Goal: Transaction & Acquisition: Purchase product/service

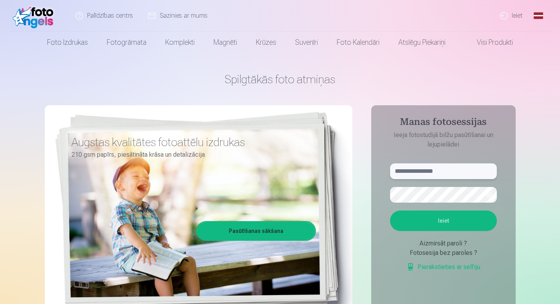
click at [432, 169] on input "text" at bounding box center [443, 171] width 107 height 16
type input "**********"
click at [390, 211] on button "Ieiet" at bounding box center [443, 221] width 107 height 20
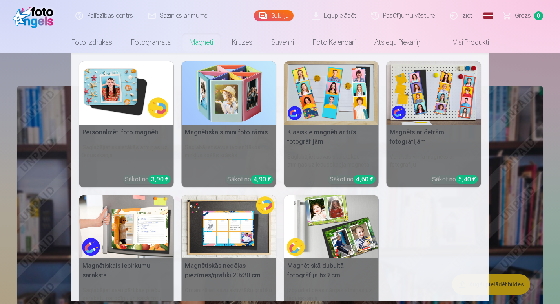
click at [128, 86] on img at bounding box center [126, 92] width 95 height 63
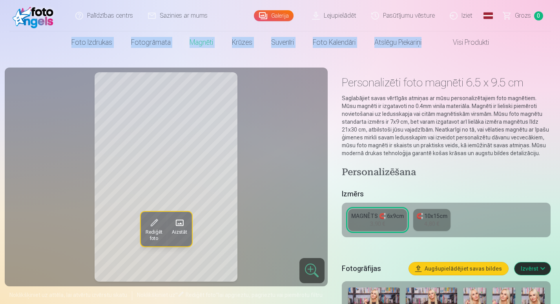
drag, startPoint x: 559, startPoint y: 31, endPoint x: 559, endPoint y: 39, distance: 8.3
click at [559, 39] on header "Palīdzības centrs Sazinies ar mums Galerija Lejupielādēt Pasūtījumu vēsture Izi…" at bounding box center [280, 26] width 560 height 53
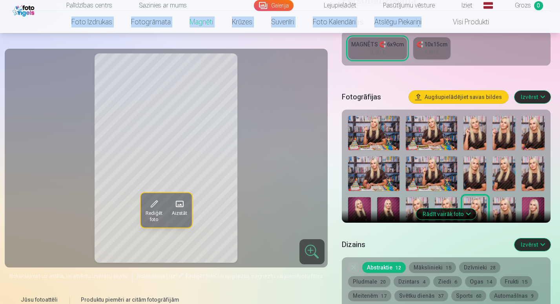
scroll to position [183, 0]
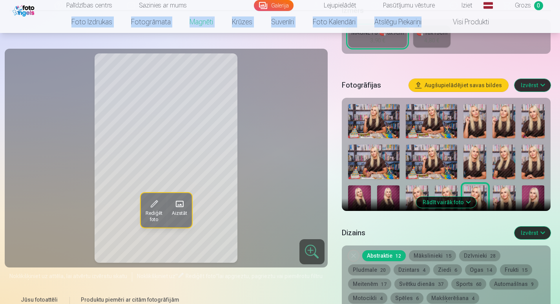
click at [456, 199] on button "Rādīt vairāk foto" at bounding box center [447, 202] width 60 height 11
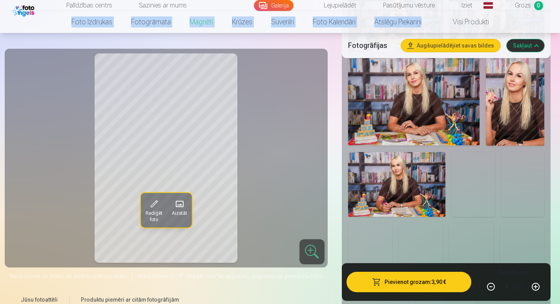
scroll to position [763, 0]
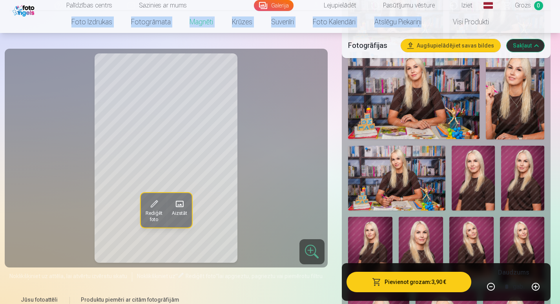
click at [526, 187] on img at bounding box center [523, 178] width 43 height 65
click at [474, 238] on img at bounding box center [472, 250] width 44 height 67
click at [377, 223] on img at bounding box center [370, 250] width 44 height 67
click at [513, 161] on img at bounding box center [523, 178] width 43 height 65
click at [482, 172] on img at bounding box center [473, 178] width 43 height 65
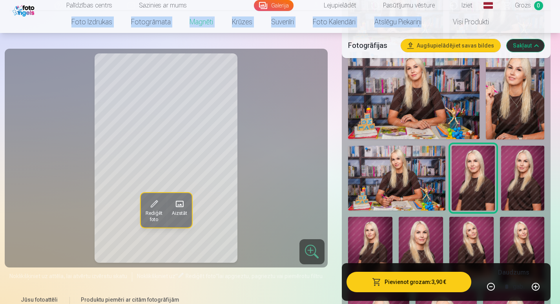
click at [513, 173] on img at bounding box center [523, 178] width 43 height 65
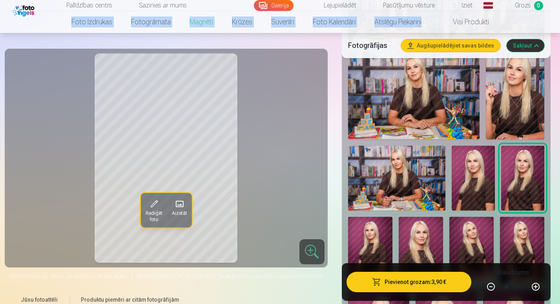
click at [480, 178] on img at bounding box center [473, 178] width 43 height 65
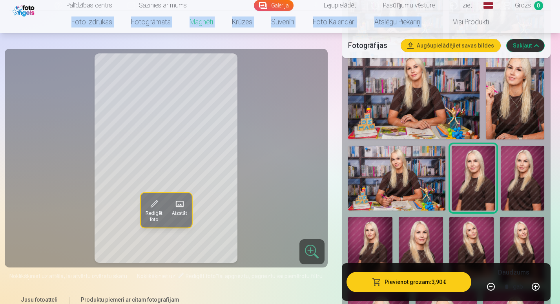
click at [508, 242] on img at bounding box center [522, 250] width 44 height 67
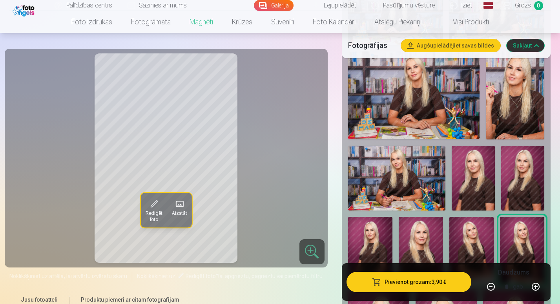
click at [478, 246] on img at bounding box center [472, 250] width 44 height 67
click at [515, 237] on img at bounding box center [522, 250] width 44 height 67
click at [471, 252] on img at bounding box center [472, 250] width 44 height 67
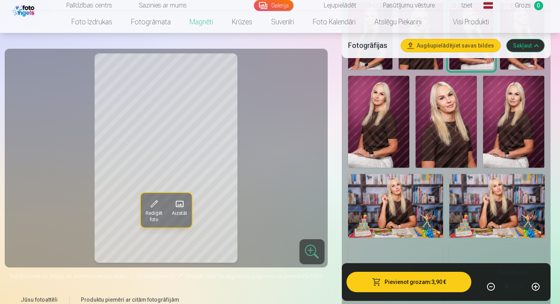
scroll to position [983, 0]
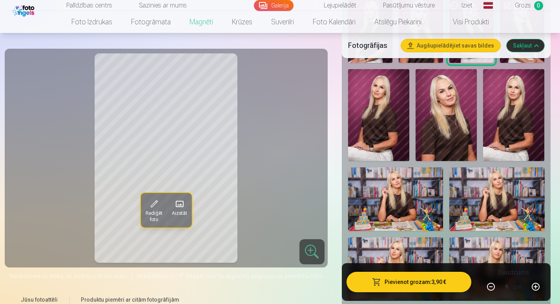
click at [514, 114] on img at bounding box center [513, 115] width 61 height 92
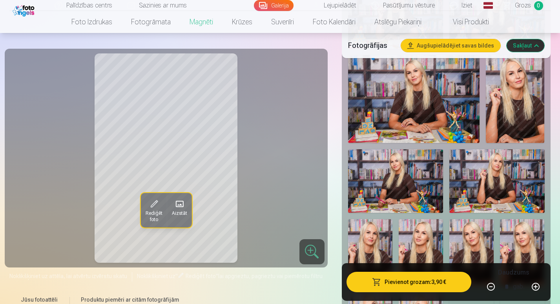
scroll to position [1254, 0]
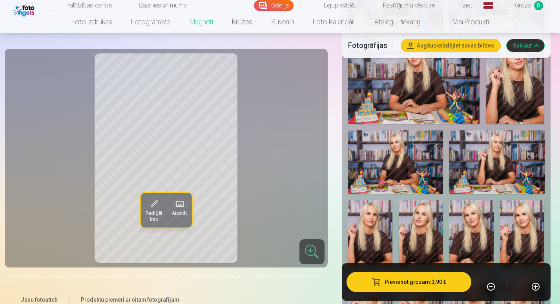
click at [520, 96] on img at bounding box center [515, 80] width 59 height 88
click at [472, 154] on img at bounding box center [497, 162] width 95 height 64
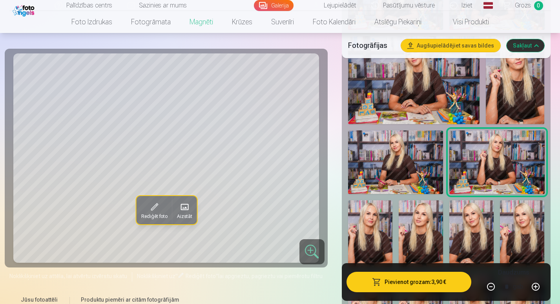
click at [435, 100] on img at bounding box center [414, 80] width 132 height 88
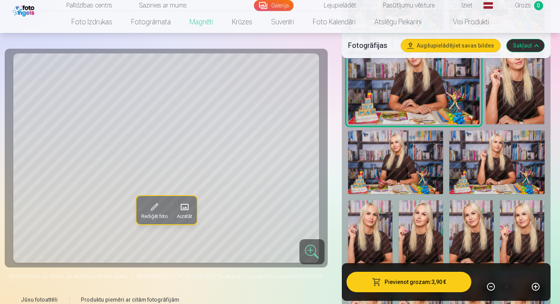
click at [468, 221] on img at bounding box center [472, 233] width 44 height 67
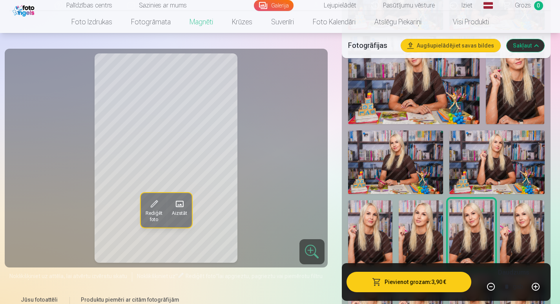
click at [519, 235] on img at bounding box center [522, 233] width 44 height 67
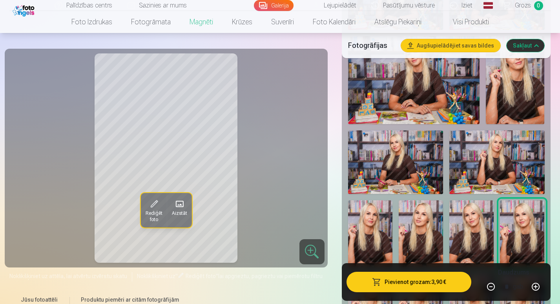
click at [511, 116] on img at bounding box center [515, 80] width 59 height 88
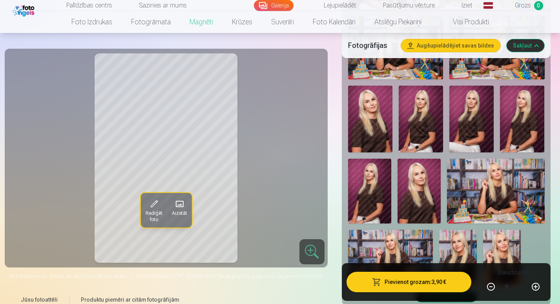
scroll to position [1850, 0]
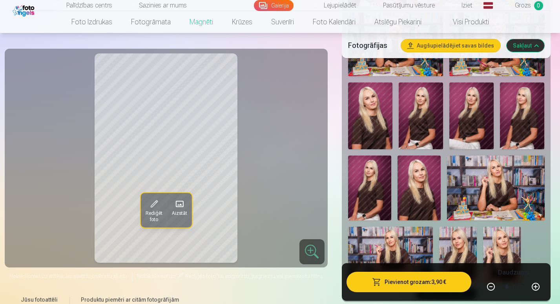
click at [383, 106] on img at bounding box center [370, 115] width 44 height 67
click at [421, 189] on img at bounding box center [419, 188] width 43 height 65
click at [364, 124] on img at bounding box center [370, 115] width 44 height 67
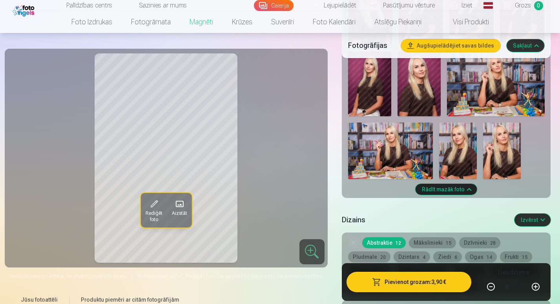
scroll to position [1938, 0]
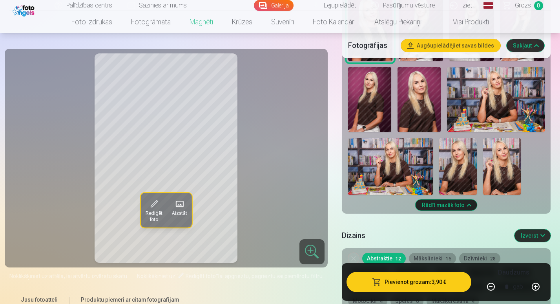
click at [516, 161] on img at bounding box center [502, 166] width 38 height 57
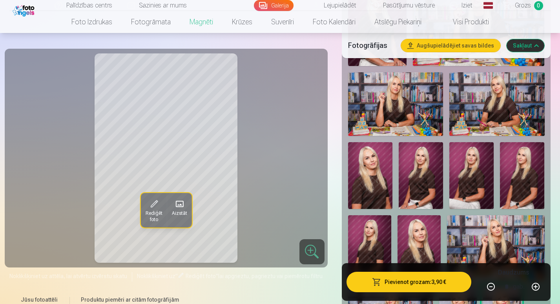
scroll to position [1768, 0]
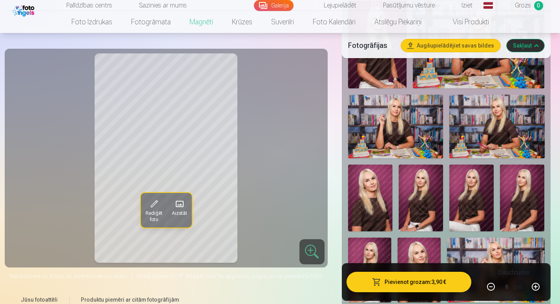
click at [476, 203] on img at bounding box center [472, 198] width 44 height 67
click at [428, 189] on img at bounding box center [421, 198] width 44 height 67
click at [471, 189] on img at bounding box center [472, 198] width 44 height 67
click at [435, 198] on img at bounding box center [421, 198] width 44 height 67
click at [456, 203] on img at bounding box center [472, 198] width 44 height 67
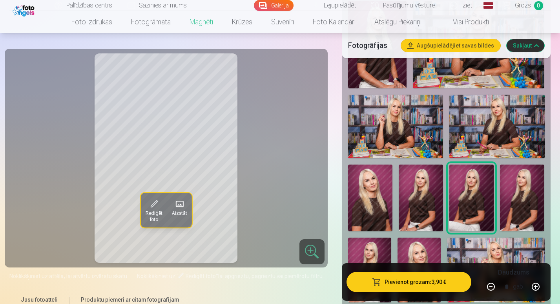
click at [374, 202] on img at bounding box center [370, 198] width 44 height 67
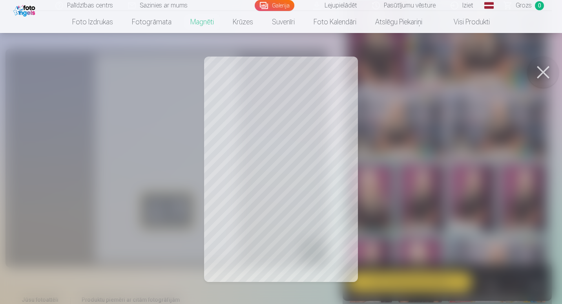
click at [544, 73] on button at bounding box center [543, 72] width 31 height 31
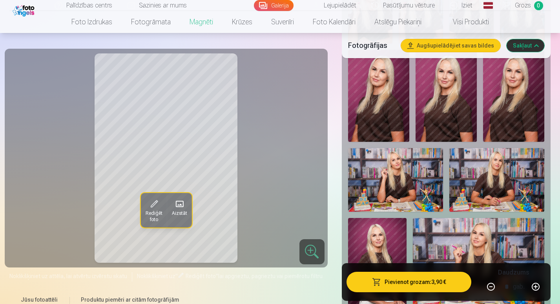
scroll to position [1516, 0]
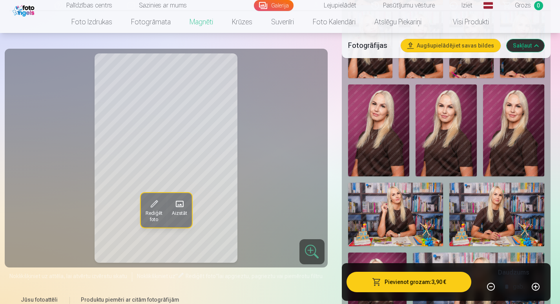
click at [520, 119] on img at bounding box center [513, 130] width 61 height 92
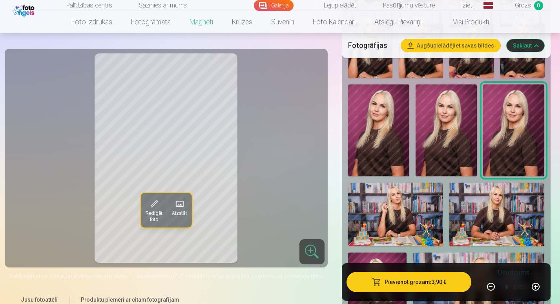
click at [396, 127] on img at bounding box center [378, 130] width 61 height 92
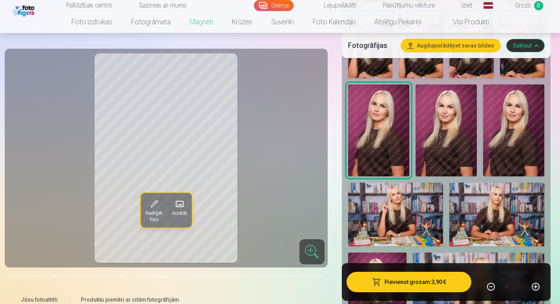
click at [456, 132] on img at bounding box center [446, 130] width 61 height 92
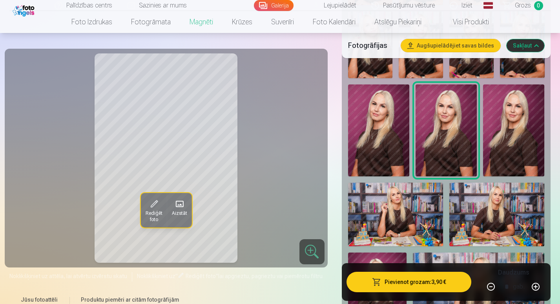
click at [516, 137] on img at bounding box center [513, 130] width 61 height 92
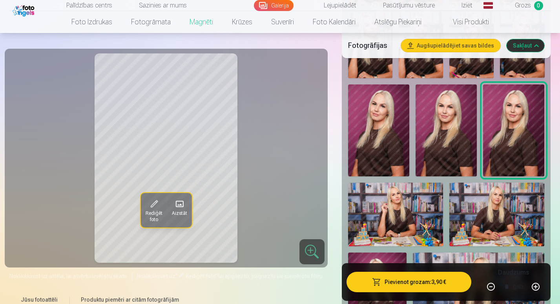
click at [472, 135] on img at bounding box center [446, 130] width 61 height 92
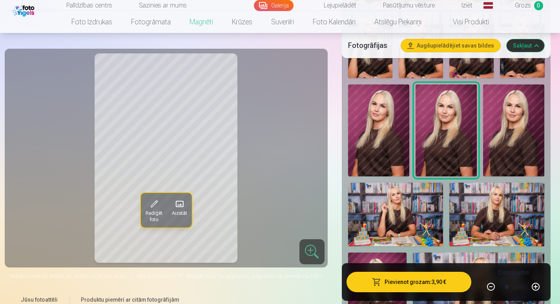
click at [499, 137] on img at bounding box center [513, 130] width 61 height 92
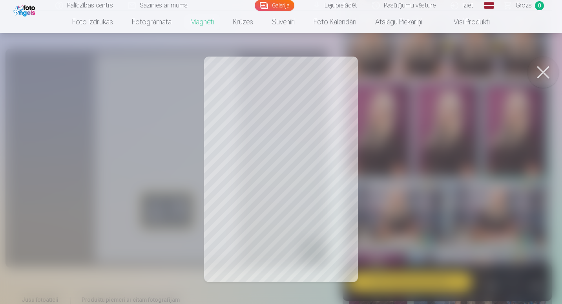
click at [552, 71] on button at bounding box center [543, 72] width 31 height 31
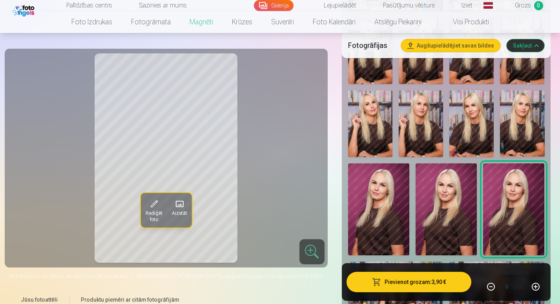
scroll to position [1402, 0]
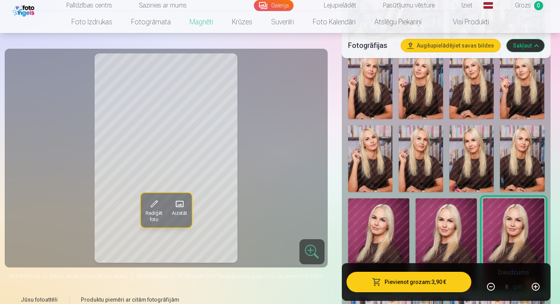
click at [503, 146] on img at bounding box center [522, 158] width 44 height 67
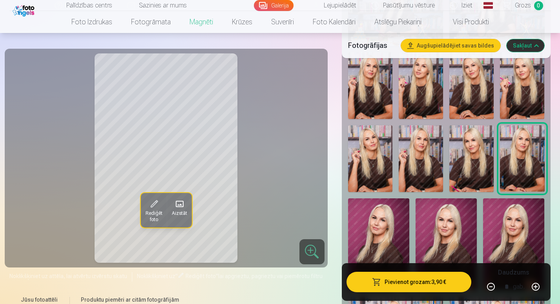
click at [491, 99] on img at bounding box center [472, 85] width 44 height 67
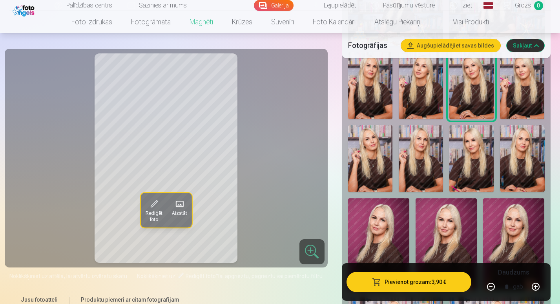
click at [521, 97] on img at bounding box center [522, 85] width 44 height 67
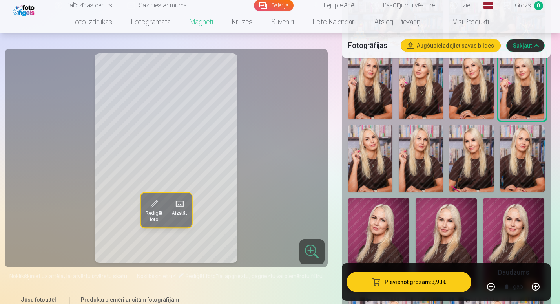
click at [473, 100] on img at bounding box center [472, 85] width 44 height 67
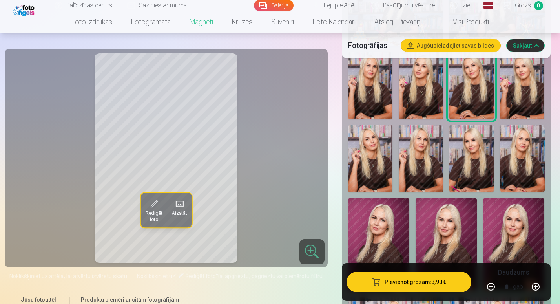
click at [402, 170] on img at bounding box center [421, 158] width 44 height 67
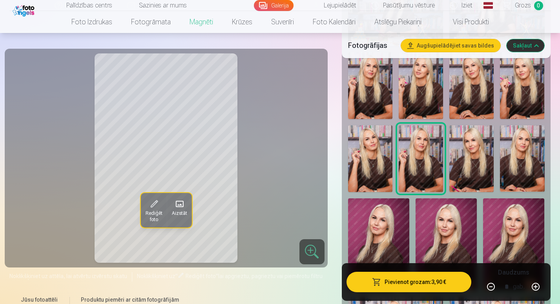
click at [388, 101] on img at bounding box center [370, 85] width 44 height 67
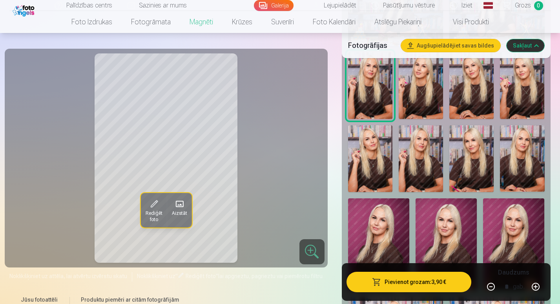
click at [466, 98] on img at bounding box center [472, 85] width 44 height 67
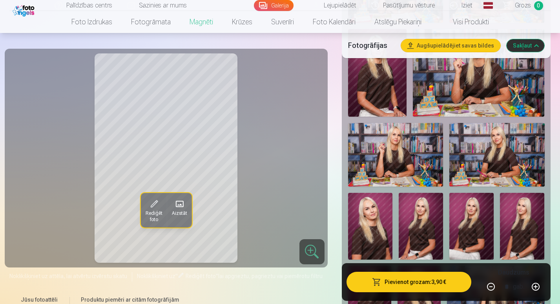
scroll to position [1721, 0]
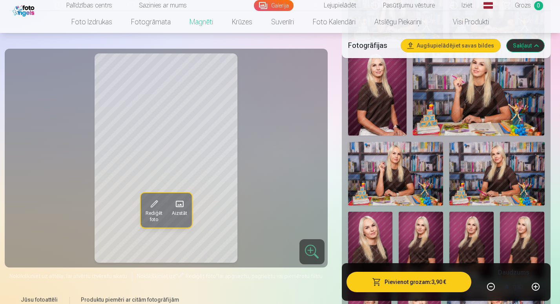
click at [374, 228] on img at bounding box center [370, 245] width 44 height 67
click at [405, 233] on img at bounding box center [421, 245] width 44 height 67
click at [472, 231] on img at bounding box center [472, 245] width 44 height 67
click at [440, 238] on img at bounding box center [421, 245] width 44 height 67
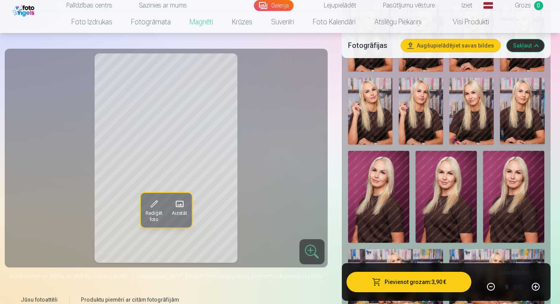
scroll to position [1446, 0]
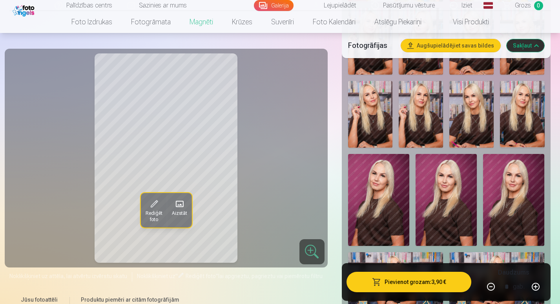
click at [400, 122] on img at bounding box center [421, 114] width 44 height 67
click at [368, 124] on img at bounding box center [370, 114] width 44 height 67
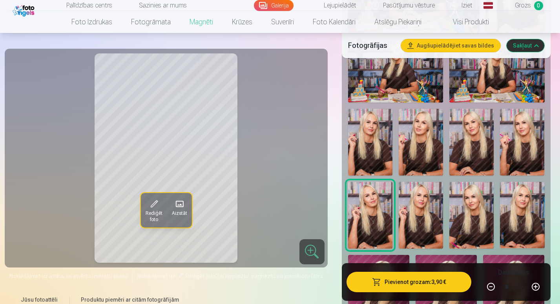
scroll to position [1349, 0]
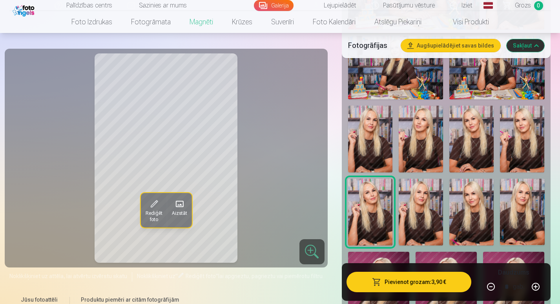
click at [480, 140] on img at bounding box center [472, 139] width 44 height 67
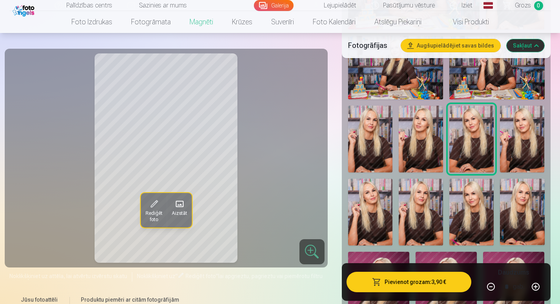
click at [379, 212] on img at bounding box center [370, 212] width 44 height 67
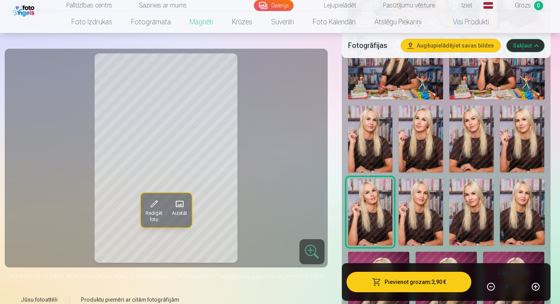
click at [484, 142] on img at bounding box center [472, 139] width 44 height 67
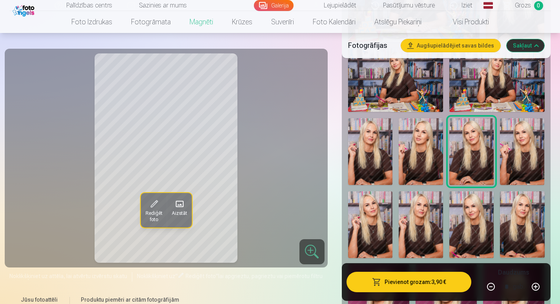
scroll to position [1352, 0]
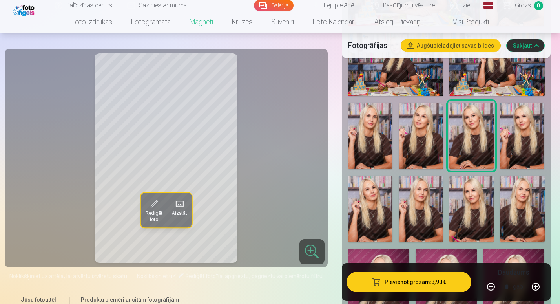
click at [472, 194] on img at bounding box center [472, 209] width 44 height 67
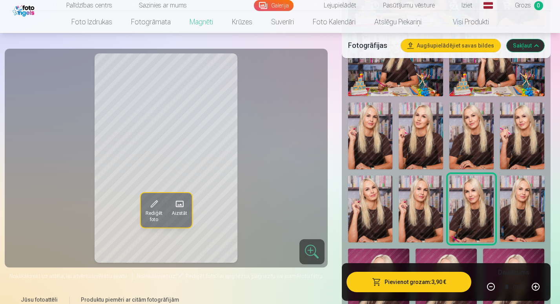
click at [476, 130] on img at bounding box center [472, 136] width 44 height 67
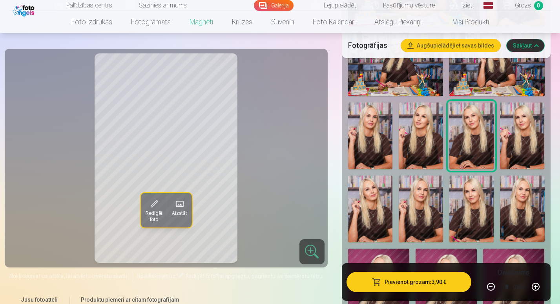
click at [467, 207] on img at bounding box center [472, 209] width 44 height 67
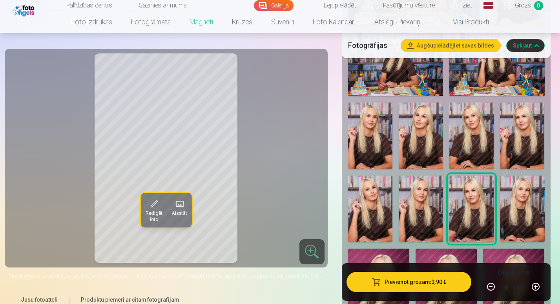
click at [471, 132] on img at bounding box center [472, 136] width 44 height 67
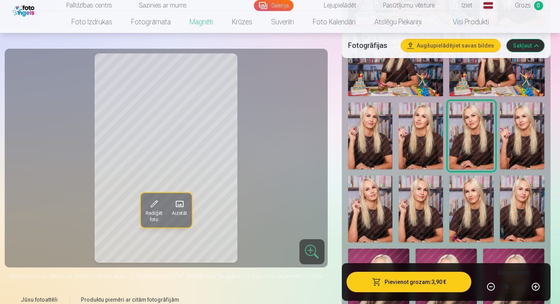
click at [465, 210] on img at bounding box center [472, 209] width 44 height 67
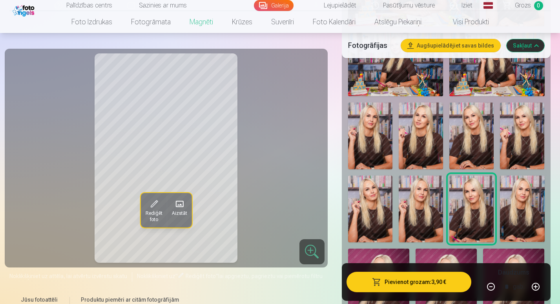
click at [465, 139] on img at bounding box center [472, 136] width 44 height 67
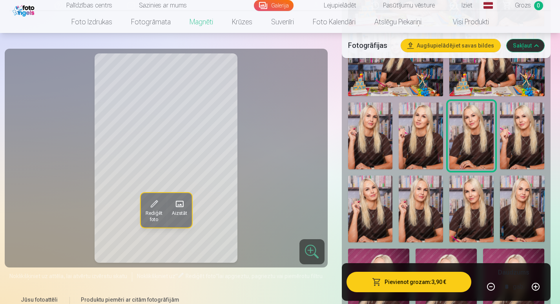
click at [458, 192] on img at bounding box center [472, 209] width 44 height 67
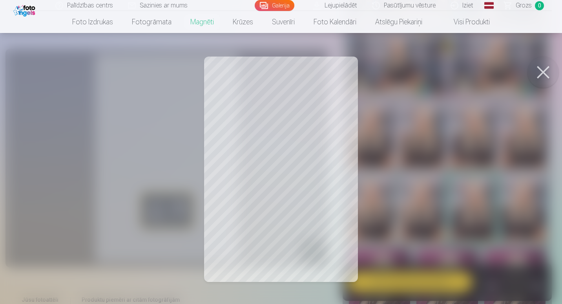
click at [549, 76] on button at bounding box center [543, 72] width 31 height 31
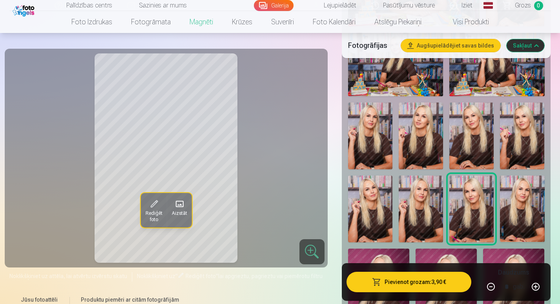
click at [473, 138] on img at bounding box center [472, 136] width 44 height 67
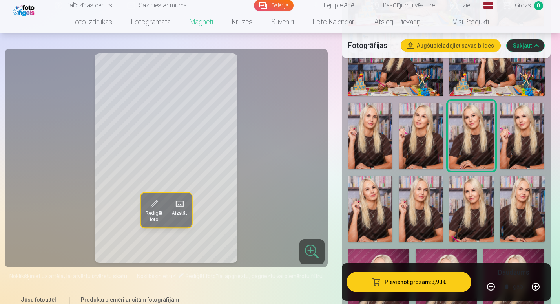
click at [240, 120] on div "Rediģēt foto Aizstāt" at bounding box center [166, 157] width 314 height 209
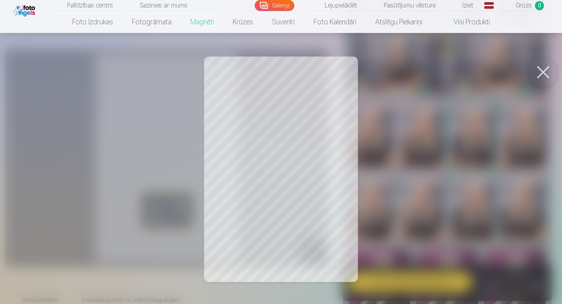
click at [537, 69] on button at bounding box center [543, 72] width 31 height 31
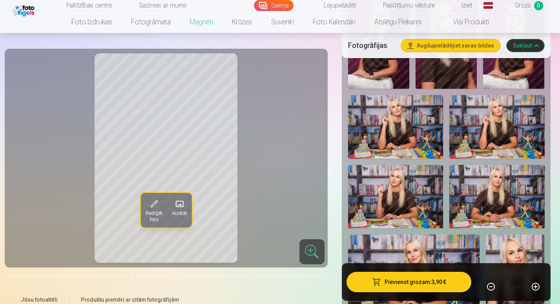
scroll to position [901, 0]
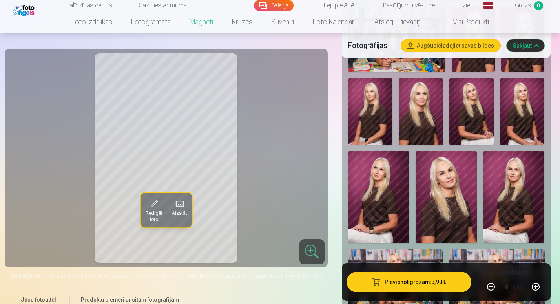
click at [447, 181] on img at bounding box center [446, 197] width 61 height 92
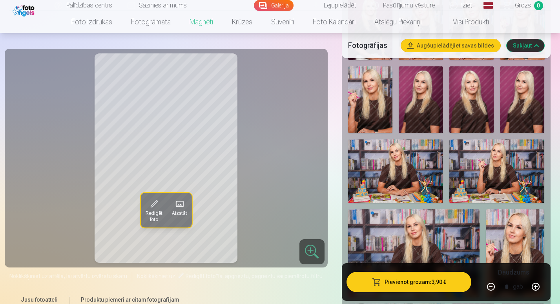
scroll to position [599, 0]
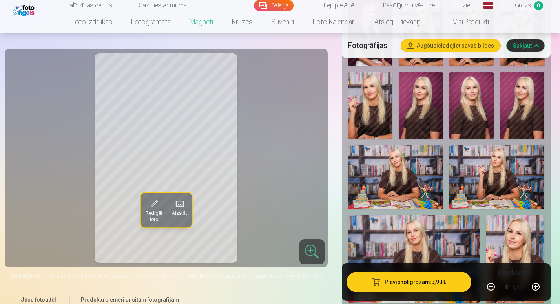
click at [482, 100] on img at bounding box center [472, 105] width 44 height 67
click at [436, 108] on img at bounding box center [421, 105] width 44 height 67
click at [477, 110] on img at bounding box center [472, 105] width 44 height 67
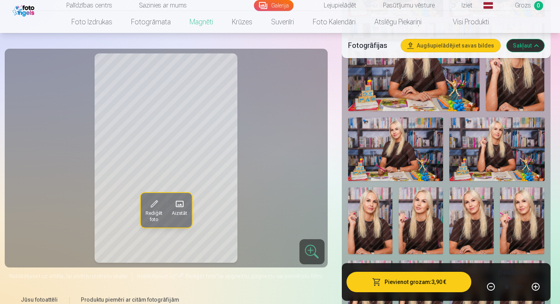
scroll to position [1270, 0]
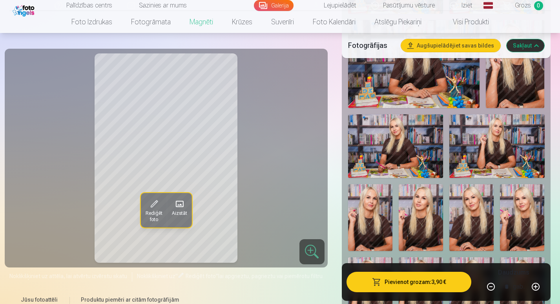
click at [483, 231] on img at bounding box center [472, 217] width 44 height 67
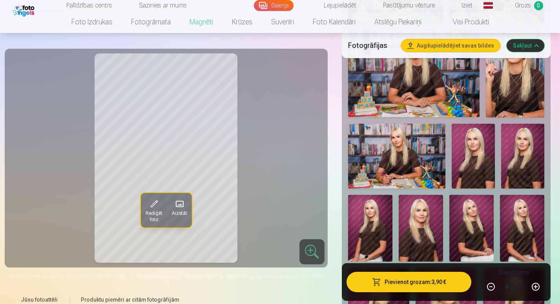
scroll to position [778, 0]
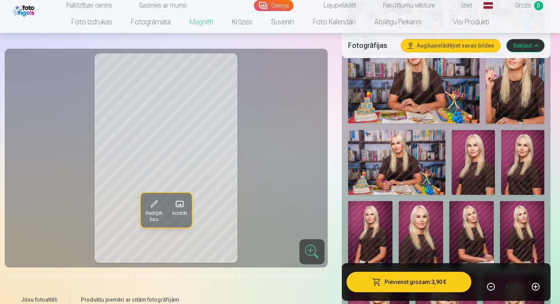
click at [476, 235] on img at bounding box center [472, 234] width 44 height 67
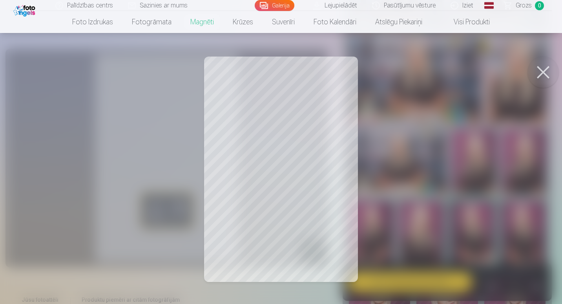
click at [542, 82] on button at bounding box center [543, 72] width 31 height 31
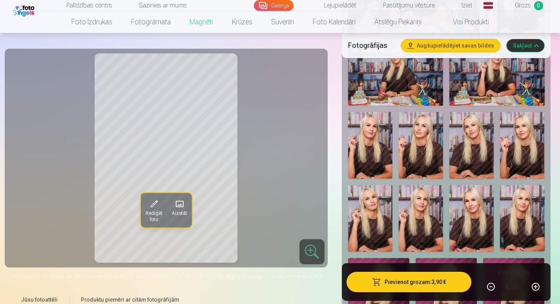
scroll to position [1346, 0]
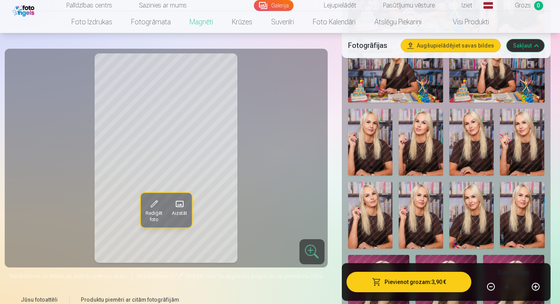
click at [458, 159] on img at bounding box center [472, 142] width 44 height 67
click at [514, 147] on img at bounding box center [522, 142] width 44 height 67
click at [493, 143] on img at bounding box center [472, 142] width 44 height 67
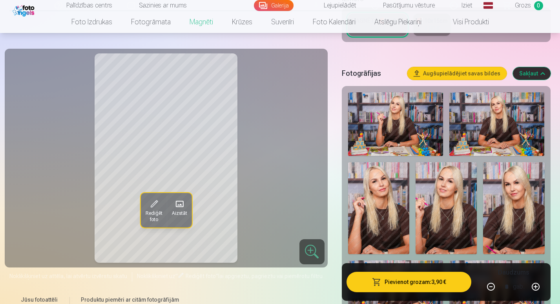
scroll to position [183, 0]
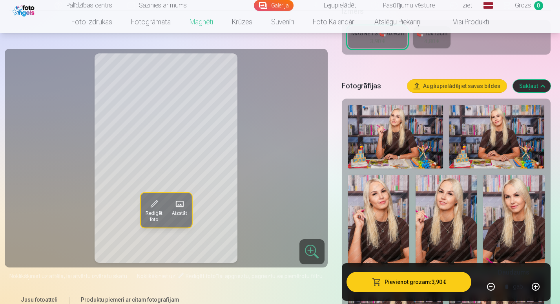
click at [539, 85] on button "Sakļaut" at bounding box center [532, 86] width 38 height 13
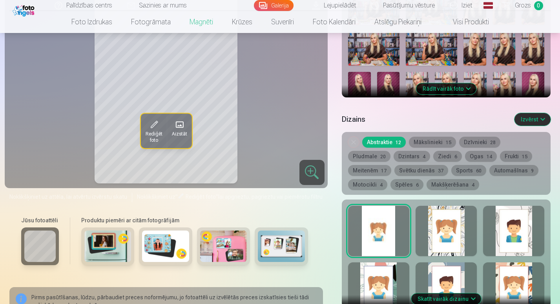
scroll to position [311, 0]
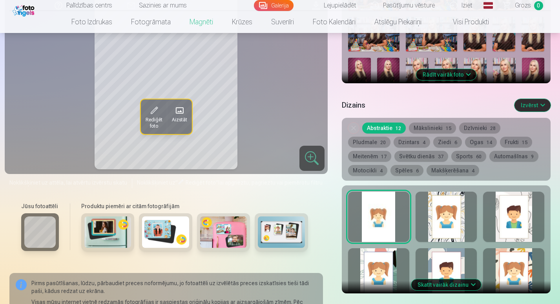
click at [453, 211] on div at bounding box center [446, 217] width 61 height 50
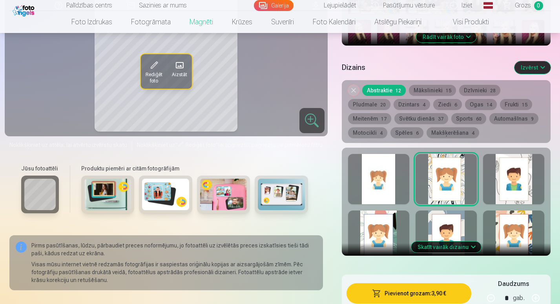
scroll to position [361, 0]
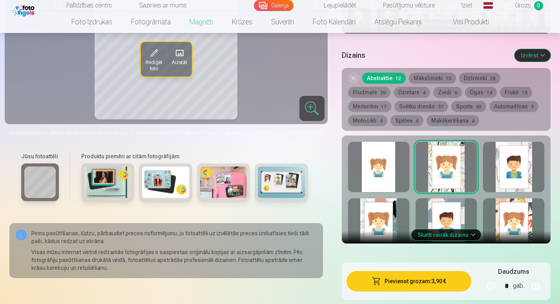
click at [381, 165] on div at bounding box center [378, 167] width 61 height 50
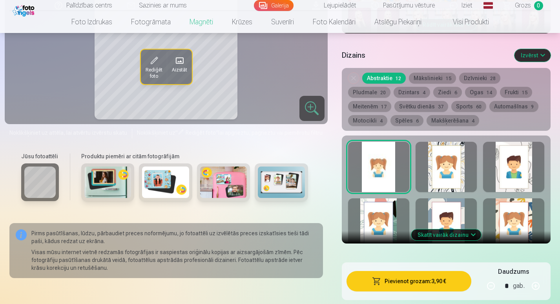
click at [443, 75] on button "Mākslinieki 15" at bounding box center [432, 78] width 47 height 11
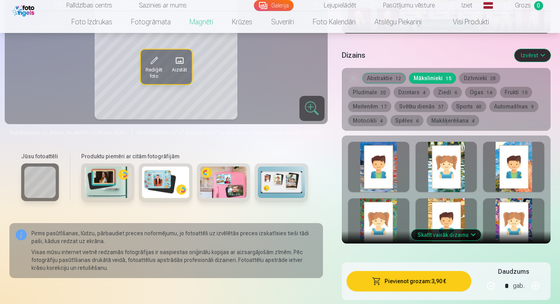
click at [465, 79] on button "Dzīvnieki 28" at bounding box center [480, 78] width 41 height 11
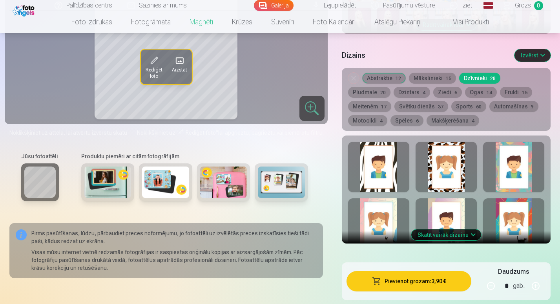
click at [391, 87] on button "Pludmale 20" at bounding box center [369, 92] width 42 height 11
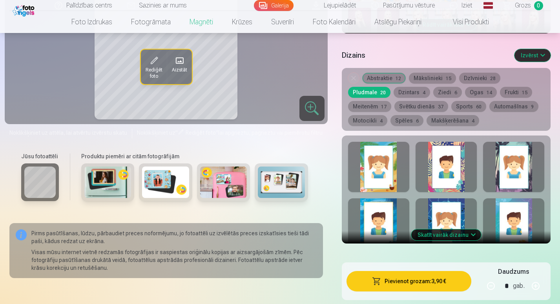
click at [392, 101] on button "Meitenēm 17" at bounding box center [369, 106] width 43 height 11
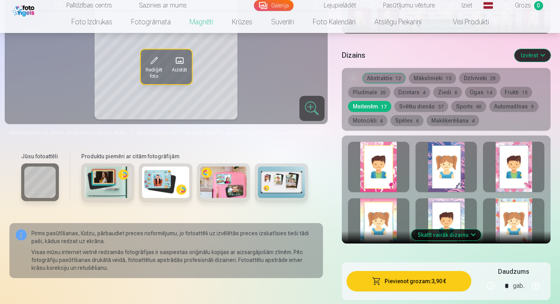
click at [500, 91] on button "Frukti 15" at bounding box center [516, 92] width 32 height 11
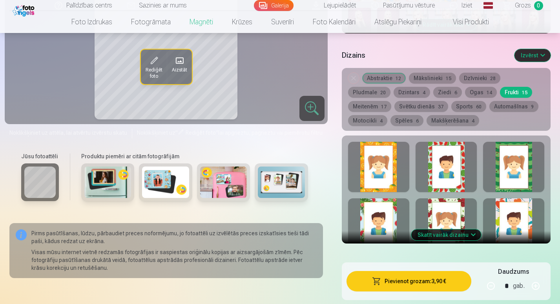
click at [452, 102] on button "Sports 60" at bounding box center [469, 106] width 35 height 11
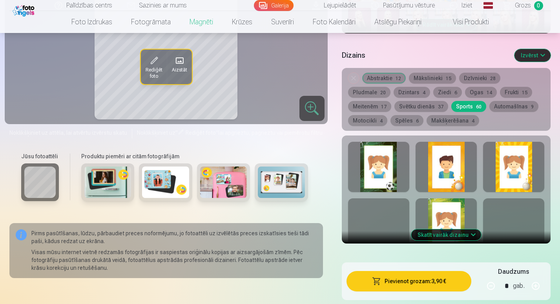
click at [367, 163] on div at bounding box center [378, 167] width 61 height 50
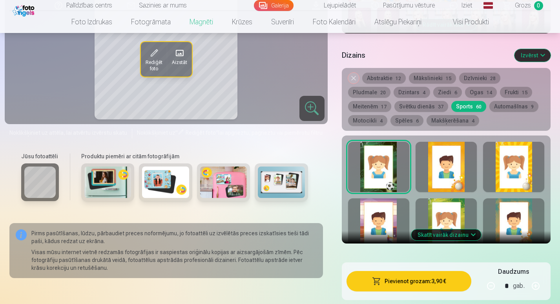
scroll to position [353, 0]
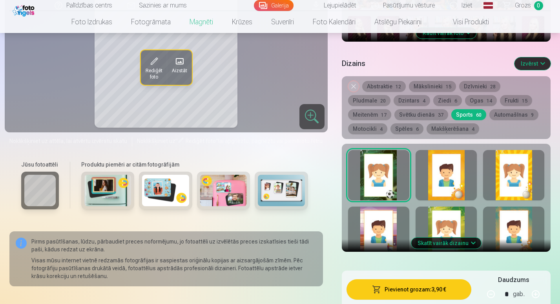
click at [452, 244] on button "Skatīt vairāk dizainu" at bounding box center [447, 243] width 70 height 11
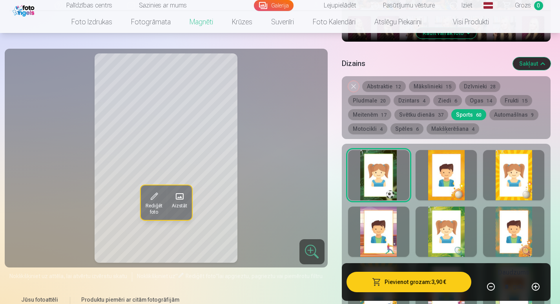
click at [527, 183] on div at bounding box center [513, 175] width 61 height 50
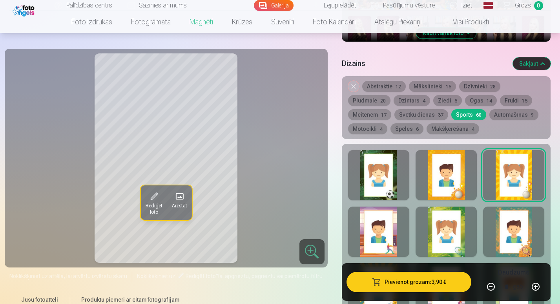
click at [454, 183] on div at bounding box center [446, 175] width 61 height 50
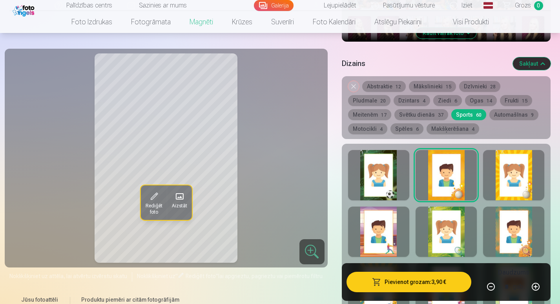
click at [388, 237] on div at bounding box center [378, 232] width 61 height 50
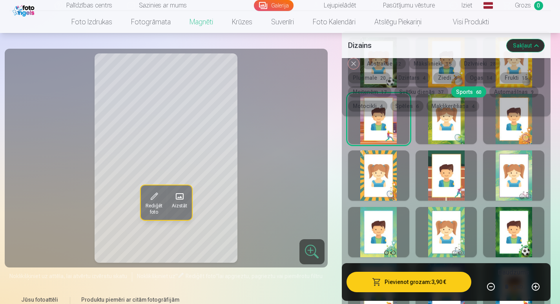
scroll to position [439, 0]
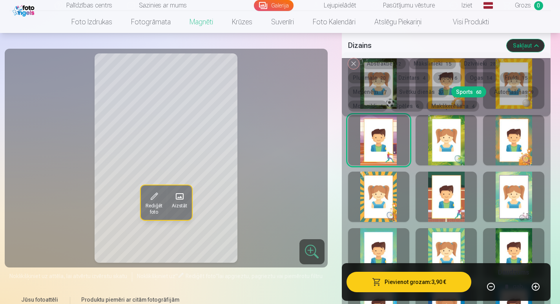
click at [453, 191] on div at bounding box center [446, 197] width 61 height 50
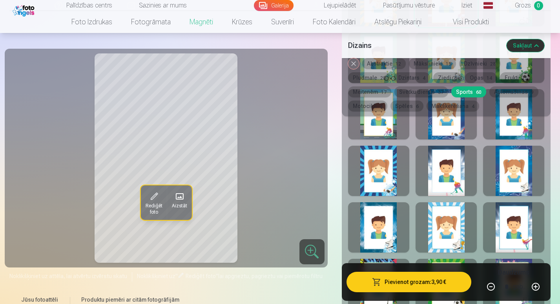
scroll to position [632, 0]
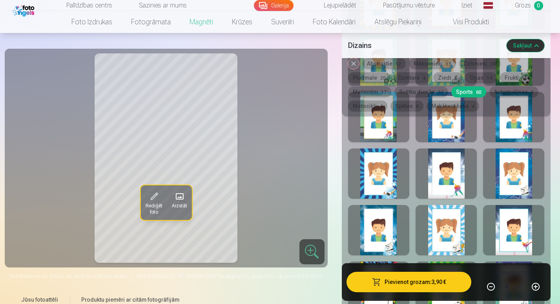
click at [442, 126] on div at bounding box center [446, 117] width 61 height 50
click at [384, 178] on div at bounding box center [378, 173] width 61 height 50
click at [447, 124] on div at bounding box center [446, 117] width 61 height 50
click at [449, 168] on div at bounding box center [446, 173] width 61 height 50
click at [503, 114] on div "Noņemiet dizainu Abstraktie 12 Mākslinieki 15 Dzīvnieki 28 Pludmale 20 Dzintars…" at bounding box center [446, 87] width 209 height 58
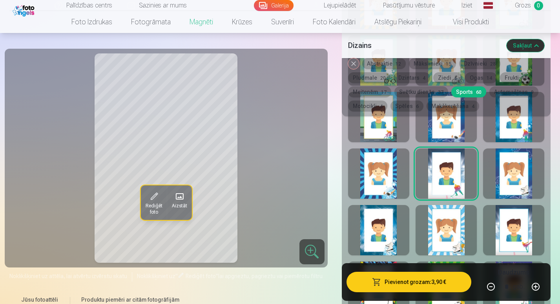
click at [509, 128] on div at bounding box center [513, 117] width 61 height 50
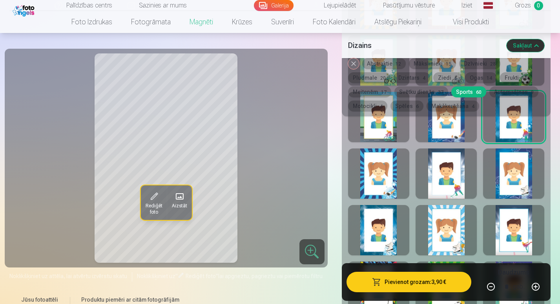
click at [459, 131] on div at bounding box center [446, 117] width 61 height 50
drag, startPoint x: 560, startPoint y: 55, endPoint x: 562, endPoint y: 66, distance: 11.6
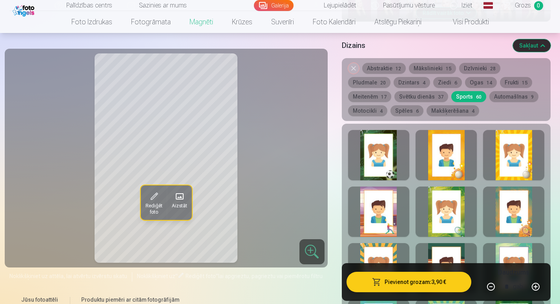
scroll to position [381, 0]
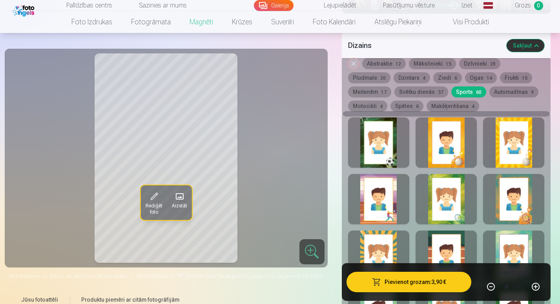
click at [390, 64] on button "Abstraktie 12" at bounding box center [385, 63] width 44 height 11
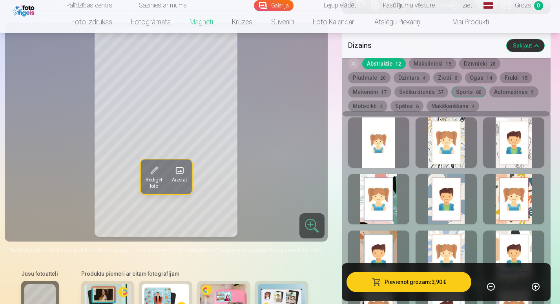
click at [379, 138] on div at bounding box center [378, 142] width 61 height 50
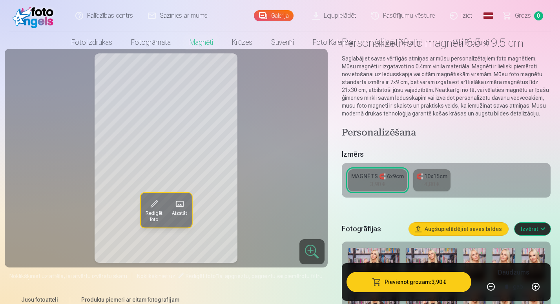
scroll to position [0, 0]
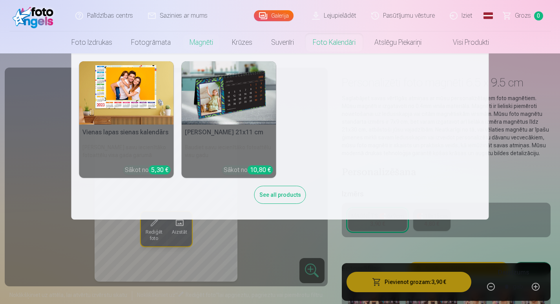
click at [329, 37] on link "Foto kalendāri" at bounding box center [335, 42] width 62 height 22
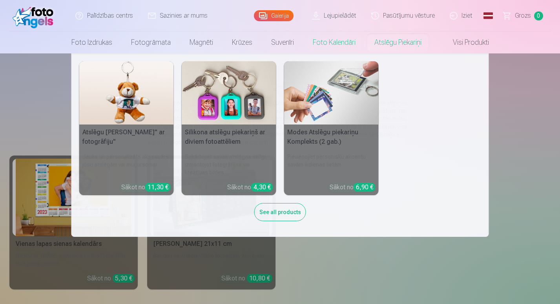
click at [381, 46] on link "Atslēgu piekariņi" at bounding box center [398, 42] width 66 height 22
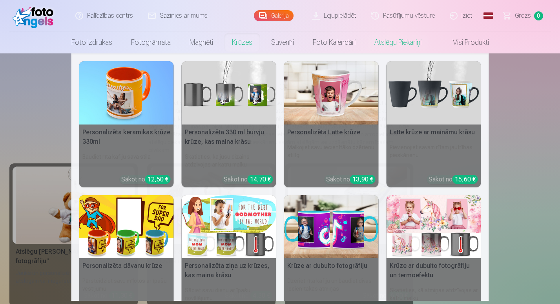
click at [242, 42] on link "Krūzes" at bounding box center [242, 42] width 39 height 22
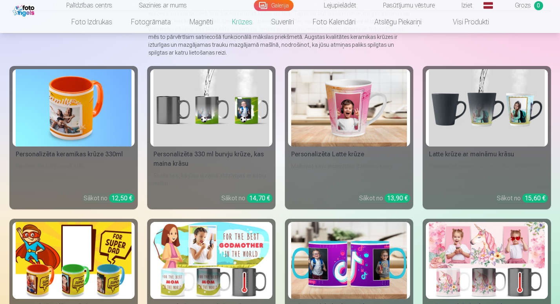
scroll to position [88, 0]
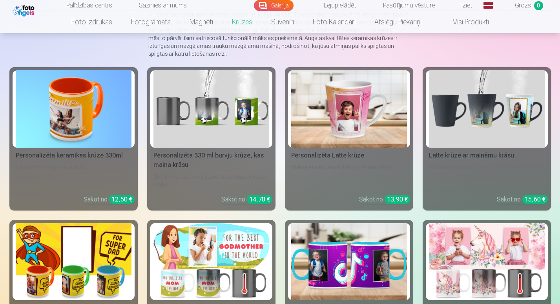
click at [478, 103] on img at bounding box center [487, 108] width 116 height 77
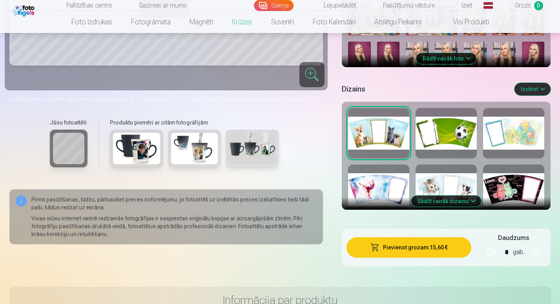
scroll to position [300, 0]
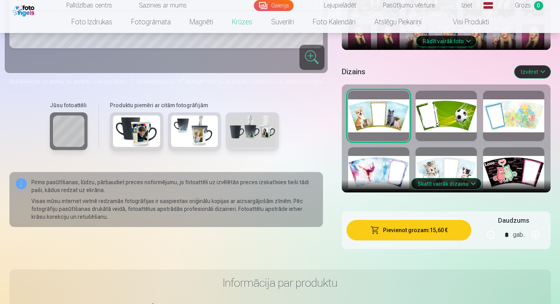
click at [452, 98] on div at bounding box center [446, 116] width 61 height 50
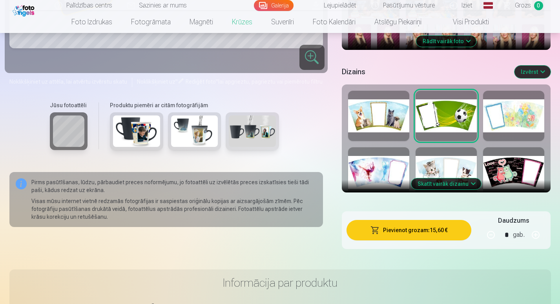
click at [451, 178] on button "Skatīt vairāk dizainu" at bounding box center [447, 183] width 70 height 11
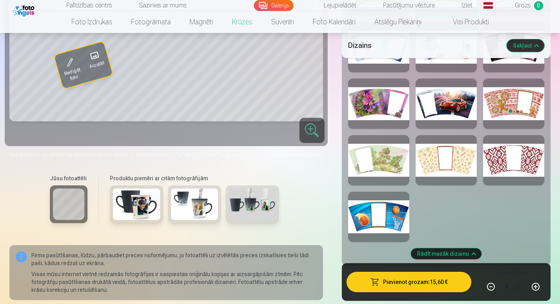
scroll to position [422, 0]
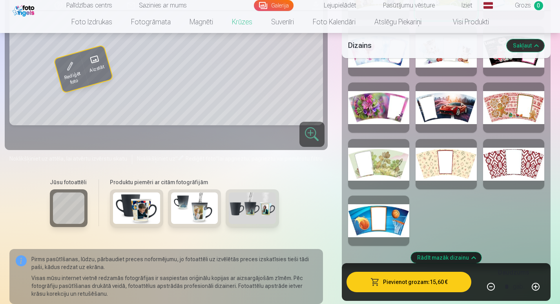
click at [390, 215] on div at bounding box center [378, 221] width 61 height 50
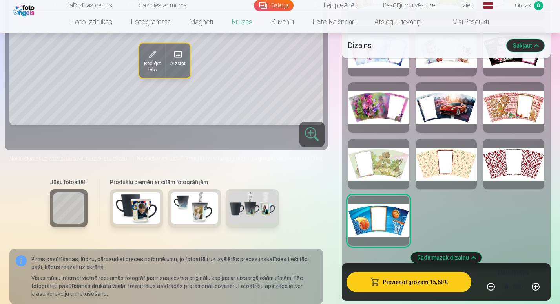
drag, startPoint x: 559, startPoint y: 57, endPoint x: 562, endPoint y: 45, distance: 12.1
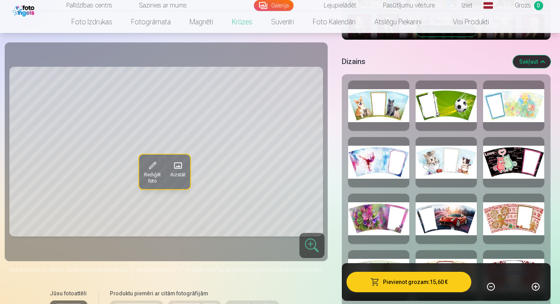
scroll to position [296, 0]
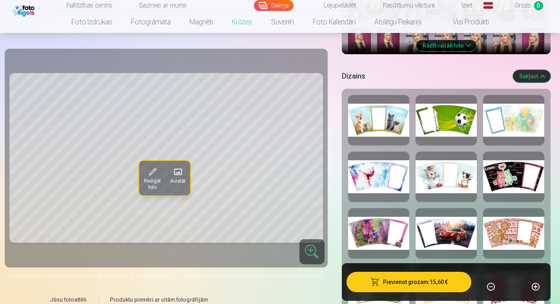
click at [437, 114] on div at bounding box center [446, 120] width 61 height 50
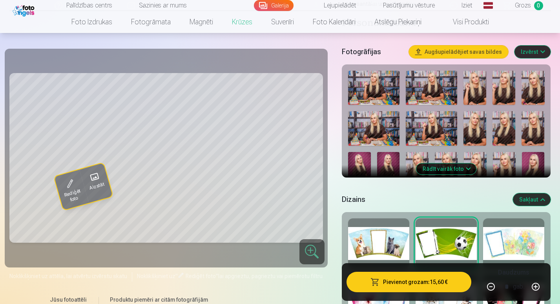
scroll to position [142, 0]
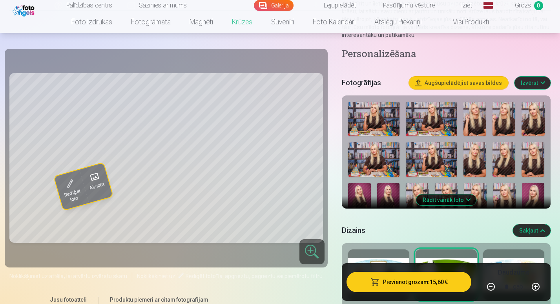
click at [535, 77] on button "Izvērst" at bounding box center [533, 83] width 36 height 13
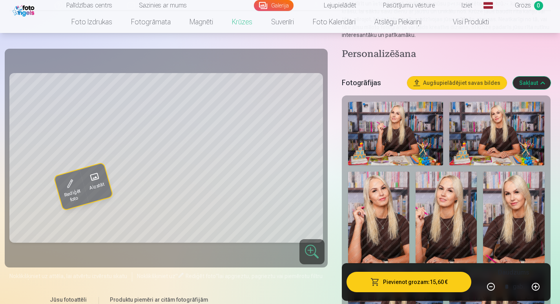
click at [535, 77] on button "Sakļaut" at bounding box center [532, 83] width 38 height 13
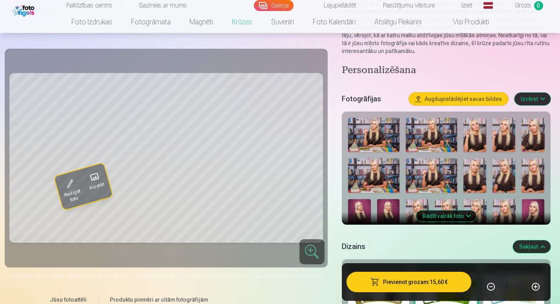
scroll to position [121, 0]
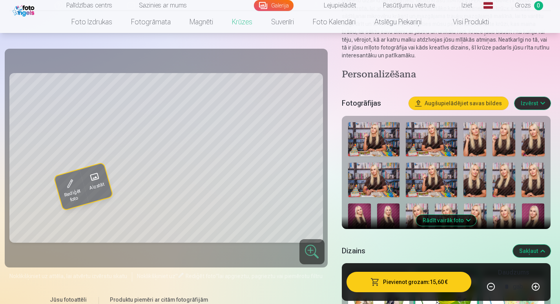
click at [538, 97] on button "Izvērst" at bounding box center [533, 103] width 36 height 13
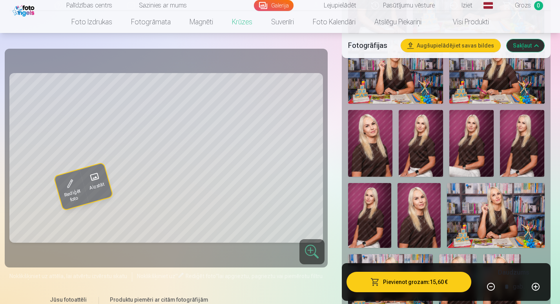
scroll to position [1762, 0]
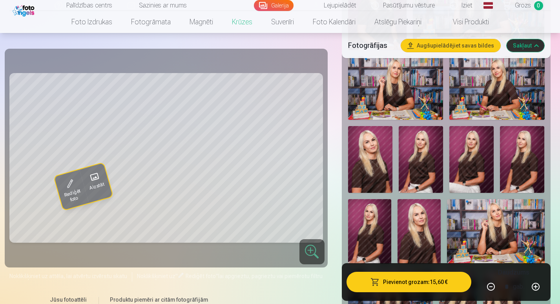
click at [477, 147] on img at bounding box center [472, 159] width 44 height 67
click at [522, 168] on img at bounding box center [522, 159] width 44 height 67
click at [502, 162] on img at bounding box center [522, 159] width 44 height 67
click at [476, 155] on img at bounding box center [472, 159] width 44 height 67
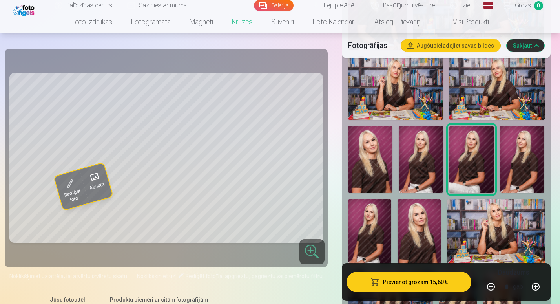
click at [366, 236] on img at bounding box center [369, 231] width 43 height 65
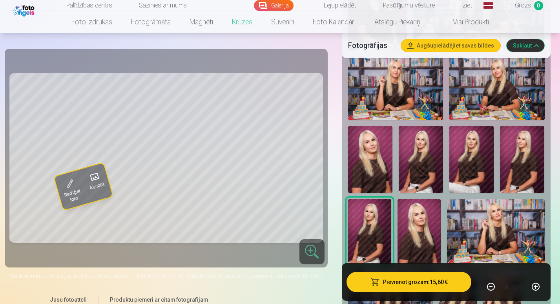
click at [419, 229] on img at bounding box center [419, 231] width 43 height 65
click at [370, 137] on img at bounding box center [370, 159] width 44 height 67
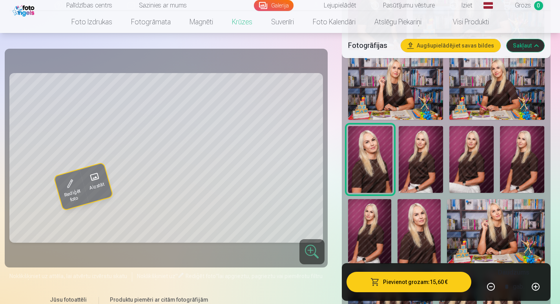
click at [473, 155] on img at bounding box center [472, 159] width 44 height 67
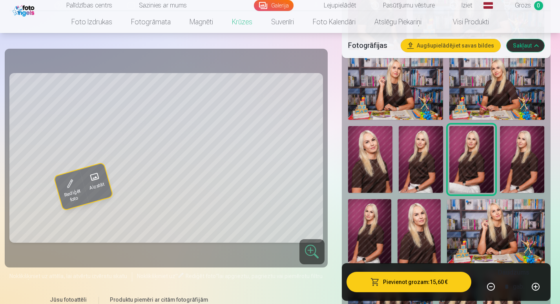
click at [366, 233] on img at bounding box center [369, 231] width 43 height 65
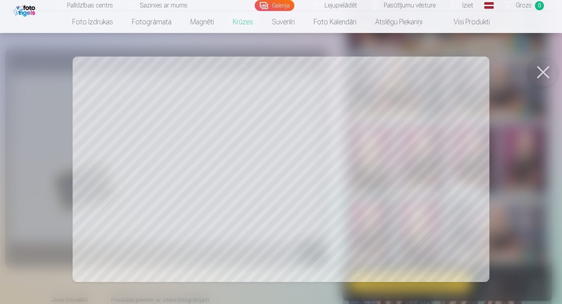
click at [546, 65] on button at bounding box center [543, 72] width 31 height 31
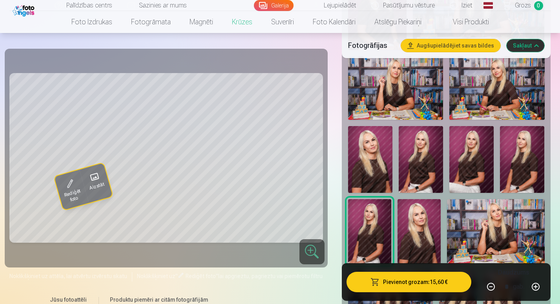
click at [472, 152] on img at bounding box center [472, 159] width 44 height 67
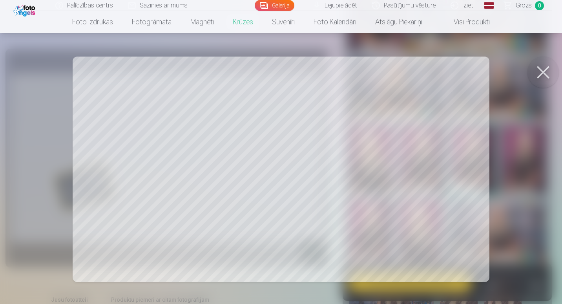
click at [546, 80] on button at bounding box center [543, 72] width 31 height 31
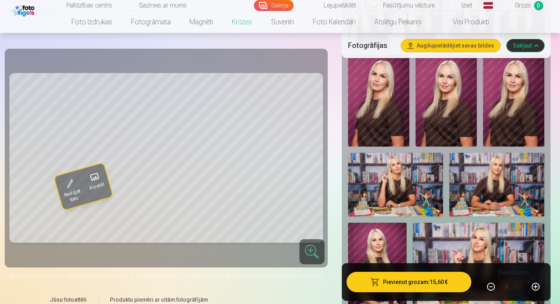
scroll to position [1473, 0]
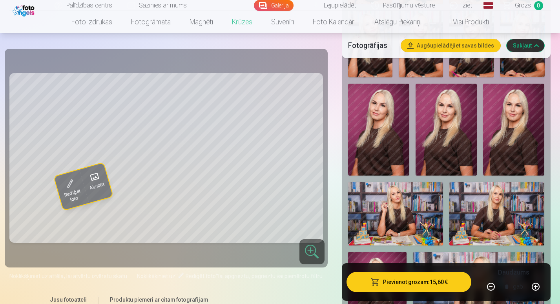
click at [438, 135] on img at bounding box center [446, 130] width 61 height 92
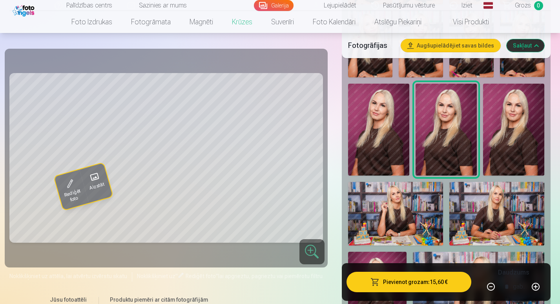
click at [497, 143] on img at bounding box center [513, 130] width 61 height 92
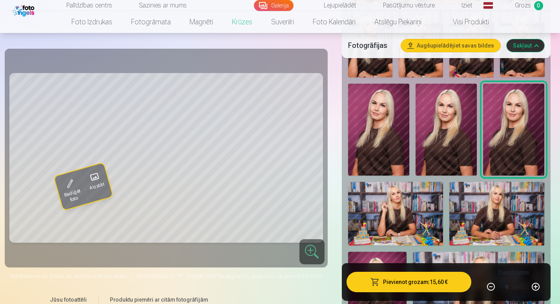
click at [397, 146] on img at bounding box center [378, 130] width 61 height 92
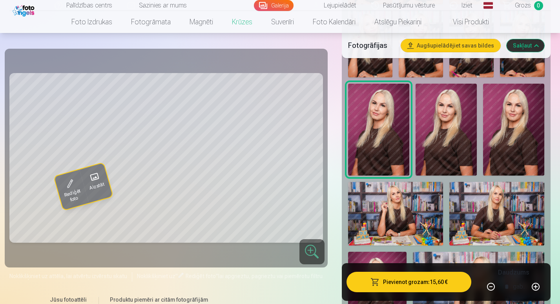
click at [458, 143] on img at bounding box center [446, 130] width 61 height 92
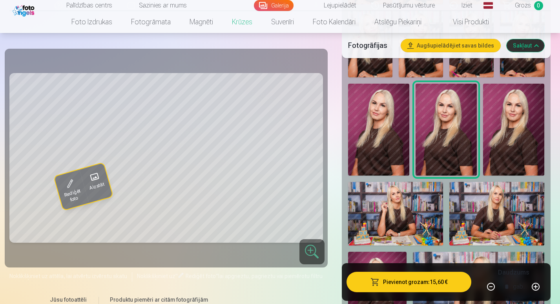
click at [500, 143] on img at bounding box center [513, 130] width 61 height 92
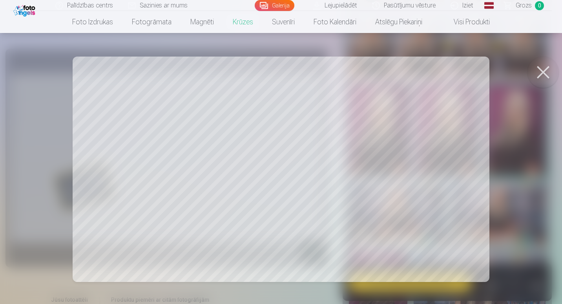
click at [557, 49] on div at bounding box center [281, 152] width 562 height 304
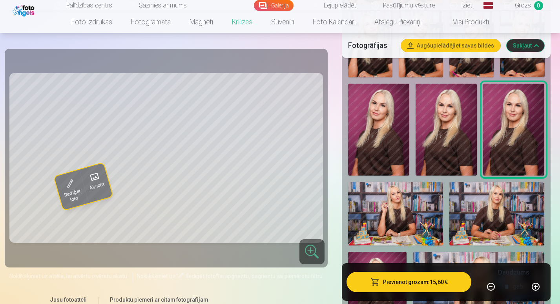
scroll to position [1382, 0]
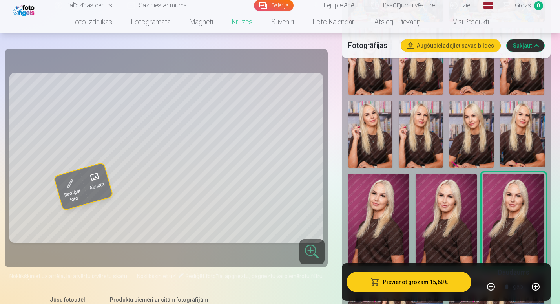
click at [482, 128] on img at bounding box center [472, 134] width 44 height 67
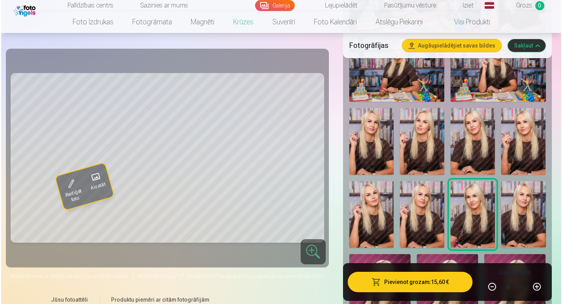
scroll to position [1305, 0]
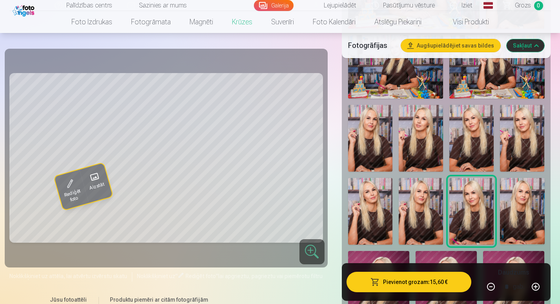
click at [485, 121] on img at bounding box center [472, 138] width 44 height 67
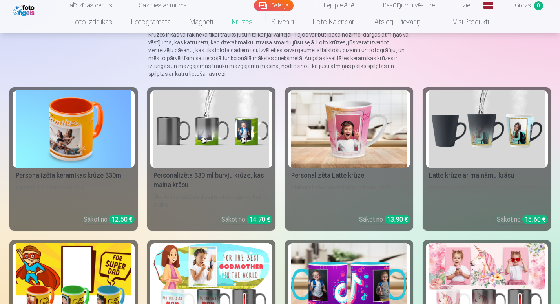
scroll to position [67, 0]
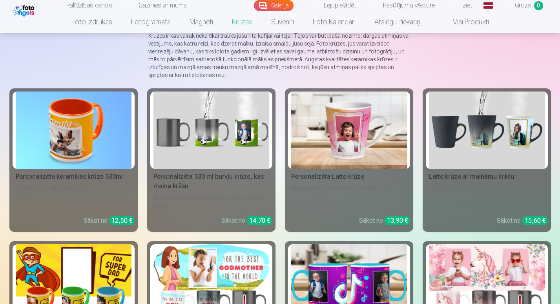
click at [529, 149] on img at bounding box center [487, 130] width 116 height 77
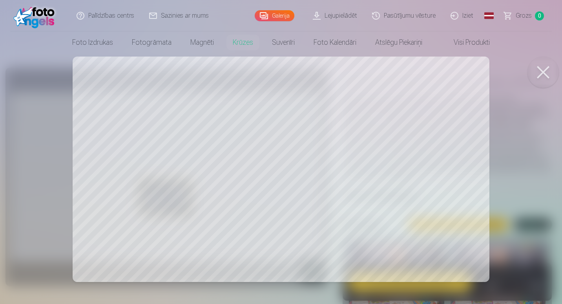
click at [533, 81] on button at bounding box center [543, 72] width 31 height 31
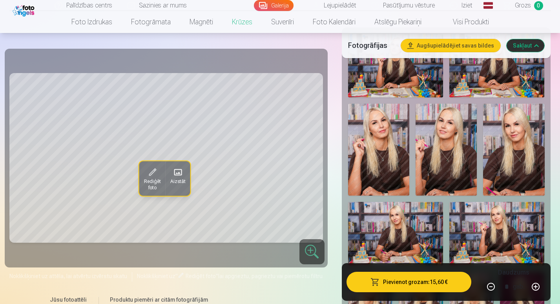
scroll to position [213, 0]
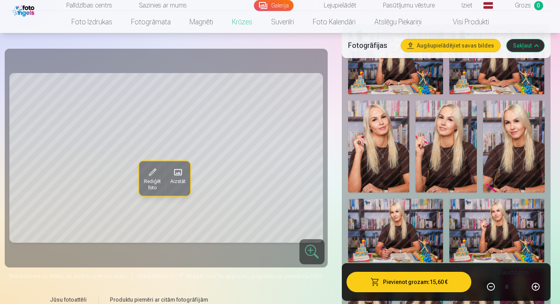
click at [524, 142] on img at bounding box center [513, 147] width 61 height 92
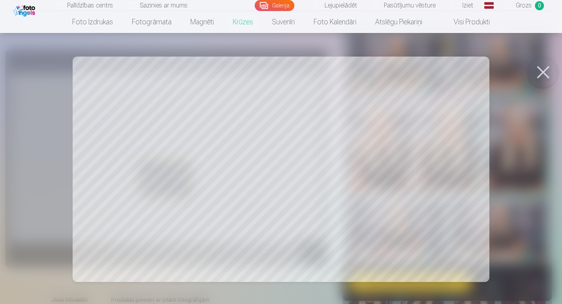
click at [539, 74] on button at bounding box center [543, 72] width 31 height 31
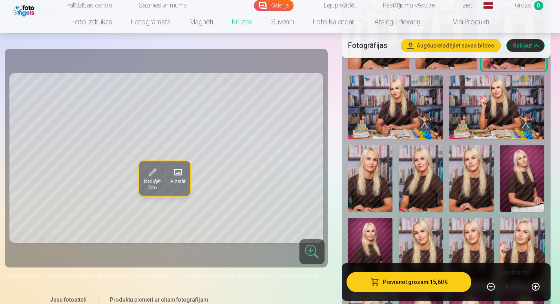
scroll to position [327, 0]
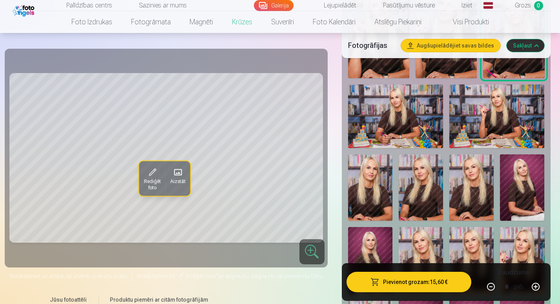
click at [483, 176] on img at bounding box center [472, 187] width 44 height 67
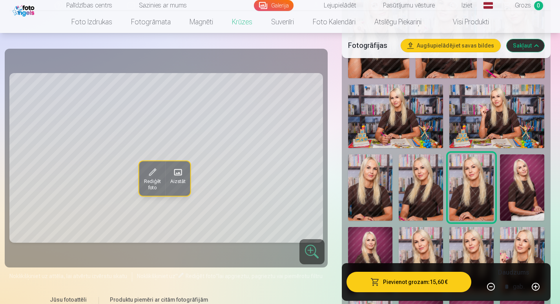
click at [481, 242] on img at bounding box center [472, 260] width 44 height 67
click at [477, 251] on img at bounding box center [472, 260] width 44 height 67
click at [478, 176] on img at bounding box center [472, 187] width 44 height 67
click at [432, 176] on img at bounding box center [421, 187] width 44 height 67
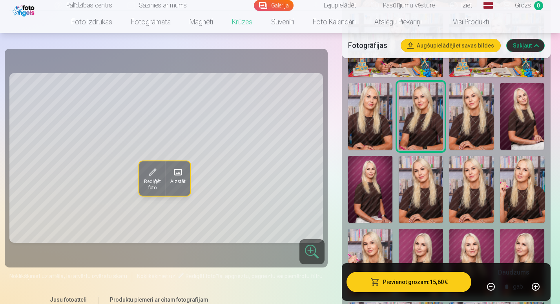
scroll to position [392, 0]
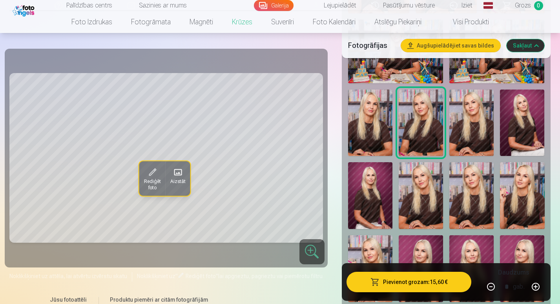
click at [521, 117] on img at bounding box center [522, 123] width 44 height 67
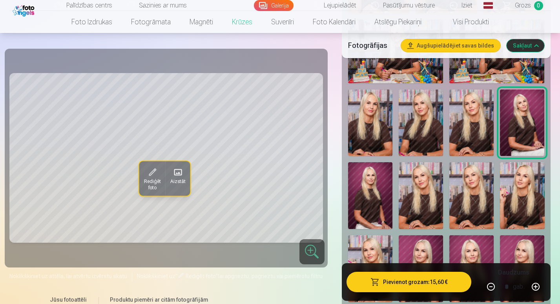
click at [419, 123] on img at bounding box center [421, 123] width 44 height 67
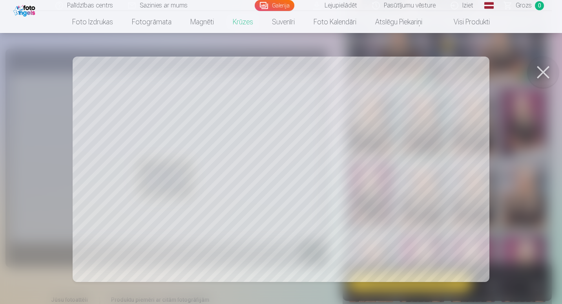
click at [550, 71] on button at bounding box center [543, 72] width 31 height 31
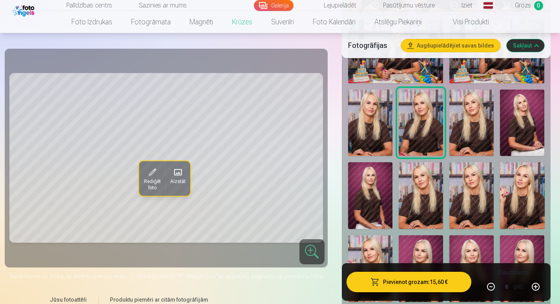
click at [529, 101] on img at bounding box center [522, 123] width 44 height 67
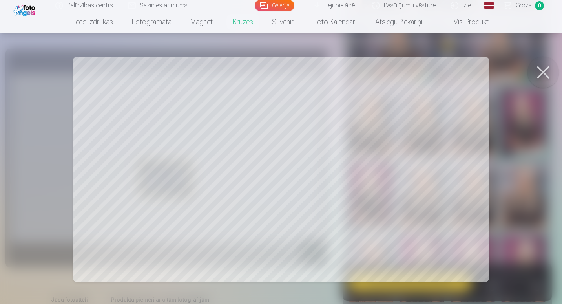
click at [546, 73] on button at bounding box center [543, 72] width 31 height 31
click at [551, 76] on button at bounding box center [543, 72] width 31 height 31
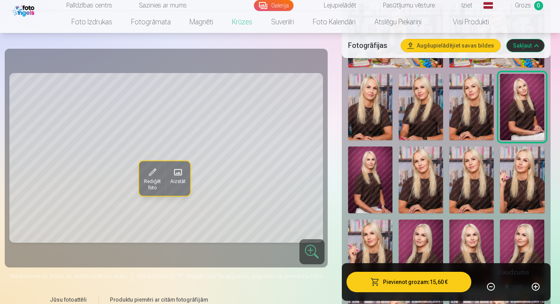
click at [536, 47] on button "Sakļaut" at bounding box center [526, 45] width 38 height 13
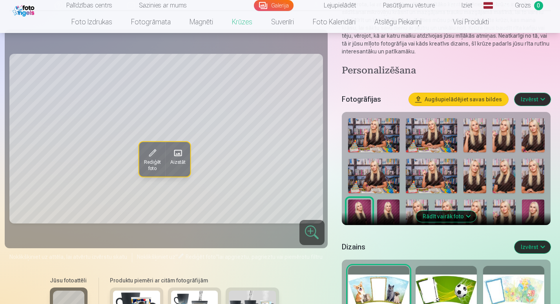
scroll to position [121, 0]
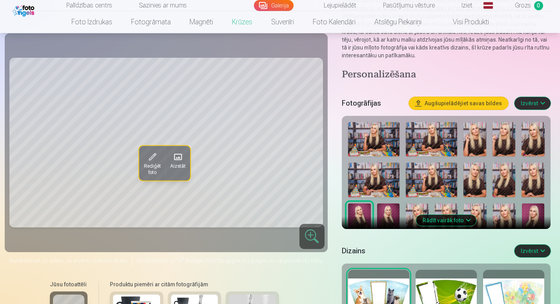
click at [438, 290] on div at bounding box center [446, 295] width 61 height 50
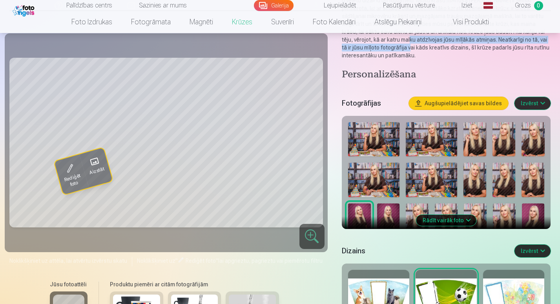
drag, startPoint x: 560, startPoint y: 42, endPoint x: 564, endPoint y: 35, distance: 7.9
click at [560, 35] on html "Palīdzības centrs Sazinies ar mums Galerija Lejupielādēt Pasūtījumu vēsture Izi…" at bounding box center [280, 31] width 560 height 304
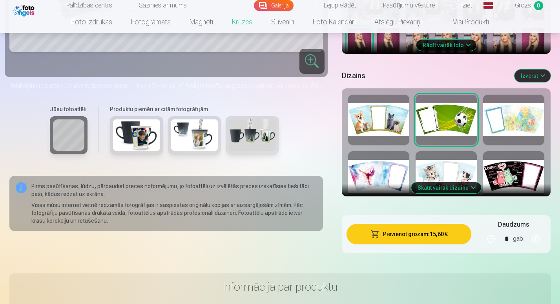
scroll to position [302, 0]
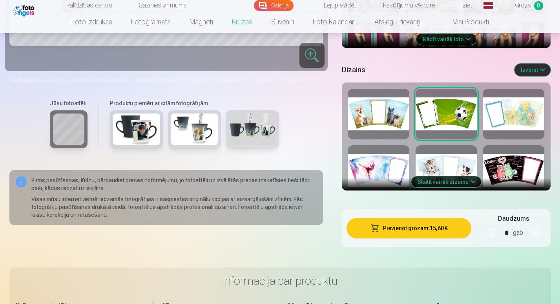
click at [463, 176] on button "Skatīt vairāk dizainu" at bounding box center [447, 181] width 70 height 11
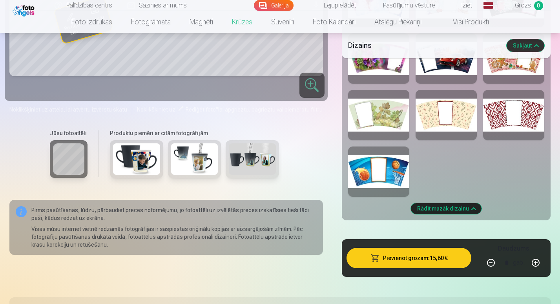
scroll to position [473, 0]
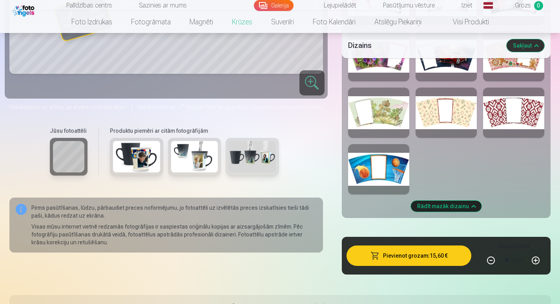
click at [526, 115] on div at bounding box center [513, 113] width 61 height 50
click at [465, 117] on div at bounding box center [446, 113] width 61 height 50
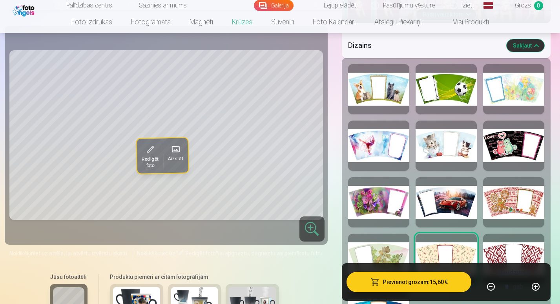
scroll to position [325, 0]
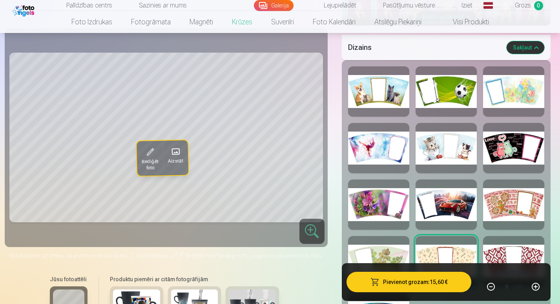
click at [509, 237] on div at bounding box center [513, 261] width 61 height 50
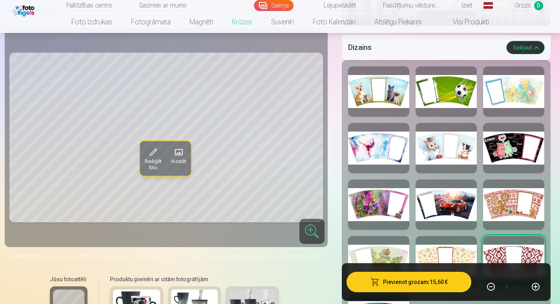
click at [436, 86] on div at bounding box center [446, 91] width 61 height 50
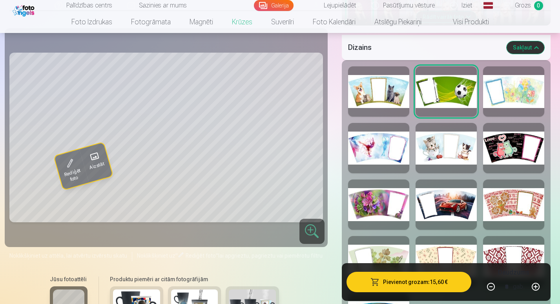
click at [517, 247] on div at bounding box center [513, 261] width 61 height 50
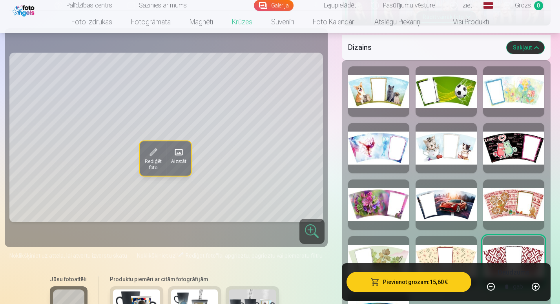
click at [447, 87] on div at bounding box center [446, 91] width 61 height 50
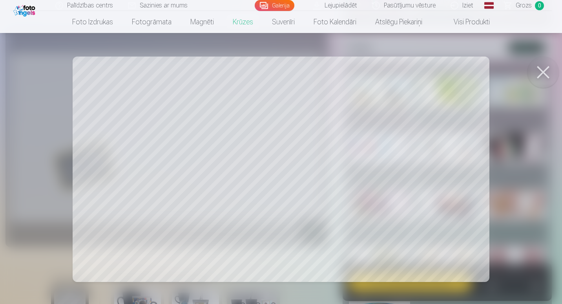
click at [544, 76] on button at bounding box center [543, 72] width 31 height 31
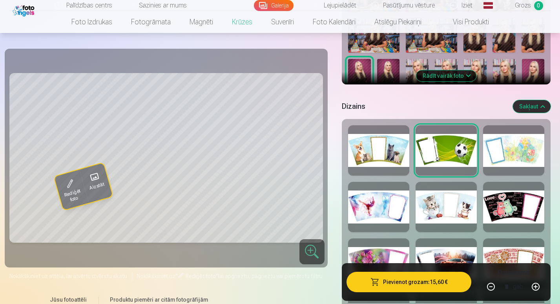
scroll to position [0, 0]
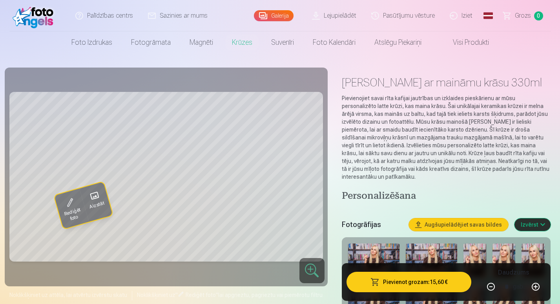
click at [340, 20] on link "Lejupielādēt" at bounding box center [334, 15] width 59 height 31
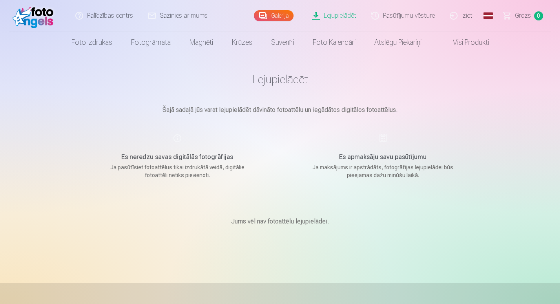
click at [279, 13] on link "Galerija" at bounding box center [274, 15] width 40 height 11
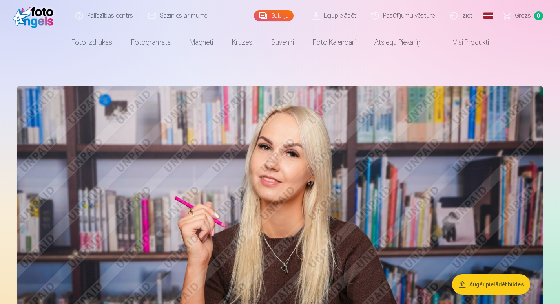
click at [194, 20] on link "Sazinies ar mums" at bounding box center [178, 15] width 75 height 31
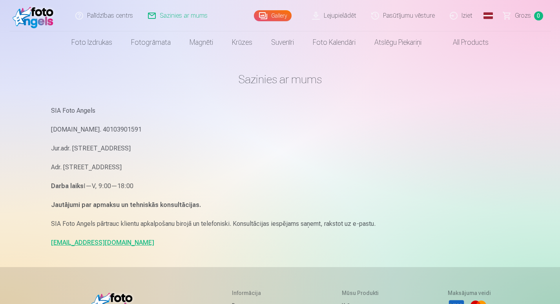
click at [408, 22] on link "Pasūtījumu vēsture" at bounding box center [403, 15] width 79 height 31
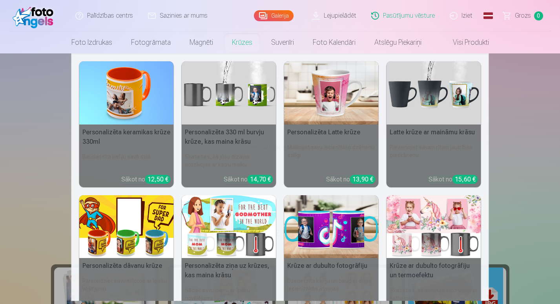
click at [244, 42] on link "Krūzes" at bounding box center [242, 42] width 39 height 22
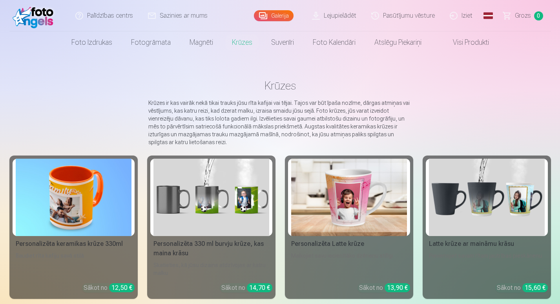
click at [485, 206] on img at bounding box center [487, 197] width 116 height 77
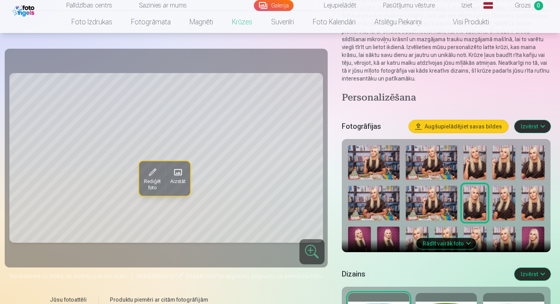
scroll to position [364, 0]
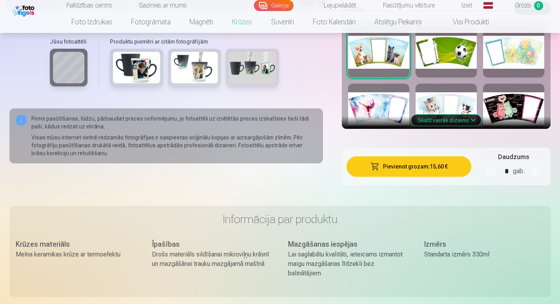
click at [469, 41] on div at bounding box center [446, 52] width 61 height 50
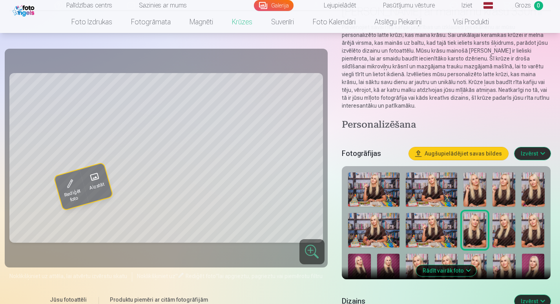
scroll to position [175, 0]
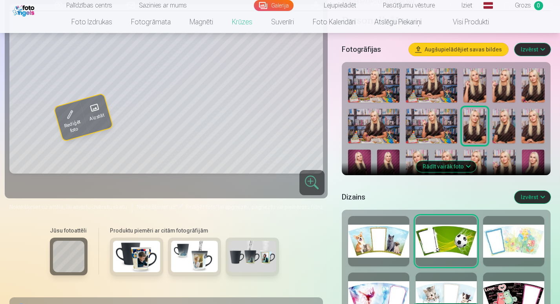
click at [537, 43] on button "Izvērst" at bounding box center [533, 49] width 36 height 13
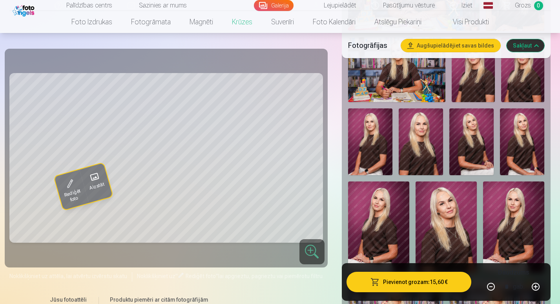
scroll to position [849, 0]
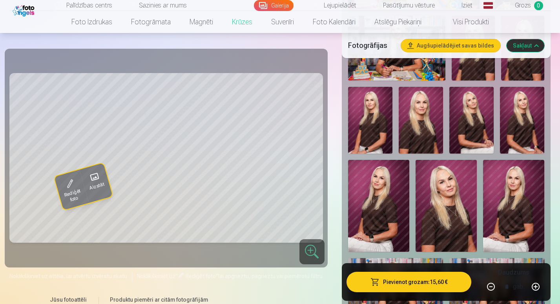
click at [471, 103] on img at bounding box center [472, 120] width 44 height 67
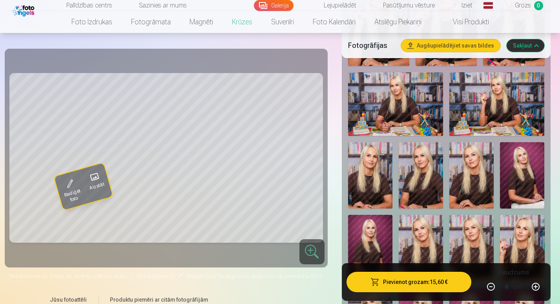
scroll to position [342, 0]
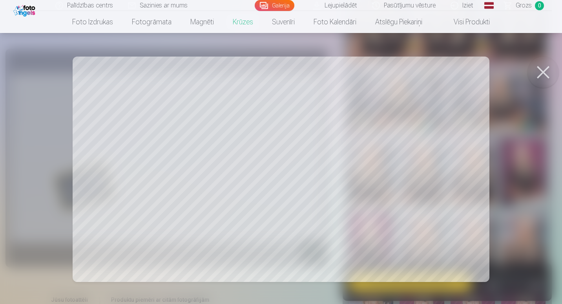
click at [546, 70] on button at bounding box center [543, 72] width 31 height 31
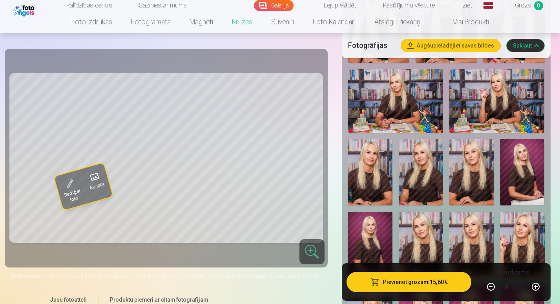
click at [490, 226] on img at bounding box center [472, 245] width 44 height 67
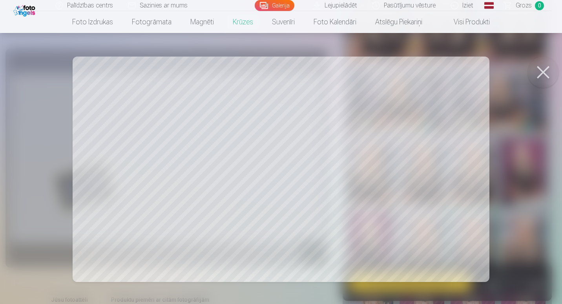
click at [536, 81] on button at bounding box center [543, 72] width 31 height 31
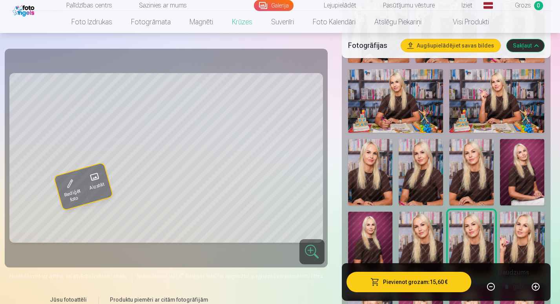
click at [525, 164] on img at bounding box center [522, 172] width 44 height 67
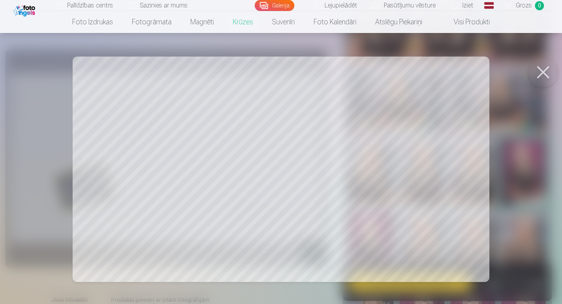
click at [555, 71] on button at bounding box center [543, 72] width 31 height 31
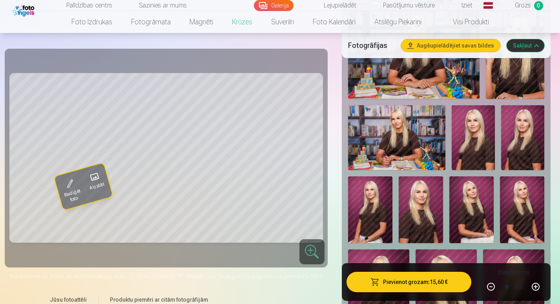
scroll to position [762, 0]
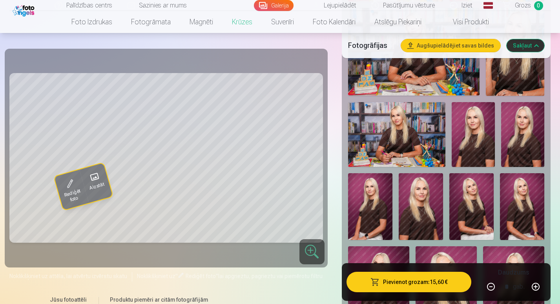
click at [383, 202] on img at bounding box center [370, 206] width 44 height 67
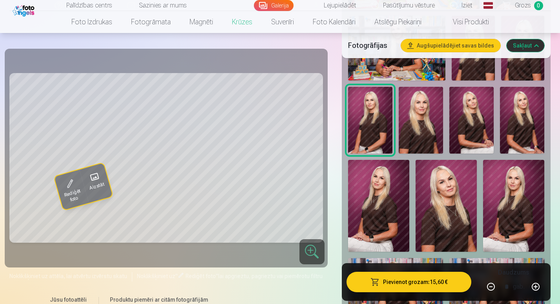
scroll to position [818, 0]
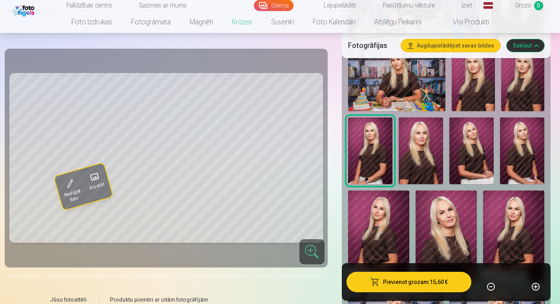
click at [376, 221] on img at bounding box center [378, 236] width 61 height 92
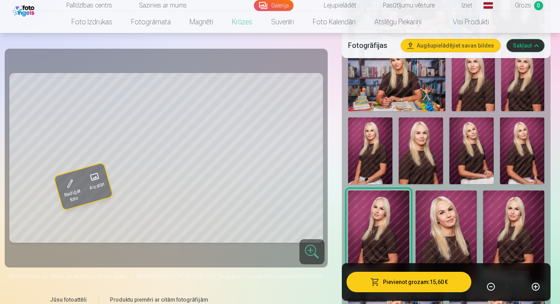
click at [447, 212] on img at bounding box center [446, 236] width 61 height 92
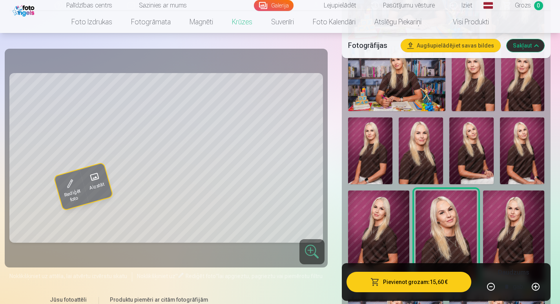
click at [502, 217] on img at bounding box center [513, 236] width 61 height 92
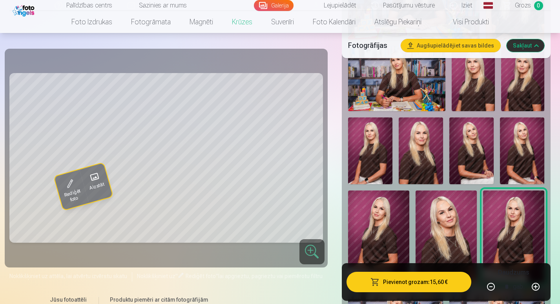
click at [474, 148] on img at bounding box center [472, 150] width 44 height 67
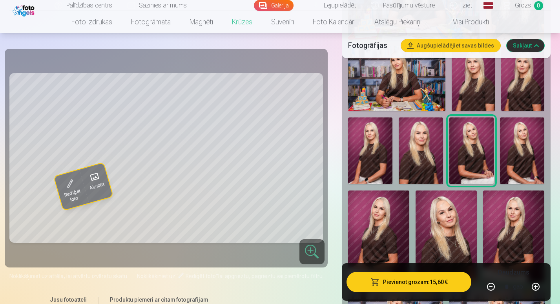
click at [460, 231] on img at bounding box center [446, 236] width 61 height 92
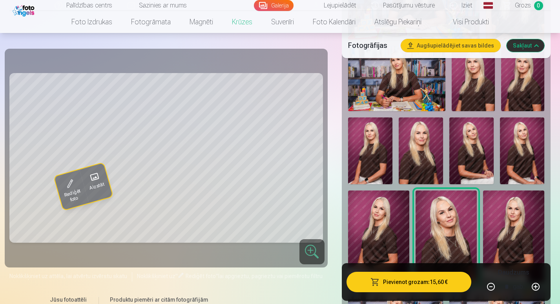
click at [466, 150] on img at bounding box center [472, 150] width 44 height 67
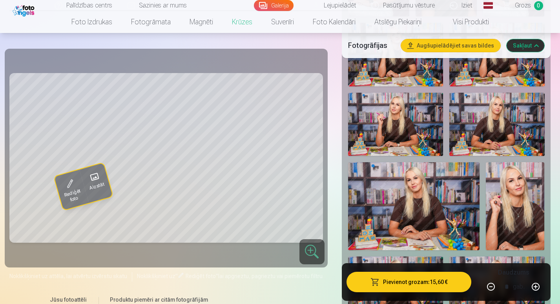
scroll to position [870, 0]
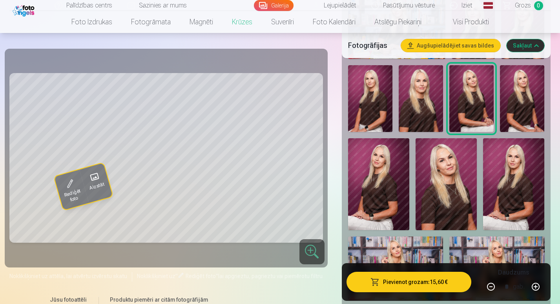
click at [424, 91] on img at bounding box center [421, 98] width 44 height 67
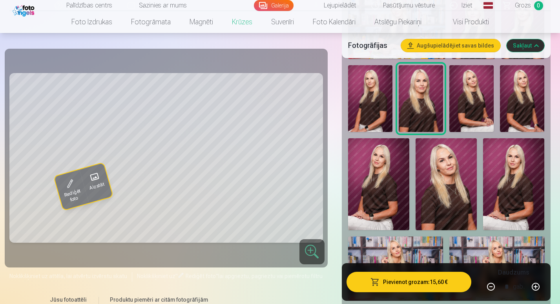
click at [457, 93] on img at bounding box center [472, 98] width 44 height 67
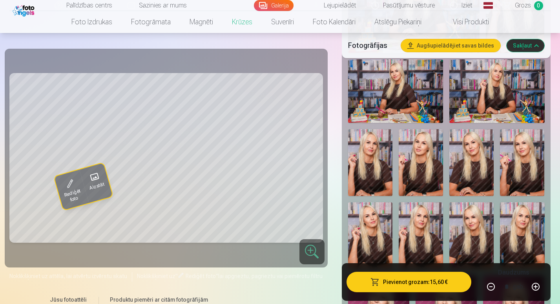
scroll to position [1253, 0]
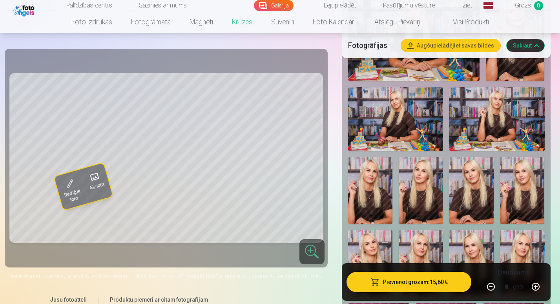
click at [468, 186] on img at bounding box center [472, 190] width 44 height 67
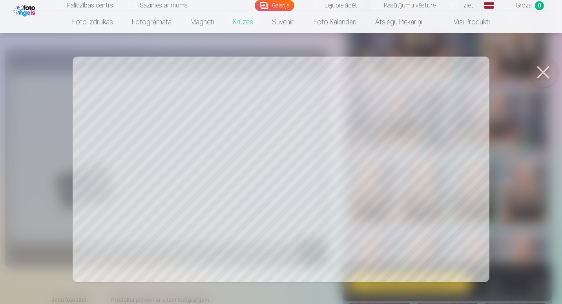
click at [542, 60] on button at bounding box center [543, 72] width 31 height 31
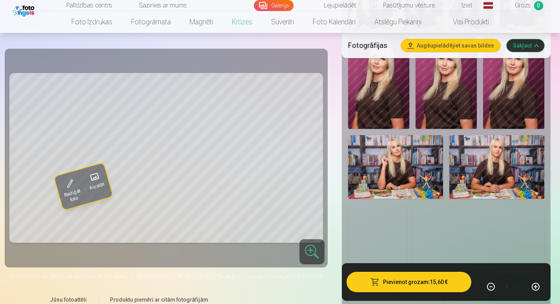
scroll to position [1785, 0]
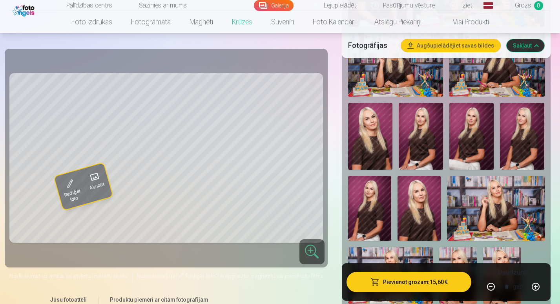
click at [480, 133] on img at bounding box center [472, 136] width 44 height 67
click at [433, 132] on img at bounding box center [421, 136] width 44 height 67
click at [386, 210] on img at bounding box center [369, 208] width 43 height 65
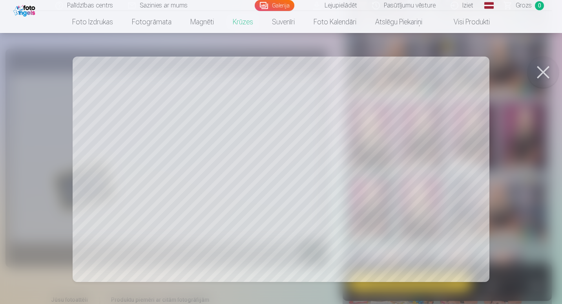
click at [556, 57] on div at bounding box center [281, 152] width 562 height 304
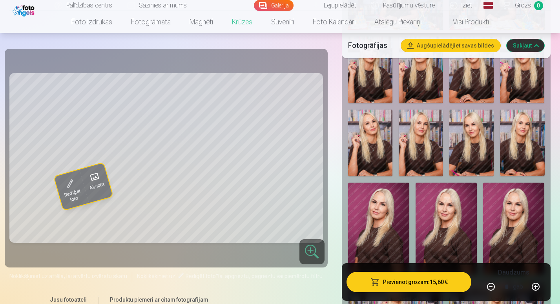
scroll to position [1389, 0]
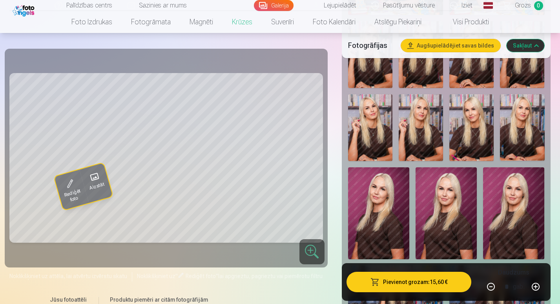
click at [452, 194] on img at bounding box center [446, 213] width 61 height 92
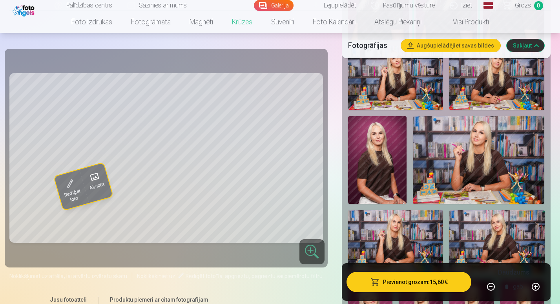
scroll to position [1615, 0]
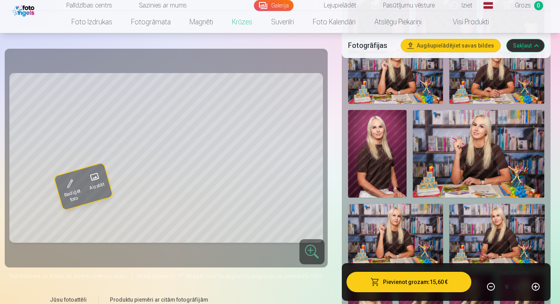
click at [373, 157] on img at bounding box center [377, 154] width 59 height 88
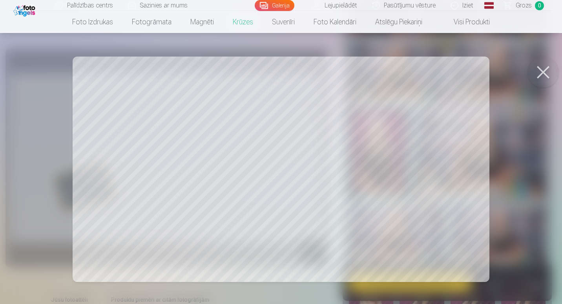
click at [539, 49] on div at bounding box center [281, 152] width 562 height 304
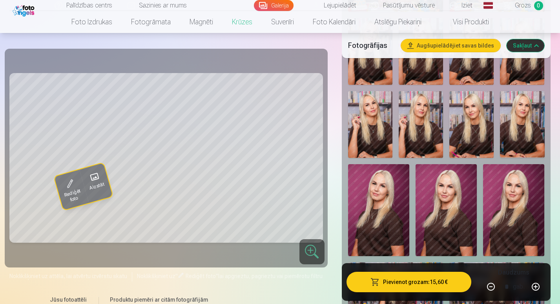
scroll to position [1361, 0]
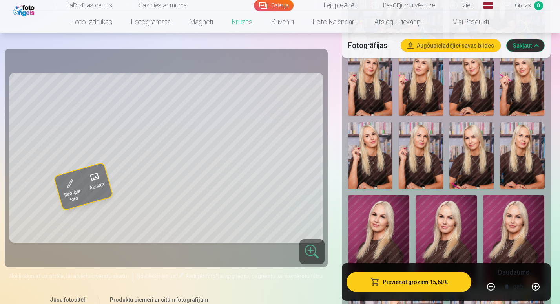
click at [475, 138] on img at bounding box center [472, 155] width 44 height 67
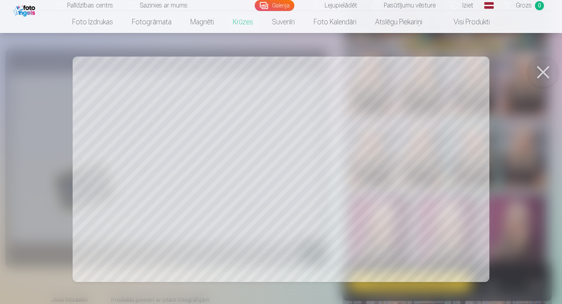
click at [551, 55] on div at bounding box center [281, 152] width 562 height 304
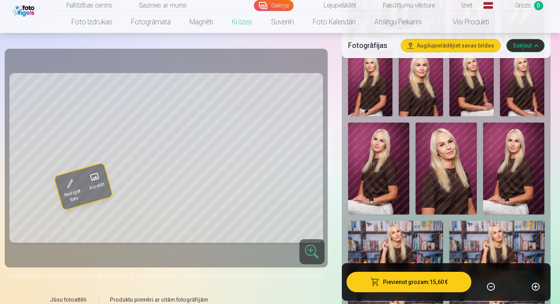
scroll to position [858, 0]
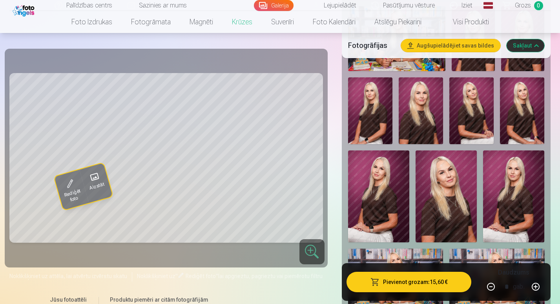
click at [472, 106] on img at bounding box center [472, 110] width 44 height 67
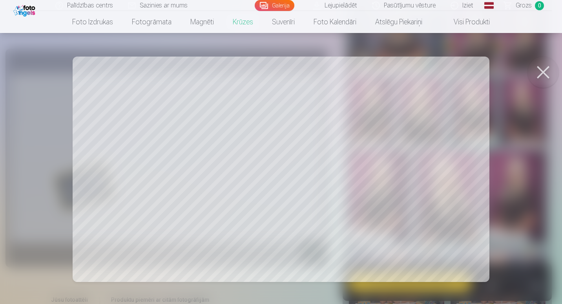
click at [557, 49] on div at bounding box center [281, 152] width 562 height 304
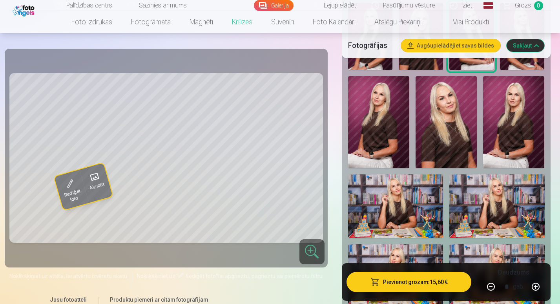
click at [530, 44] on button "Sakļaut" at bounding box center [526, 45] width 38 height 13
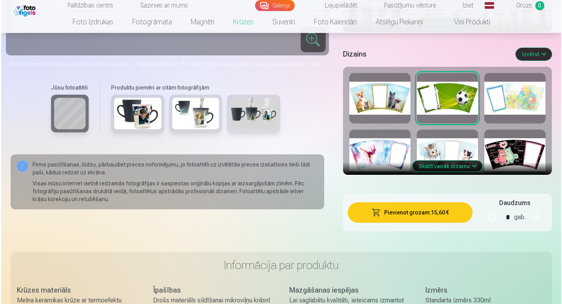
scroll to position [320, 0]
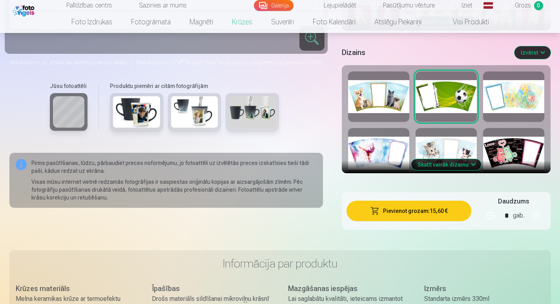
click at [471, 159] on button "Skatīt vairāk dizainu" at bounding box center [447, 164] width 70 height 11
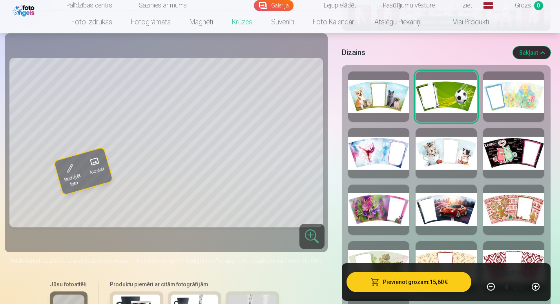
click at [498, 244] on div at bounding box center [513, 266] width 61 height 50
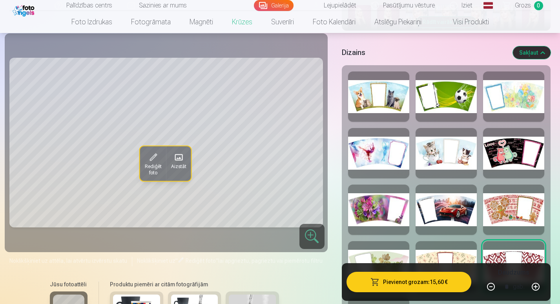
click at [431, 98] on div at bounding box center [446, 96] width 61 height 50
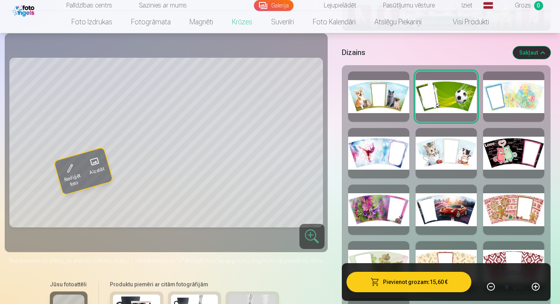
click at [407, 282] on button "Pievienot grozam : 15,60 €" at bounding box center [409, 282] width 125 height 20
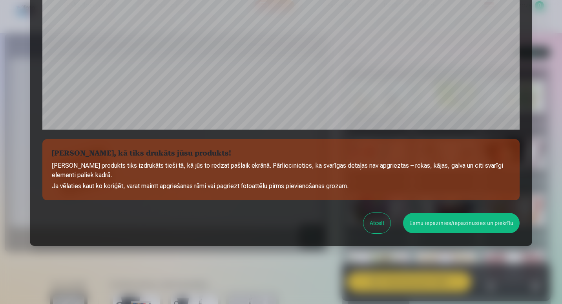
scroll to position [262, 0]
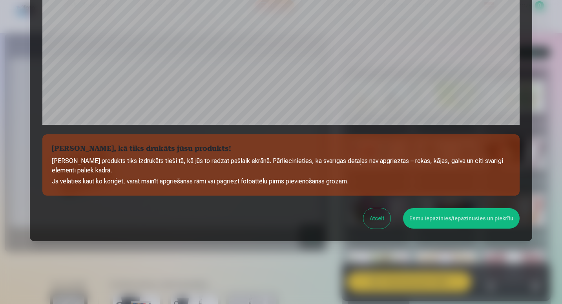
click at [379, 211] on button "Atcelt" at bounding box center [377, 218] width 27 height 20
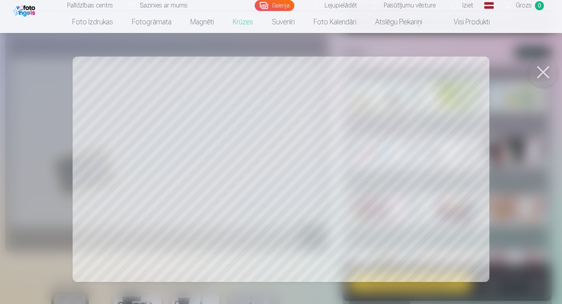
click at [193, 208] on div at bounding box center [281, 152] width 562 height 304
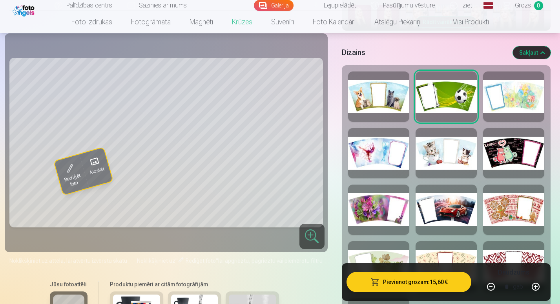
click at [77, 162] on button "Rediģēt foto" at bounding box center [71, 174] width 35 height 40
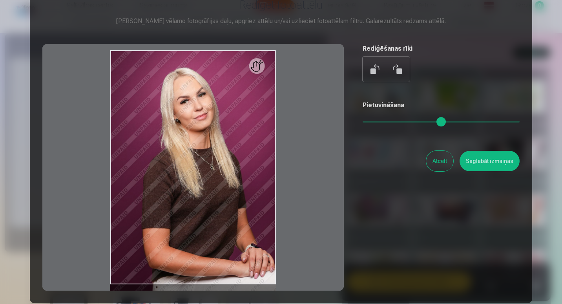
scroll to position [31, 0]
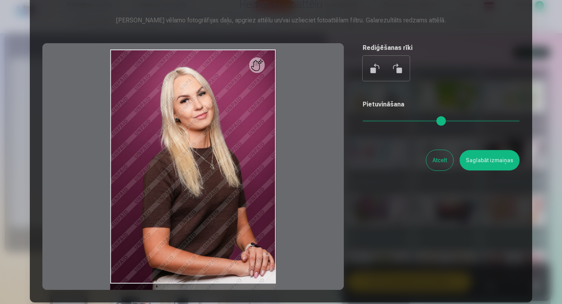
click at [485, 156] on button "Saglabāt izmaiņas" at bounding box center [490, 160] width 60 height 20
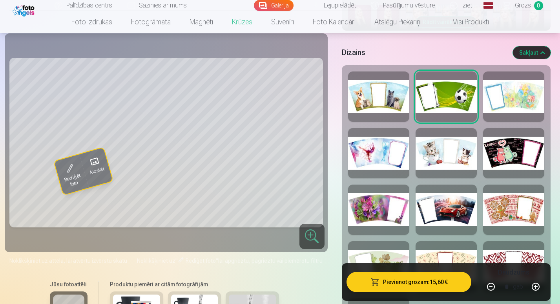
click at [496, 241] on div at bounding box center [513, 266] width 61 height 50
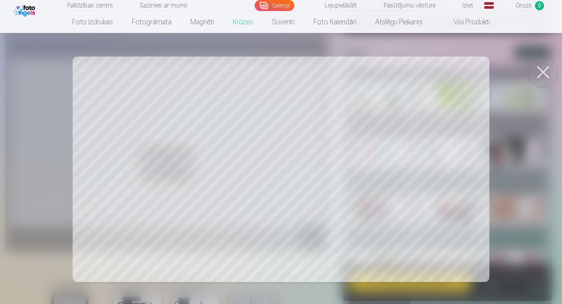
click at [547, 64] on button at bounding box center [543, 72] width 31 height 31
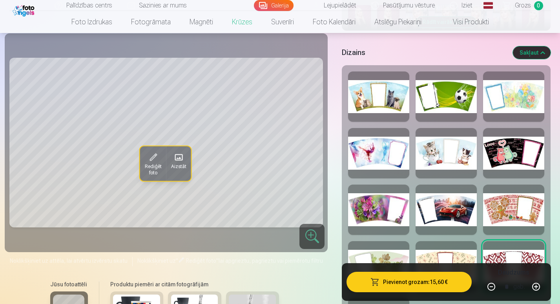
click at [448, 97] on div at bounding box center [446, 96] width 61 height 50
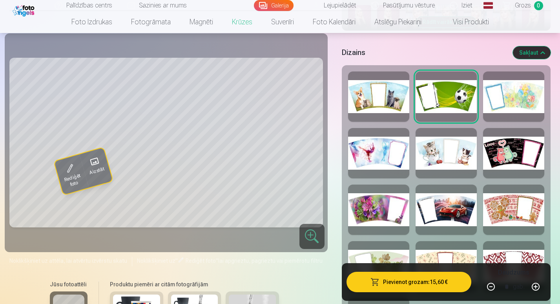
click at [412, 289] on button "Pievienot grozam : 15,60 €" at bounding box center [409, 282] width 125 height 20
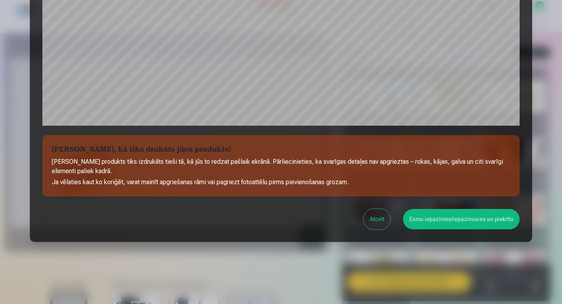
scroll to position [262, 0]
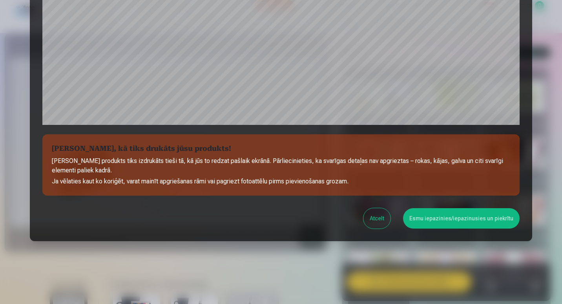
click at [439, 225] on button "Esmu iepazinies/iepazinusies un piekrītu" at bounding box center [461, 218] width 117 height 20
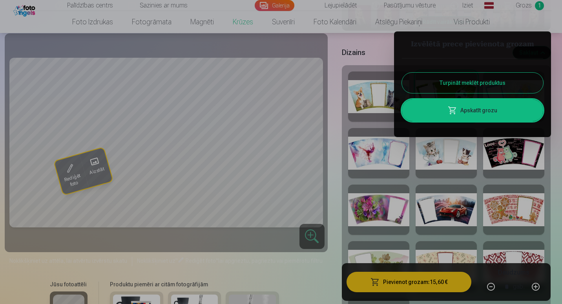
click at [481, 108] on link "Apskatīt grozu" at bounding box center [472, 110] width 141 height 22
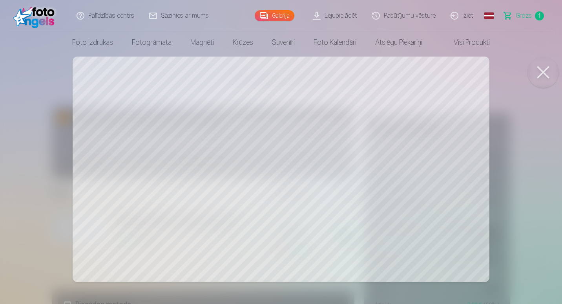
click at [543, 66] on button at bounding box center [543, 72] width 31 height 31
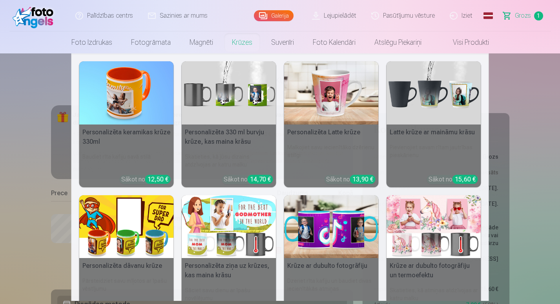
click at [249, 96] on img at bounding box center [229, 92] width 95 height 63
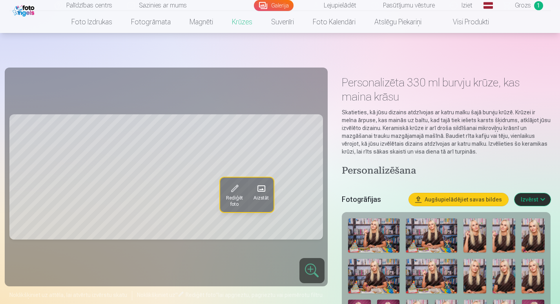
scroll to position [266, 0]
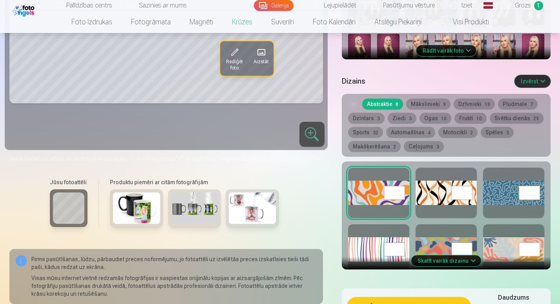
click at [362, 137] on div "Noņemiet dizainu Abstraktie 8 Mākslinieki 9 Dzīvnieki 18 Pludmale 7 Dzintars 3 …" at bounding box center [446, 125] width 209 height 63
click at [368, 134] on button "Sports 32" at bounding box center [365, 132] width 35 height 11
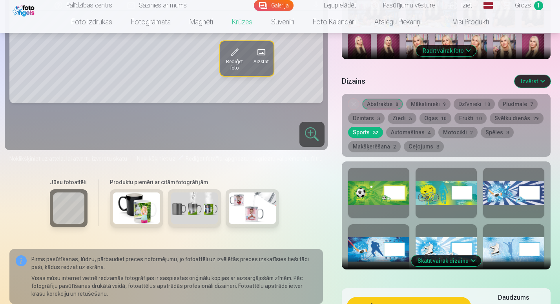
click at [504, 199] on div at bounding box center [513, 193] width 61 height 50
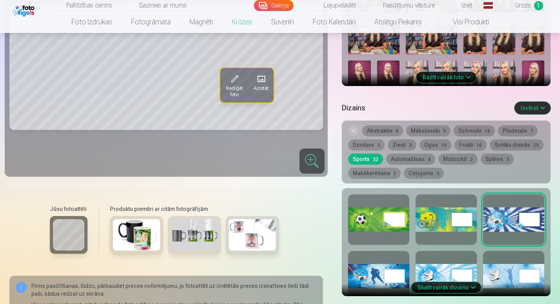
scroll to position [222, 0]
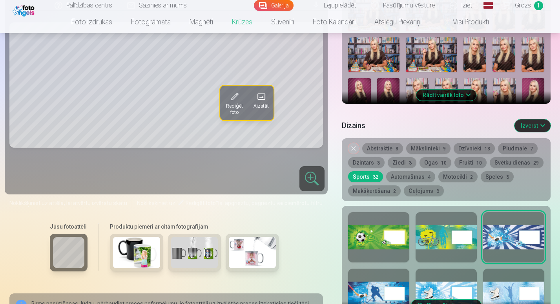
click at [364, 292] on div at bounding box center [378, 294] width 61 height 50
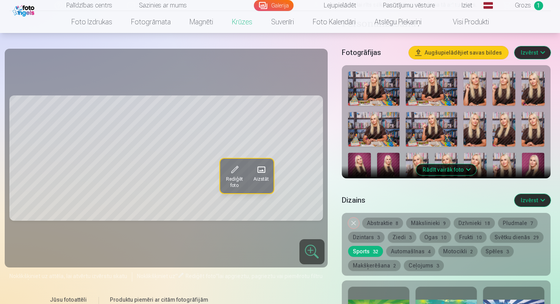
scroll to position [143, 0]
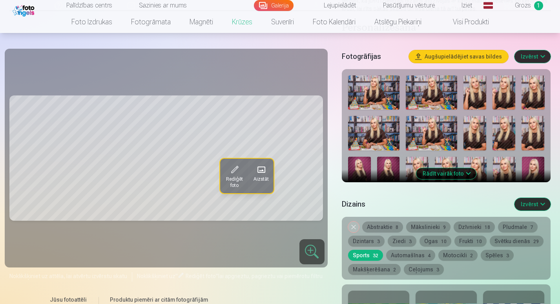
click at [469, 170] on button "Rādīt vairāk foto" at bounding box center [447, 173] width 60 height 11
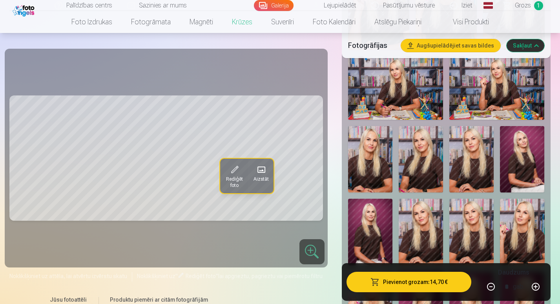
scroll to position [333, 0]
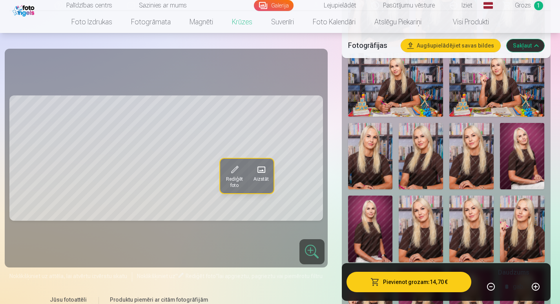
click at [517, 165] on img at bounding box center [522, 156] width 44 height 67
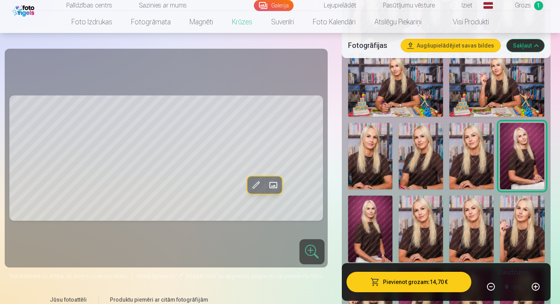
click at [372, 230] on img at bounding box center [370, 229] width 44 height 67
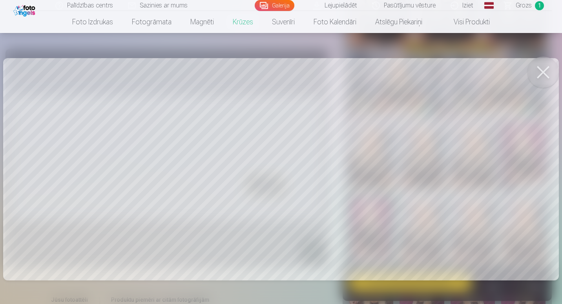
click at [550, 70] on button at bounding box center [543, 72] width 31 height 31
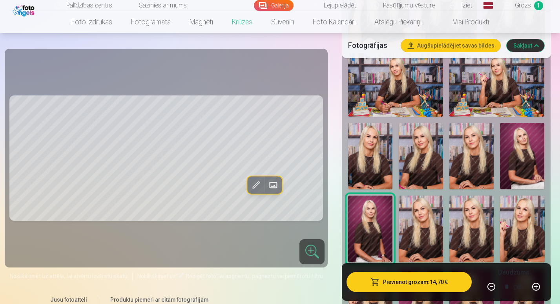
click at [519, 150] on img at bounding box center [522, 156] width 44 height 67
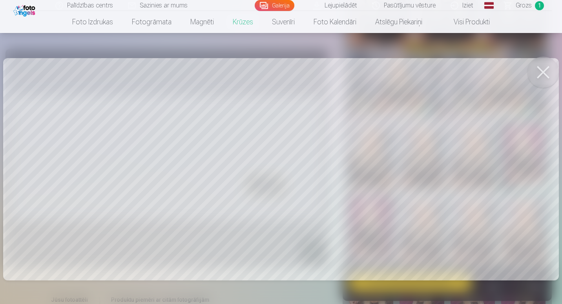
click at [554, 66] on button at bounding box center [543, 72] width 31 height 31
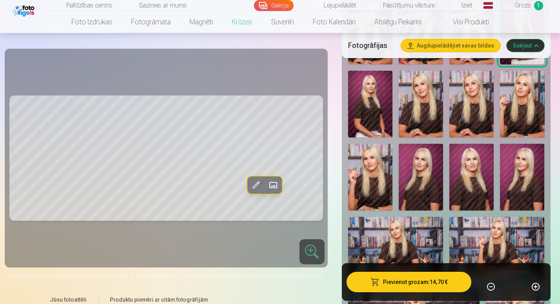
scroll to position [424, 0]
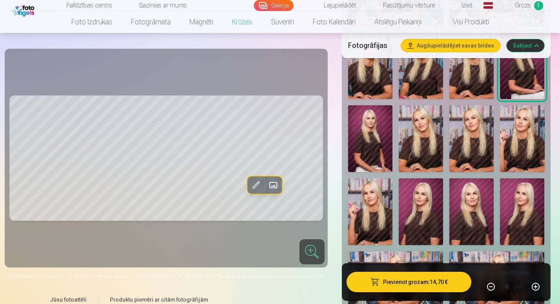
click at [485, 198] on img at bounding box center [472, 211] width 44 height 67
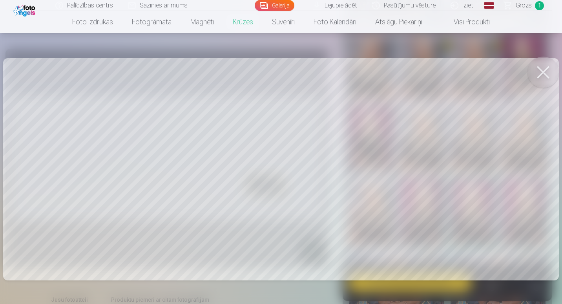
click at [554, 64] on button at bounding box center [543, 72] width 31 height 31
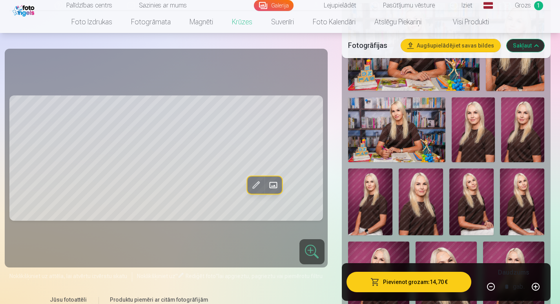
scroll to position [745, 0]
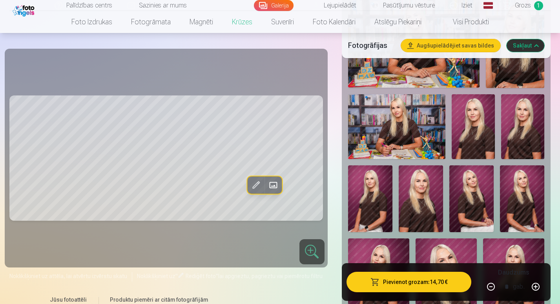
click at [510, 139] on img at bounding box center [523, 126] width 43 height 65
click at [490, 191] on img at bounding box center [472, 198] width 44 height 67
click at [430, 187] on img at bounding box center [421, 198] width 44 height 67
click at [467, 187] on img at bounding box center [472, 198] width 44 height 67
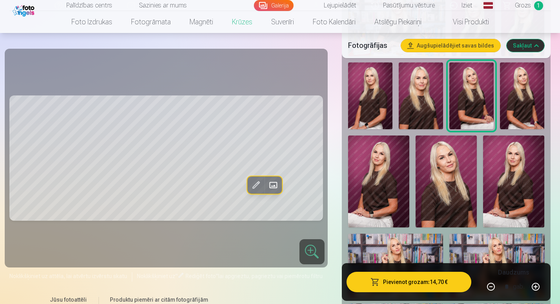
scroll to position [823, 0]
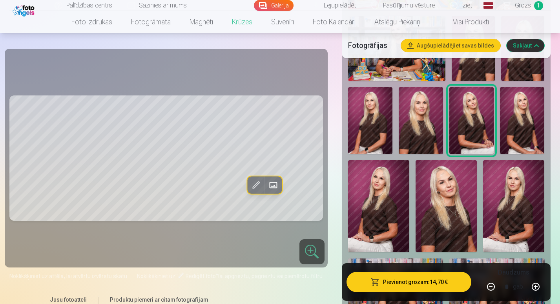
click at [439, 201] on img at bounding box center [446, 206] width 61 height 92
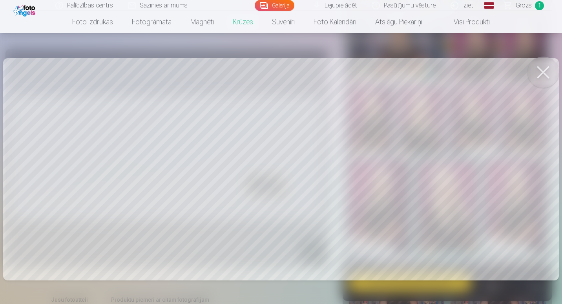
click at [547, 79] on button at bounding box center [543, 72] width 31 height 31
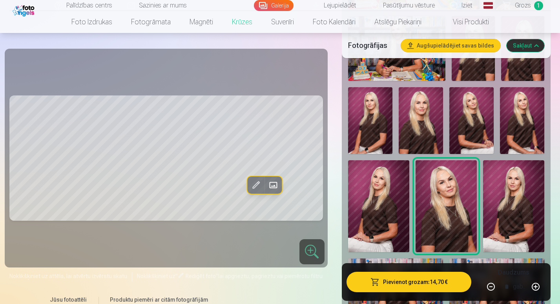
click at [460, 130] on img at bounding box center [472, 120] width 44 height 67
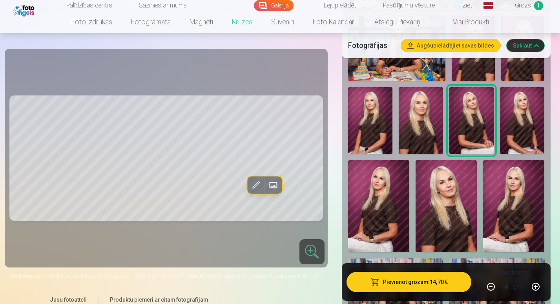
click at [507, 219] on img at bounding box center [513, 206] width 61 height 92
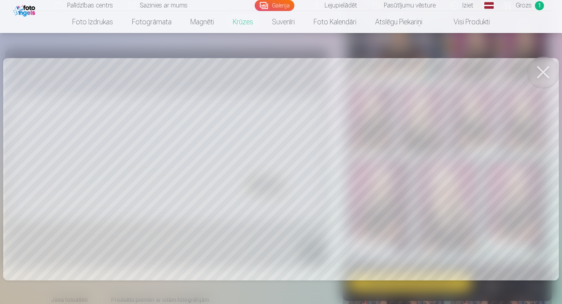
click at [549, 74] on button at bounding box center [543, 72] width 31 height 31
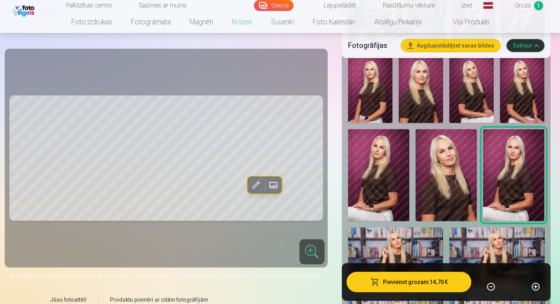
scroll to position [842, 0]
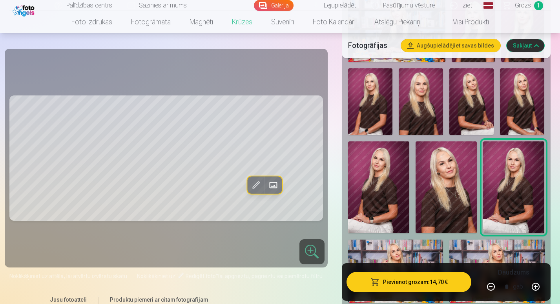
click at [467, 98] on img at bounding box center [472, 101] width 44 height 67
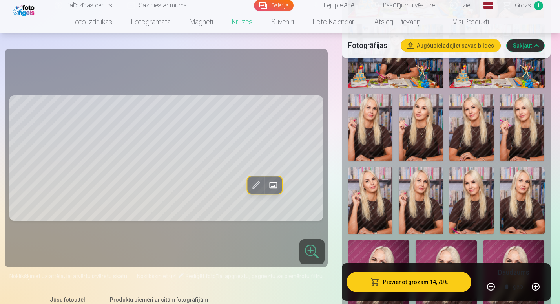
scroll to position [1282, 0]
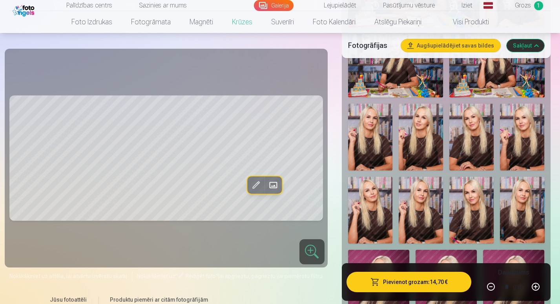
click at [478, 148] on img at bounding box center [472, 137] width 44 height 67
click at [481, 215] on img at bounding box center [472, 210] width 44 height 67
click at [478, 157] on img at bounding box center [472, 137] width 44 height 67
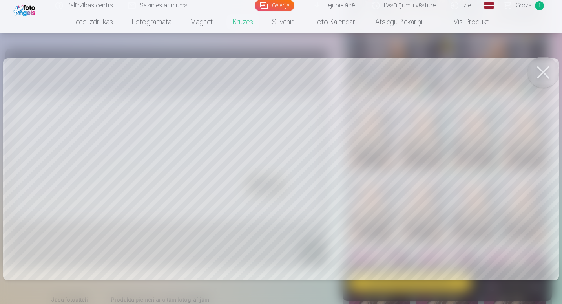
click at [539, 71] on button at bounding box center [543, 72] width 31 height 31
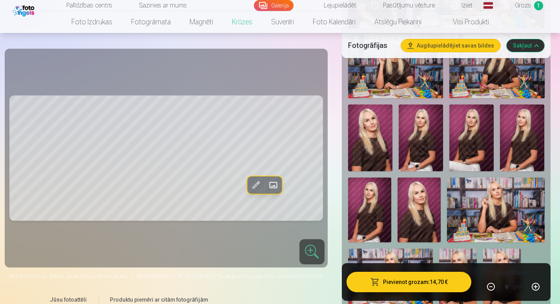
scroll to position [1749, 0]
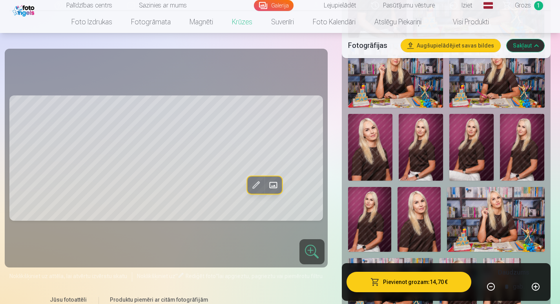
click at [476, 148] on img at bounding box center [472, 147] width 44 height 67
click at [384, 230] on img at bounding box center [369, 219] width 43 height 65
click at [454, 159] on img at bounding box center [472, 147] width 44 height 67
click at [420, 216] on img at bounding box center [419, 219] width 43 height 65
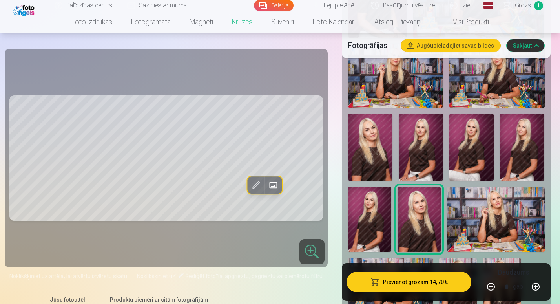
click at [464, 148] on img at bounding box center [472, 147] width 44 height 67
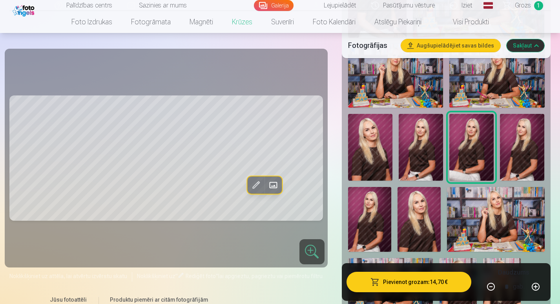
click at [373, 142] on img at bounding box center [370, 147] width 44 height 67
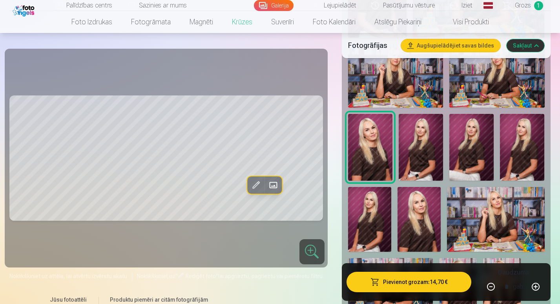
click at [476, 140] on img at bounding box center [472, 147] width 44 height 67
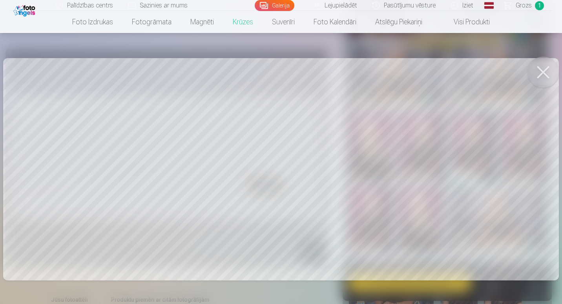
click at [489, 137] on div at bounding box center [281, 152] width 562 height 304
click at [551, 68] on button at bounding box center [543, 72] width 31 height 31
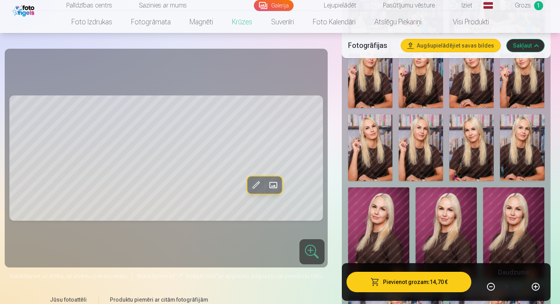
scroll to position [1313, 0]
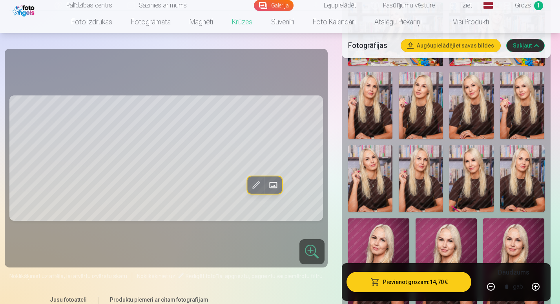
click at [463, 118] on img at bounding box center [472, 105] width 44 height 67
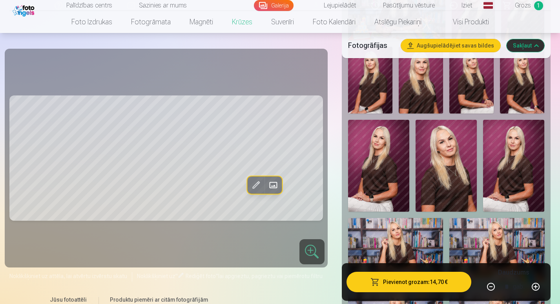
scroll to position [801, 0]
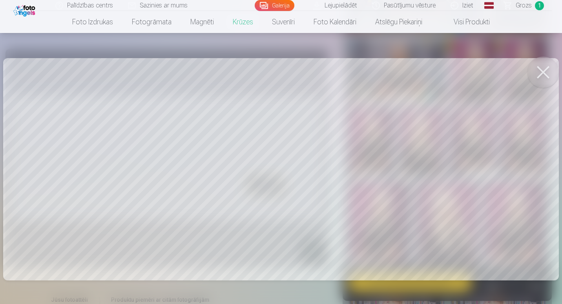
click at [551, 73] on button at bounding box center [543, 72] width 31 height 31
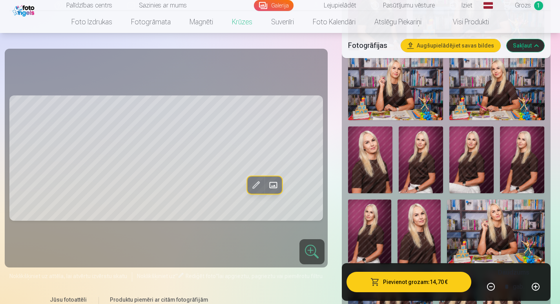
scroll to position [1746, 0]
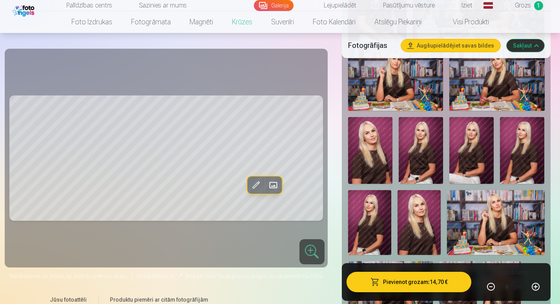
click at [471, 144] on img at bounding box center [472, 150] width 44 height 67
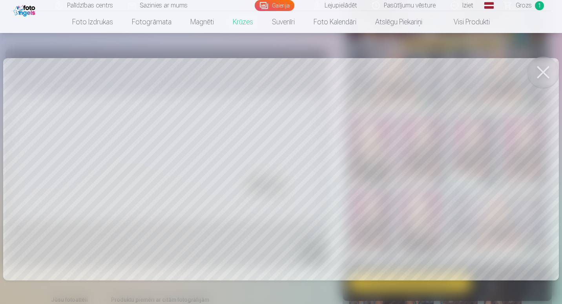
click at [548, 73] on button at bounding box center [543, 72] width 31 height 31
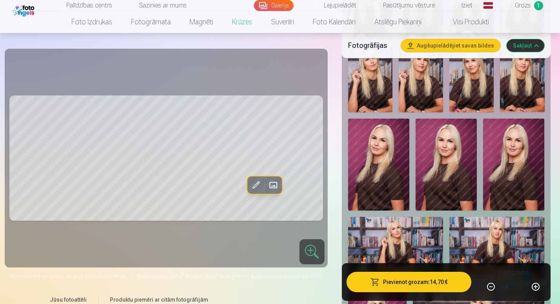
scroll to position [1316, 0]
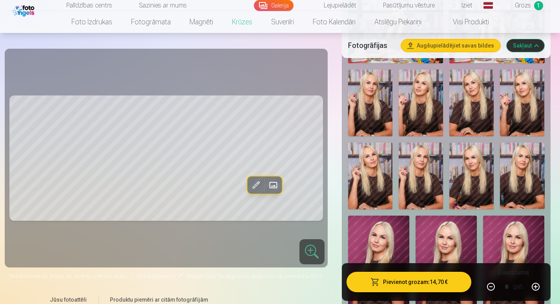
click at [476, 115] on img at bounding box center [472, 103] width 44 height 67
click at [476, 178] on img at bounding box center [472, 176] width 44 height 67
click at [474, 106] on img at bounding box center [472, 103] width 44 height 67
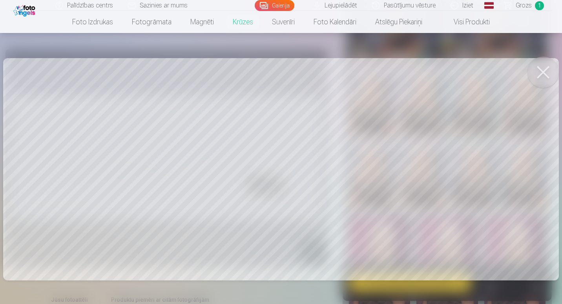
click at [553, 66] on button at bounding box center [543, 72] width 31 height 31
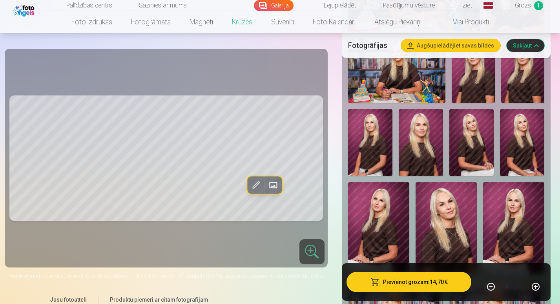
scroll to position [795, 0]
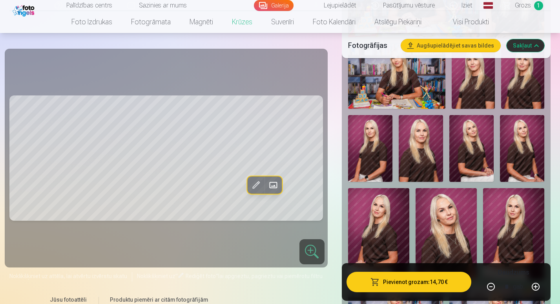
click at [471, 153] on img at bounding box center [472, 148] width 44 height 67
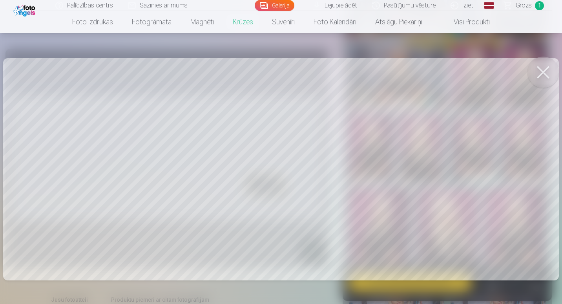
click at [546, 62] on button at bounding box center [543, 72] width 31 height 31
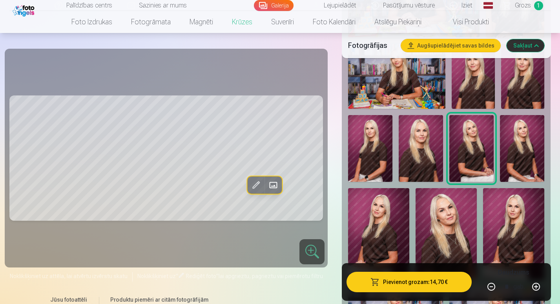
scroll to position [1061, 0]
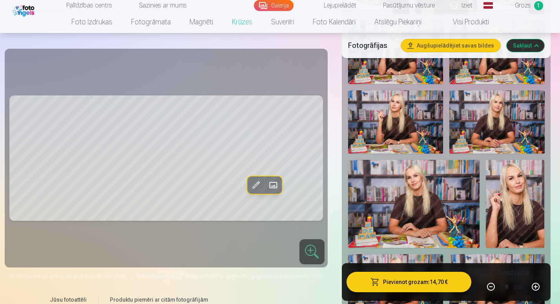
click at [390, 203] on img at bounding box center [414, 204] width 132 height 88
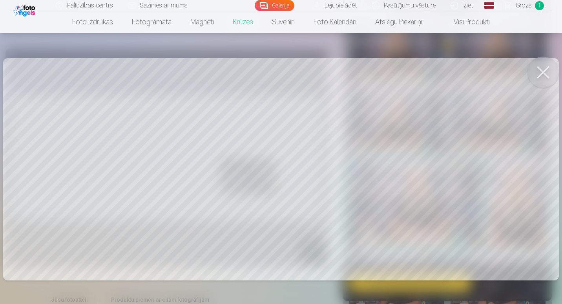
click at [544, 70] on button at bounding box center [543, 72] width 31 height 31
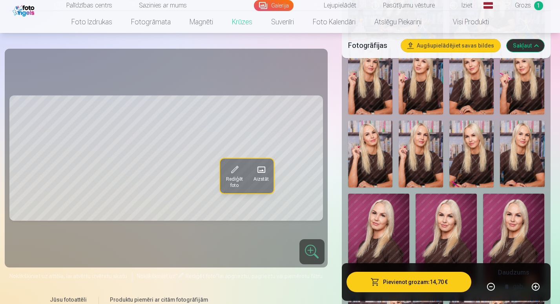
scroll to position [1322, 0]
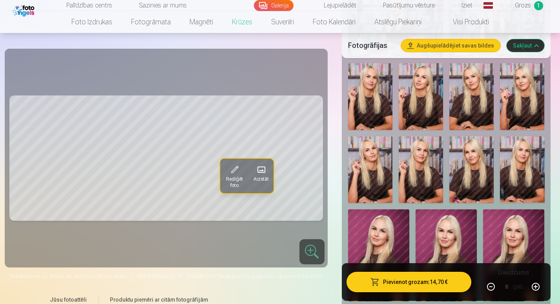
click at [476, 86] on img at bounding box center [472, 96] width 44 height 67
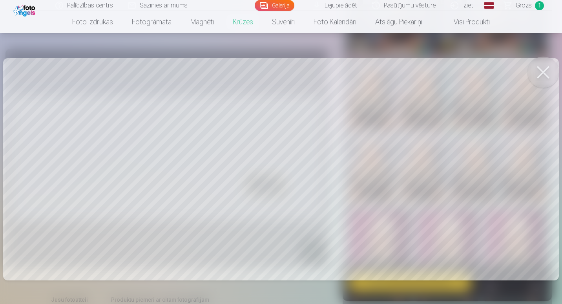
click at [544, 67] on button at bounding box center [543, 72] width 31 height 31
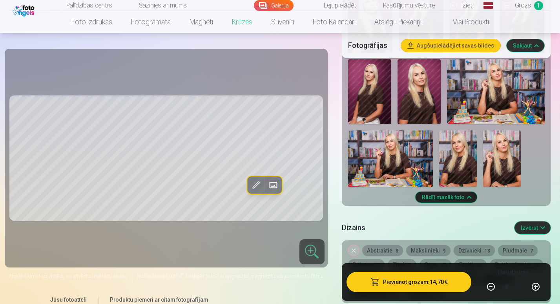
scroll to position [1883, 0]
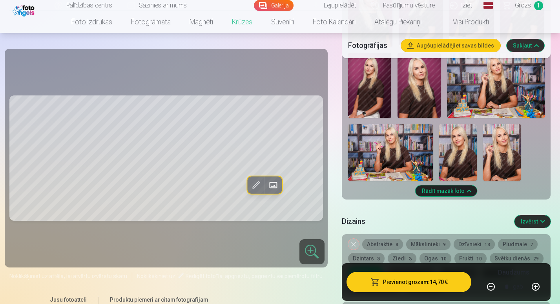
click at [461, 149] on img at bounding box center [458, 152] width 38 height 57
click at [498, 158] on img at bounding box center [502, 152] width 38 height 57
click at [453, 144] on img at bounding box center [458, 152] width 38 height 57
click at [493, 148] on img at bounding box center [502, 152] width 38 height 57
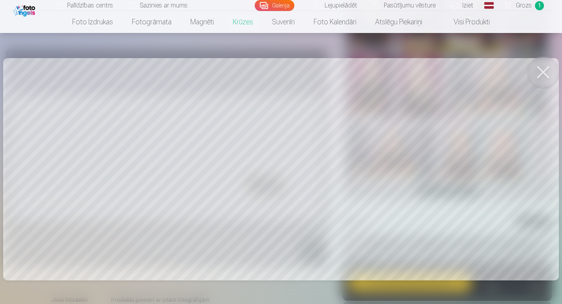
click at [548, 73] on button at bounding box center [543, 72] width 31 height 31
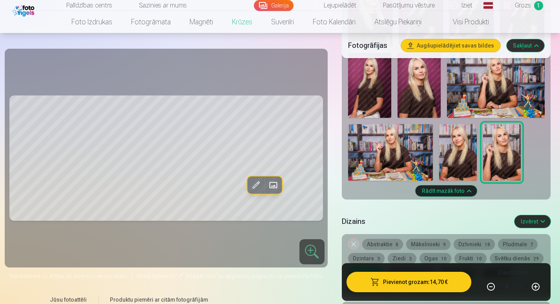
click at [465, 158] on img at bounding box center [458, 152] width 38 height 57
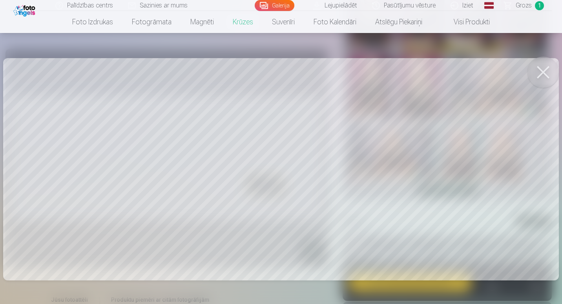
click at [544, 71] on button at bounding box center [543, 72] width 31 height 31
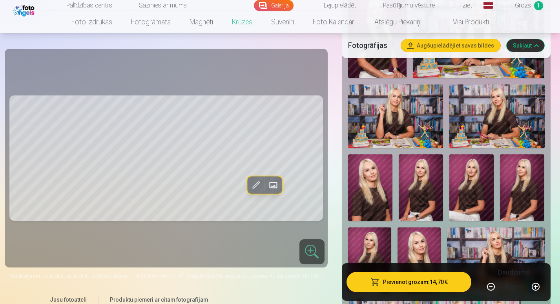
scroll to position [1696, 0]
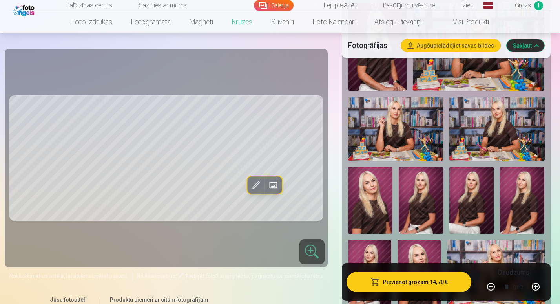
click at [505, 155] on img at bounding box center [497, 129] width 95 height 64
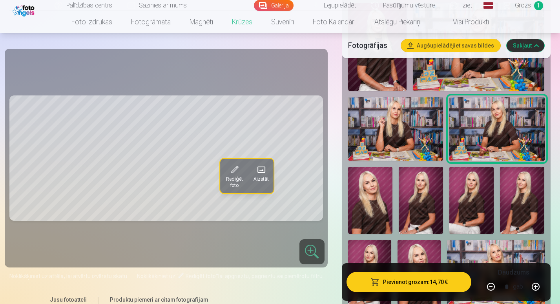
click at [467, 196] on img at bounding box center [472, 200] width 44 height 67
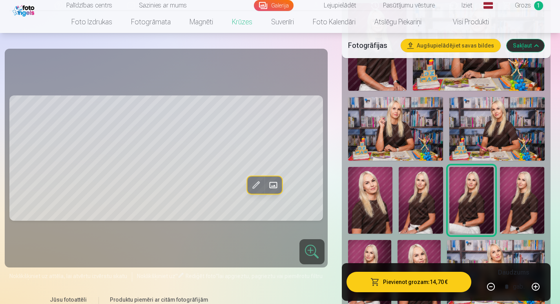
click at [358, 195] on img at bounding box center [370, 200] width 44 height 67
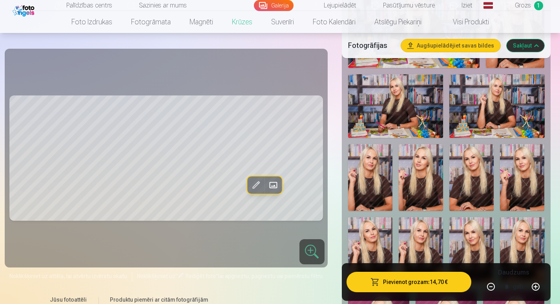
scroll to position [1247, 0]
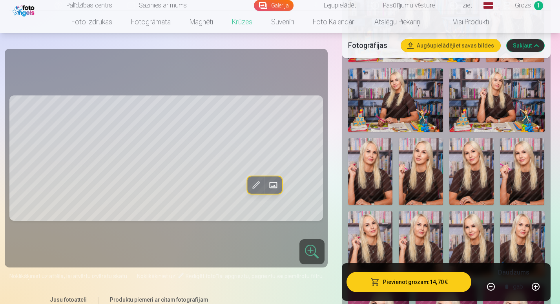
click at [475, 152] on img at bounding box center [472, 171] width 44 height 67
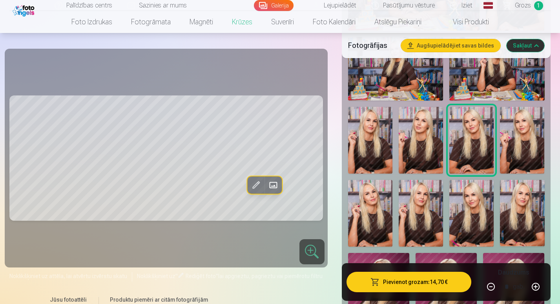
scroll to position [1282, 0]
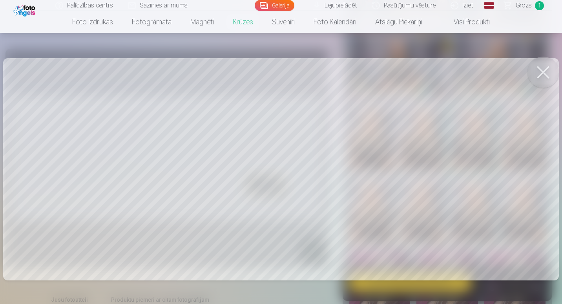
click at [547, 70] on button at bounding box center [543, 72] width 31 height 31
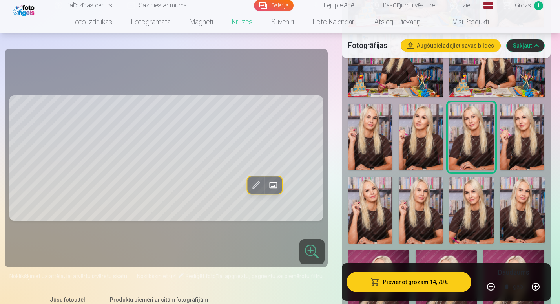
click at [525, 40] on button "Sakļaut" at bounding box center [526, 45] width 38 height 13
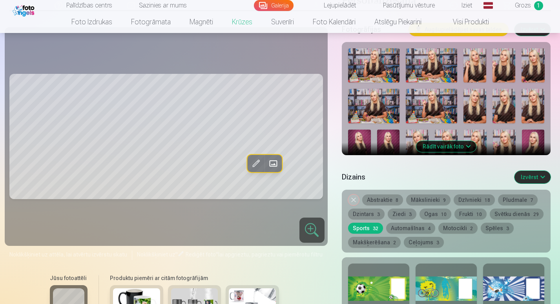
scroll to position [104, 0]
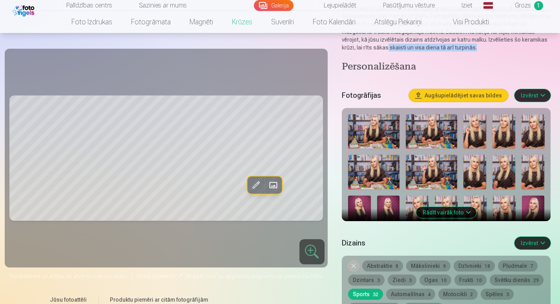
drag, startPoint x: 560, startPoint y: 36, endPoint x: 563, endPoint y: 44, distance: 8.8
click at [560, 44] on html "Palīdzības centrs Sazinies ar mums Galerija Lejupielādēt Pasūtījumu vēsture Izi…" at bounding box center [280, 48] width 560 height 304
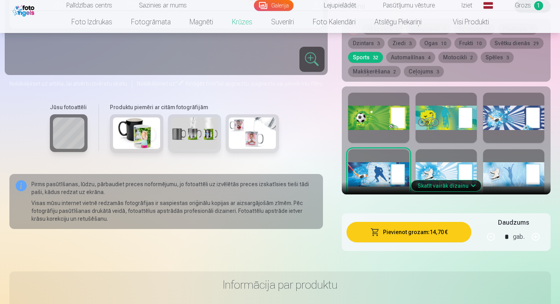
scroll to position [370, 0]
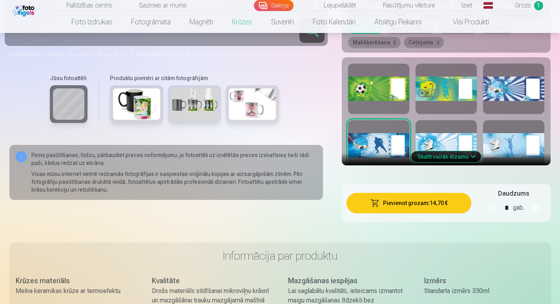
click at [460, 157] on button "Skatīt vairāk dizainu" at bounding box center [447, 156] width 70 height 11
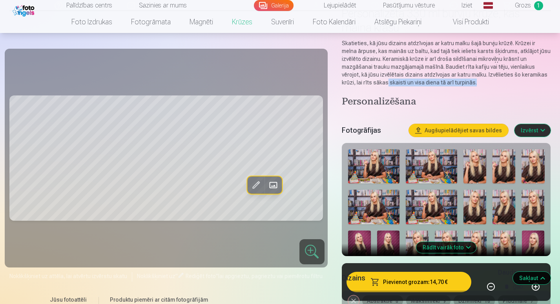
scroll to position [65, 0]
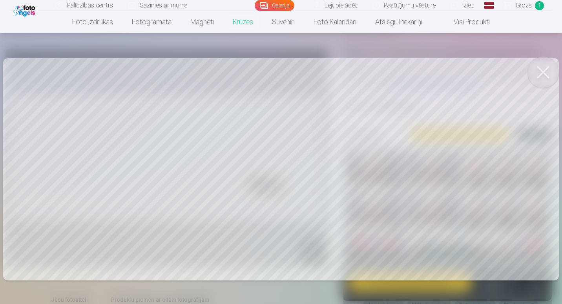
click at [540, 76] on button at bounding box center [543, 72] width 31 height 31
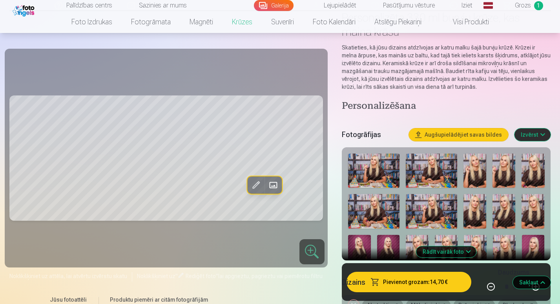
click at [405, 284] on h5 "Dizains" at bounding box center [424, 282] width 165 height 11
click at [452, 281] on h5 "Dizains" at bounding box center [424, 282] width 165 height 11
click at [529, 137] on button "Izvērst" at bounding box center [533, 134] width 36 height 13
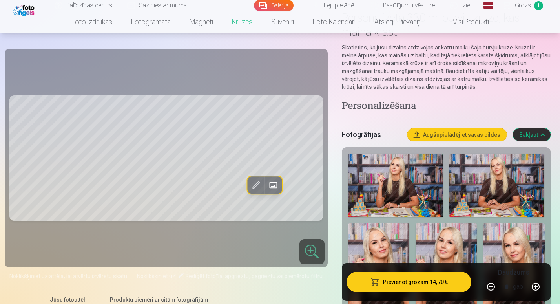
click at [529, 137] on button "Sakļaut" at bounding box center [532, 134] width 38 height 13
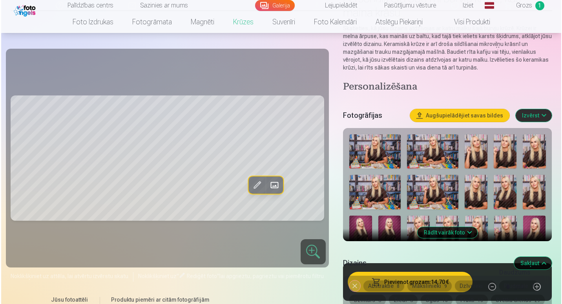
scroll to position [104, 0]
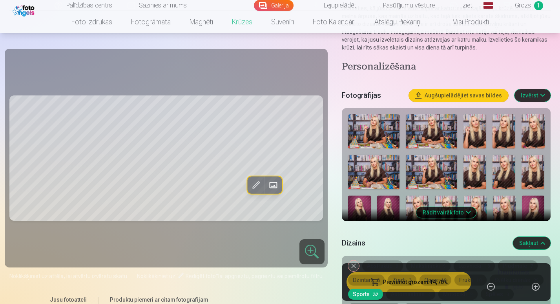
click at [536, 99] on button "Izvērst" at bounding box center [533, 95] width 36 height 13
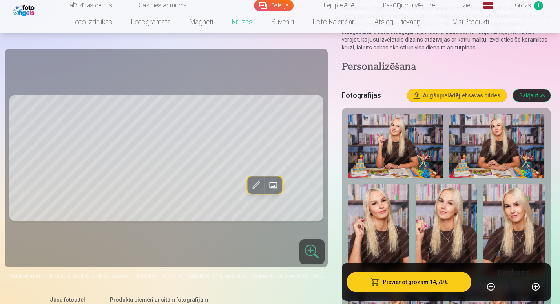
click at [437, 284] on button "Pievienot grozam : 14,70 €" at bounding box center [409, 282] width 125 height 20
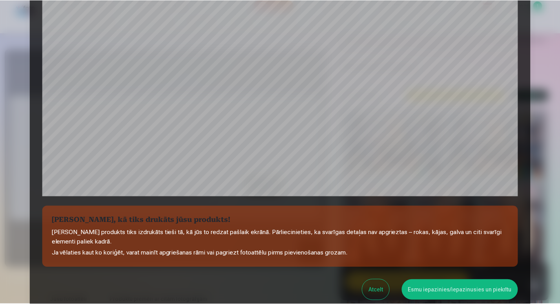
scroll to position [246, 0]
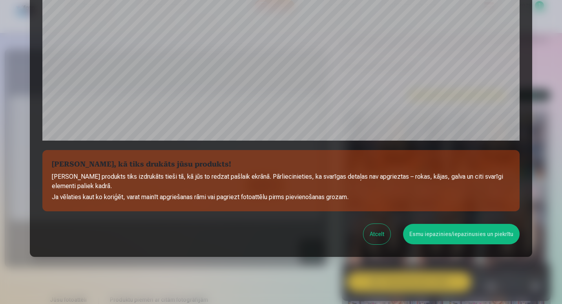
click at [379, 230] on button "Atcelt" at bounding box center [377, 234] width 27 height 20
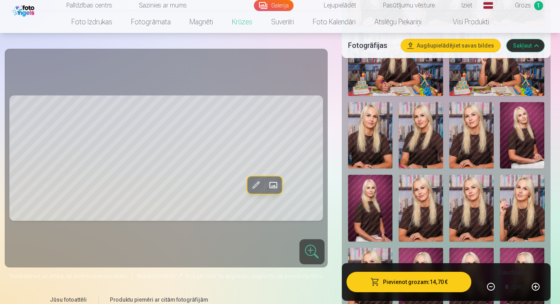
scroll to position [358, 0]
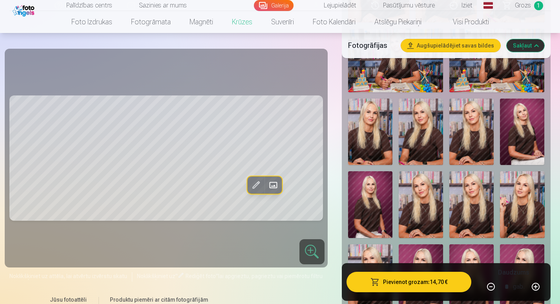
click at [515, 134] on img at bounding box center [522, 132] width 44 height 67
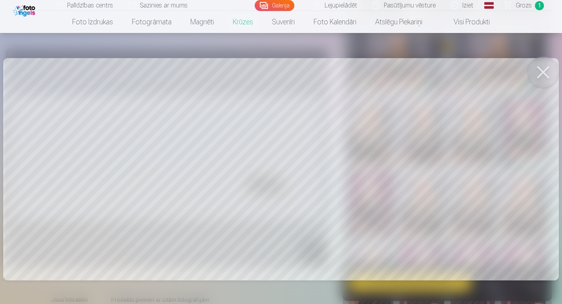
click at [547, 75] on button at bounding box center [543, 72] width 31 height 31
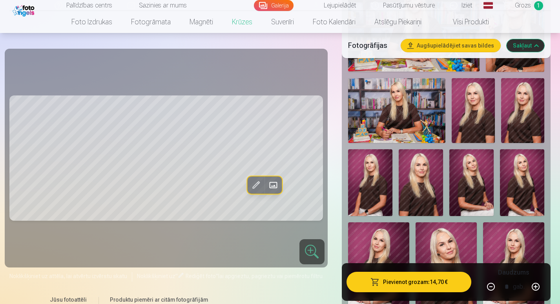
scroll to position [782, 0]
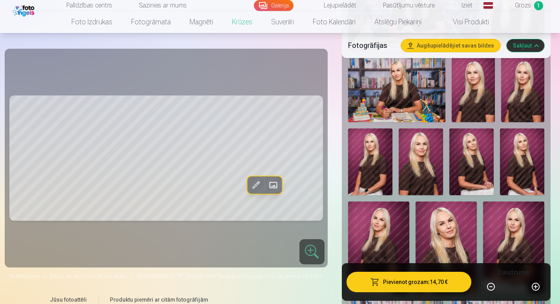
click at [473, 162] on img at bounding box center [472, 161] width 44 height 67
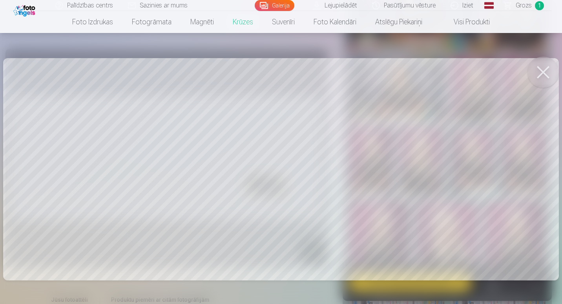
click at [547, 70] on button at bounding box center [543, 72] width 31 height 31
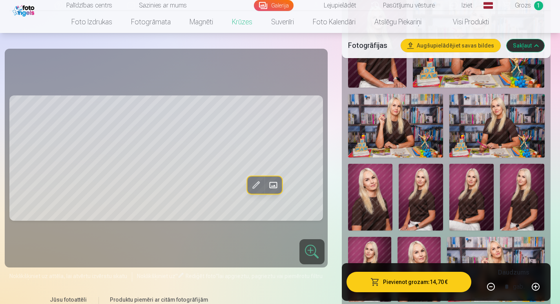
scroll to position [1678, 0]
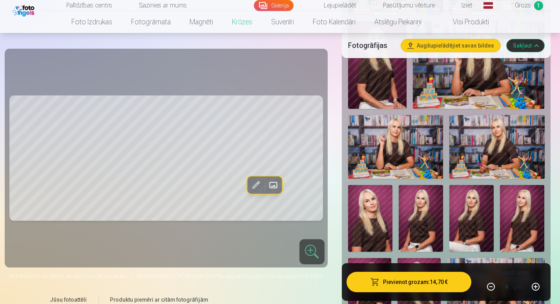
click at [474, 220] on img at bounding box center [472, 218] width 44 height 67
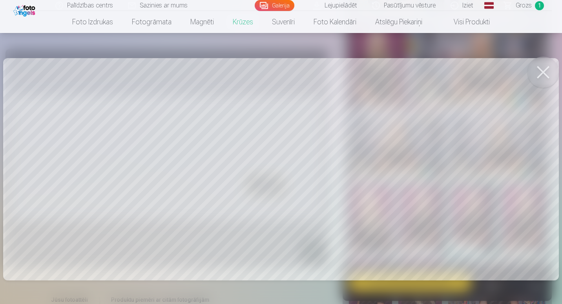
click at [560, 66] on div at bounding box center [281, 152] width 562 height 304
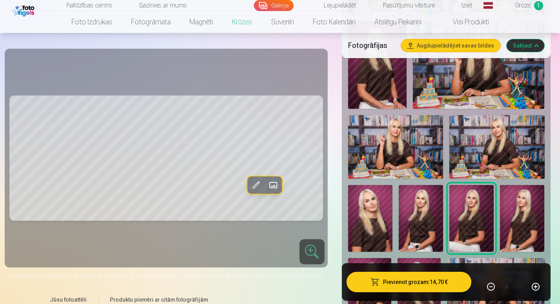
click at [422, 231] on img at bounding box center [421, 218] width 44 height 67
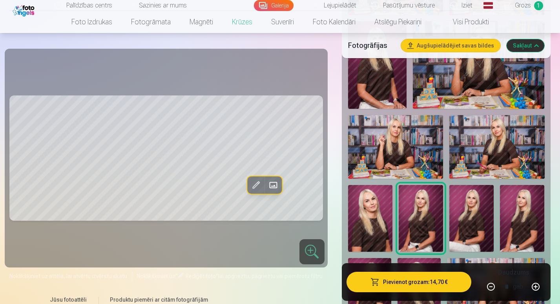
click at [473, 224] on img at bounding box center [472, 218] width 44 height 67
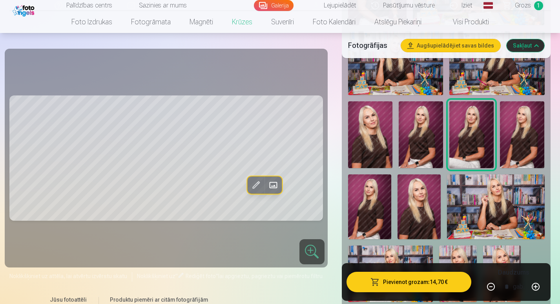
scroll to position [1751, 0]
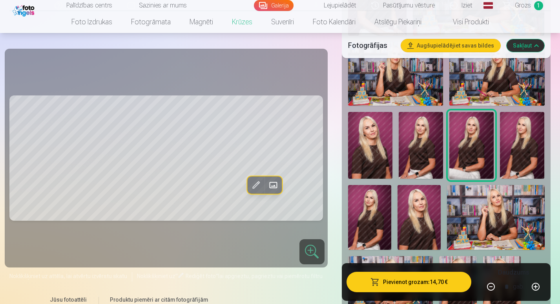
click at [372, 211] on img at bounding box center [369, 217] width 43 height 65
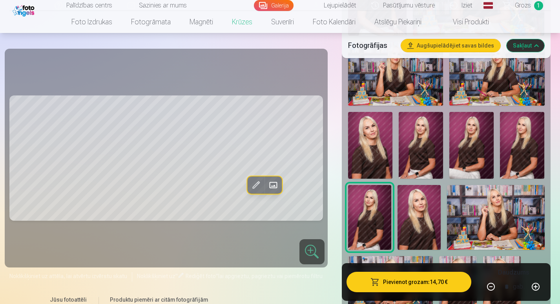
click at [459, 146] on img at bounding box center [472, 145] width 44 height 67
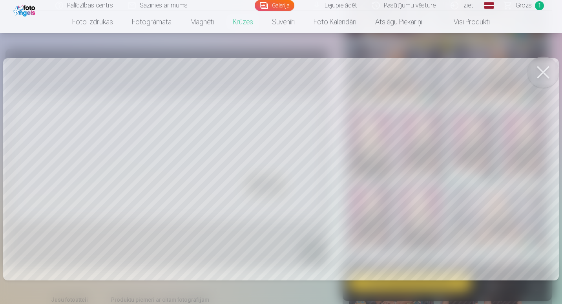
click at [546, 72] on button at bounding box center [543, 72] width 31 height 31
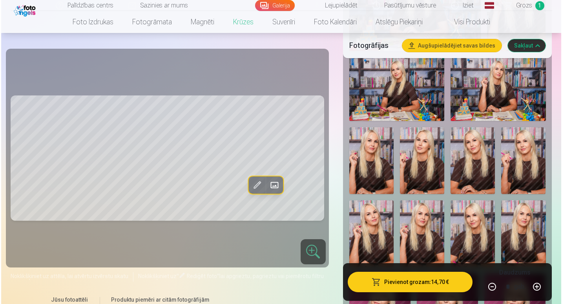
scroll to position [1303, 0]
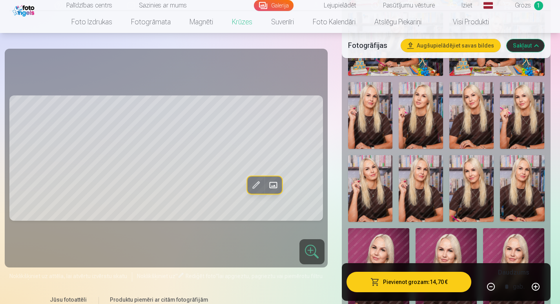
click at [481, 119] on img at bounding box center [472, 115] width 44 height 67
click at [413, 284] on button "Pievienot grozam : 14,70 €" at bounding box center [409, 282] width 125 height 20
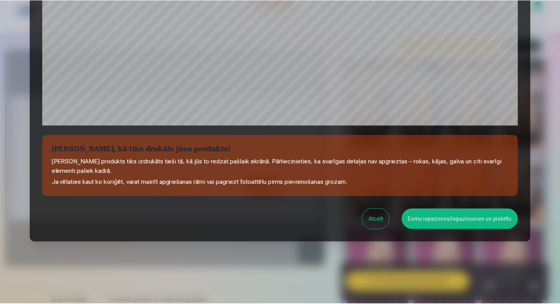
scroll to position [262, 0]
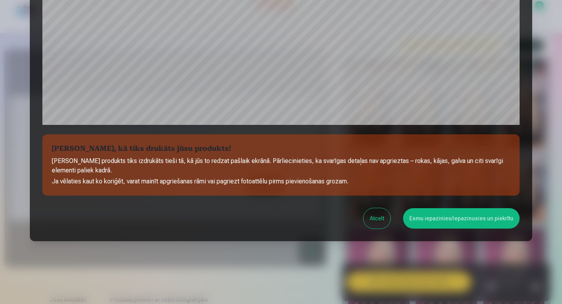
click at [467, 215] on button "Esmu iepazinies/iepazinusies un piekrītu" at bounding box center [461, 218] width 117 height 20
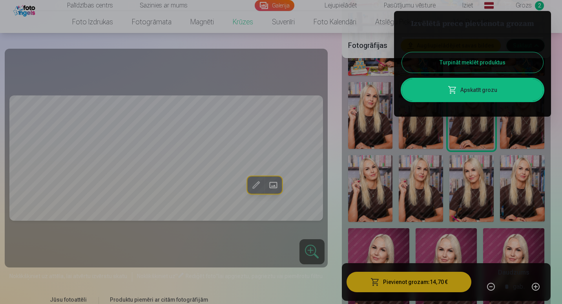
click at [500, 88] on link "Apskatīt grozu" at bounding box center [472, 90] width 141 height 22
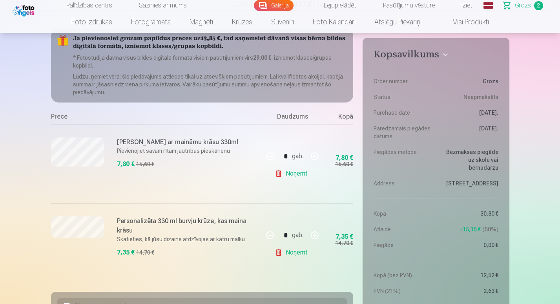
scroll to position [57, 0]
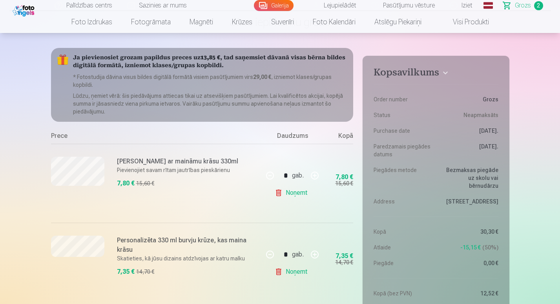
click at [289, 195] on link "Noņemt" at bounding box center [293, 193] width 36 height 16
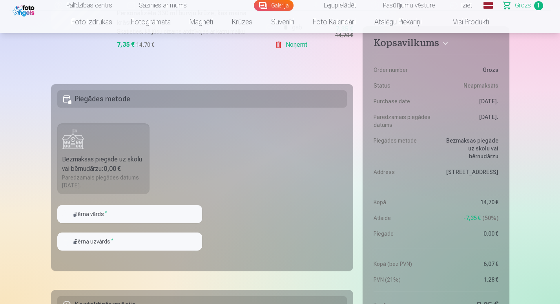
scroll to position [189, 0]
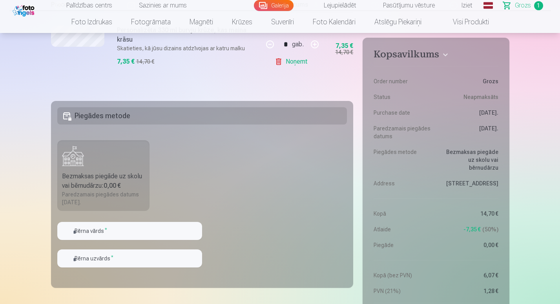
click at [294, 117] on h5 "Piegādes metode" at bounding box center [202, 115] width 290 height 17
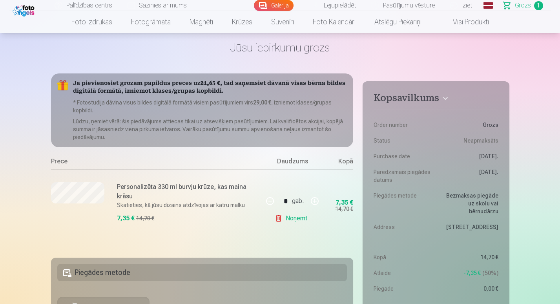
scroll to position [0, 0]
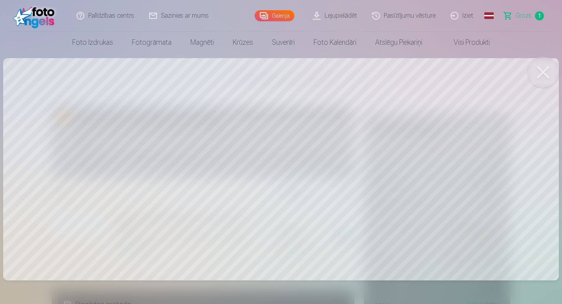
click at [549, 69] on button at bounding box center [543, 72] width 31 height 31
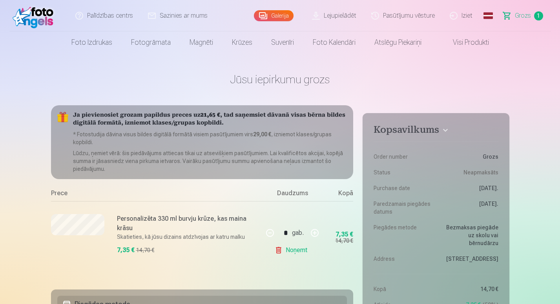
click at [460, 41] on link "Visi produkti" at bounding box center [465, 42] width 68 height 22
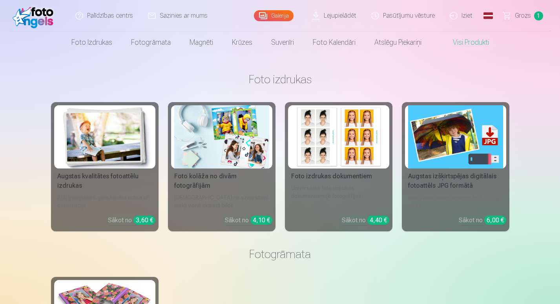
click at [513, 22] on link "Grozs 1" at bounding box center [523, 15] width 55 height 31
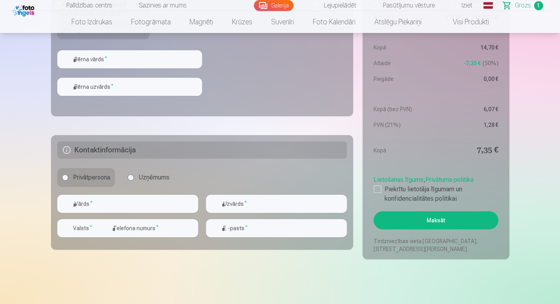
scroll to position [370, 0]
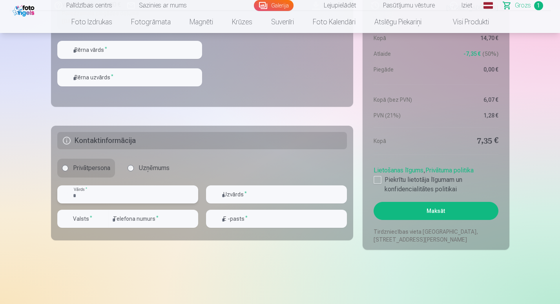
click at [119, 193] on input "text" at bounding box center [127, 194] width 141 height 18
type input "****"
click at [251, 197] on input "text" at bounding box center [276, 194] width 141 height 18
type input "******"
click at [153, 220] on input "number" at bounding box center [153, 219] width 90 height 18
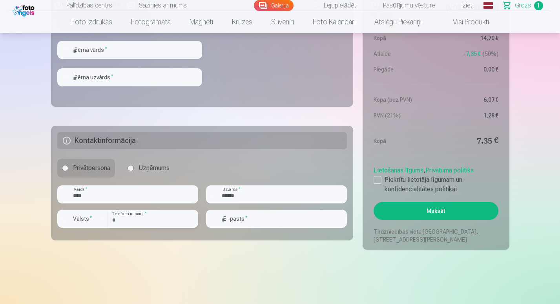
type input "********"
click at [277, 220] on input "email" at bounding box center [276, 219] width 141 height 18
type input "**********"
click at [411, 182] on label "Piekrītu lietotāja līgumam un konfidencialitātes politikai" at bounding box center [436, 184] width 124 height 19
click at [395, 176] on label "Piekrītu lietotāja līgumam un konfidencialitātes politikai" at bounding box center [436, 184] width 124 height 19
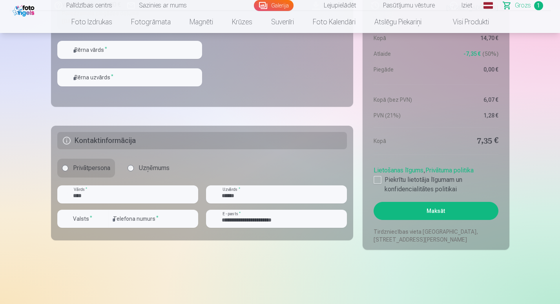
click at [416, 208] on button "Maksāt" at bounding box center [436, 211] width 124 height 18
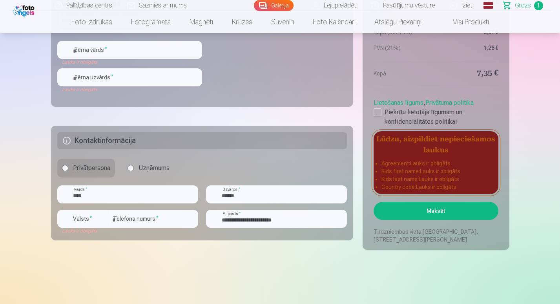
click at [380, 105] on link "Lietošanas līgums" at bounding box center [399, 102] width 50 height 7
click at [379, 114] on div at bounding box center [378, 112] width 8 height 8
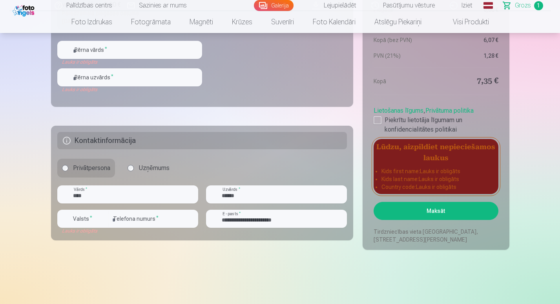
click at [408, 205] on button "Maksāt" at bounding box center [436, 211] width 124 height 18
click at [138, 50] on input "text" at bounding box center [129, 50] width 145 height 18
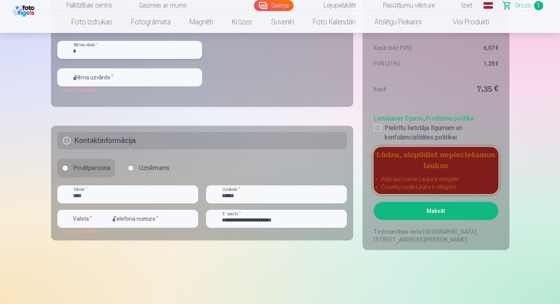
type input "*"
click at [63, 76] on div "Bērna uzvārds *" at bounding box center [129, 77] width 145 height 18
click at [79, 74] on input "text" at bounding box center [129, 77] width 145 height 18
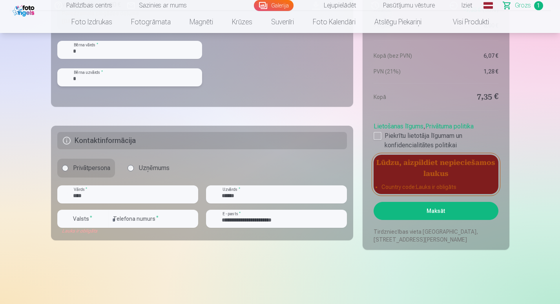
type input "*"
click at [113, 47] on input "*" at bounding box center [129, 50] width 145 height 18
click at [411, 214] on button "Maksāt" at bounding box center [436, 211] width 124 height 18
click at [445, 213] on button "Maksāt" at bounding box center [436, 211] width 124 height 18
click at [303, 224] on input "**********" at bounding box center [276, 219] width 141 height 18
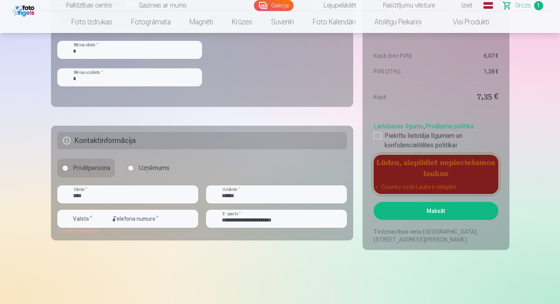
click at [96, 215] on button "Valsts *" at bounding box center [82, 219] width 51 height 18
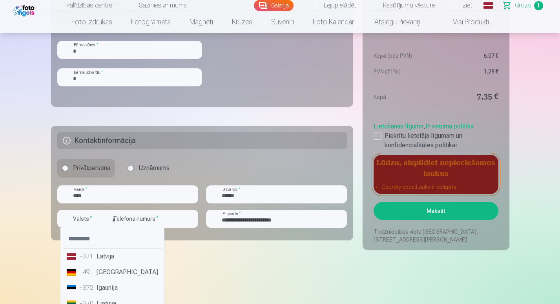
click at [108, 258] on li "+371 Latvija" at bounding box center [113, 257] width 98 height 16
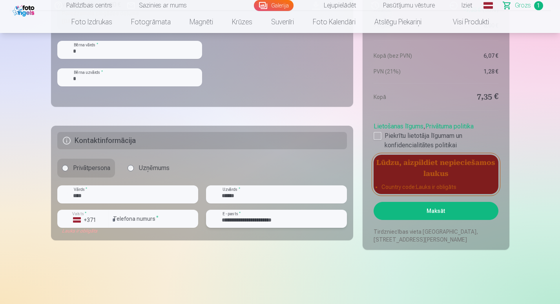
click at [323, 210] on input "**********" at bounding box center [276, 219] width 141 height 18
drag, startPoint x: 560, startPoint y: 68, endPoint x: 562, endPoint y: 53, distance: 15.1
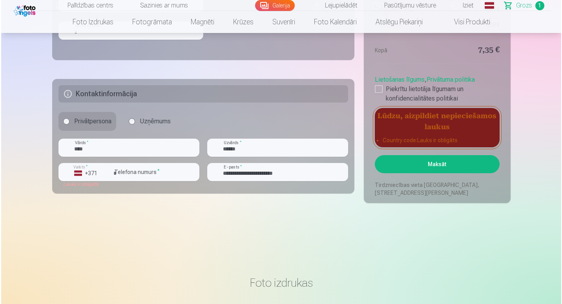
scroll to position [431, 0]
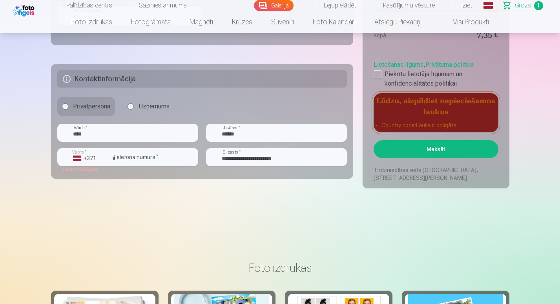
click at [479, 141] on button "Maksāt" at bounding box center [436, 149] width 124 height 18
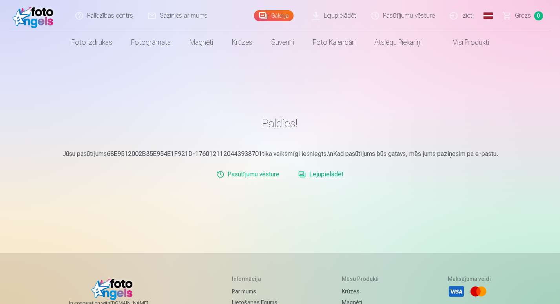
click at [330, 9] on link "Lejupielādēt" at bounding box center [334, 15] width 59 height 31
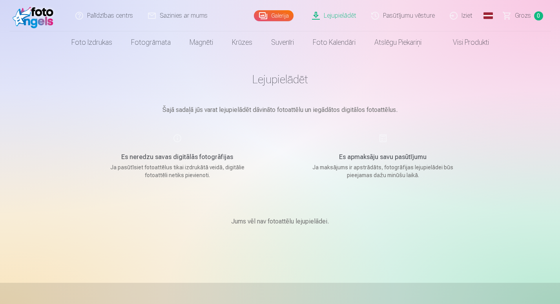
click at [475, 13] on link "Iziet" at bounding box center [462, 15] width 38 height 31
